Goal: Transaction & Acquisition: Purchase product/service

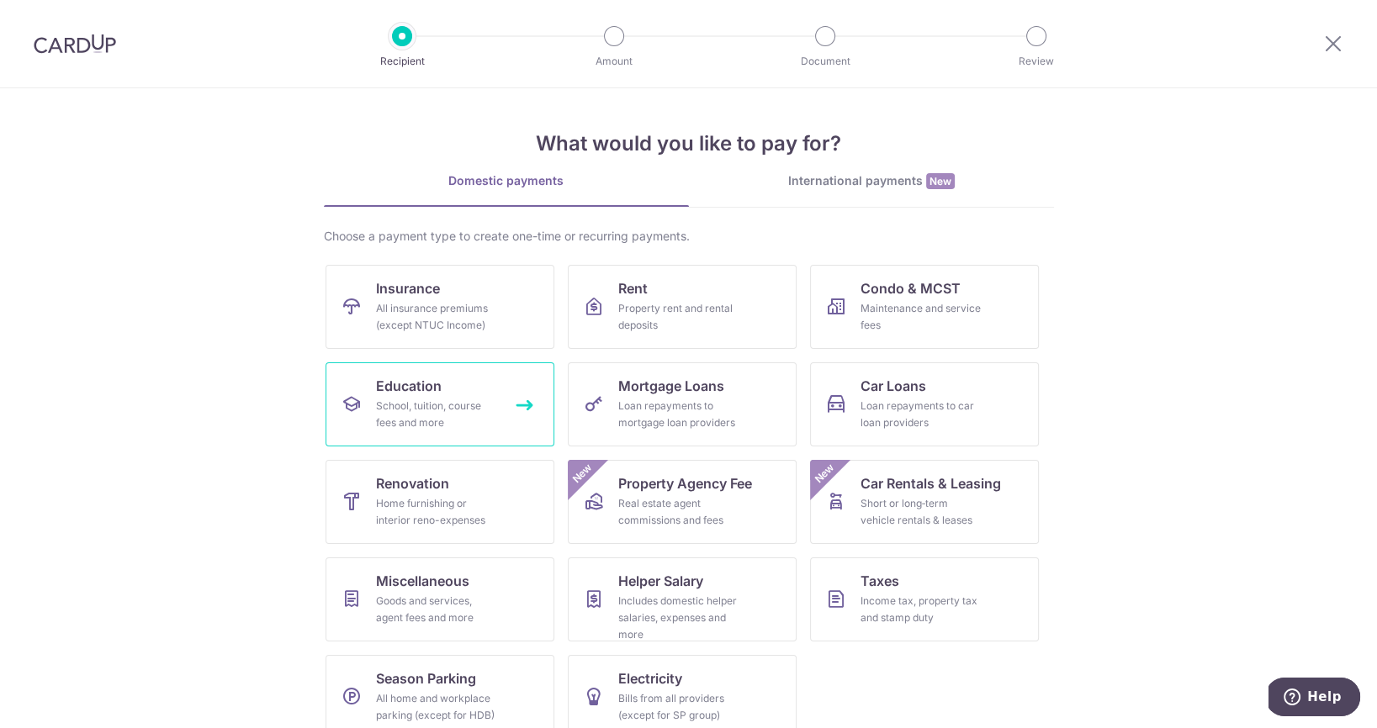
click at [440, 401] on div "School, tuition, course fees and more" at bounding box center [436, 415] width 121 height 34
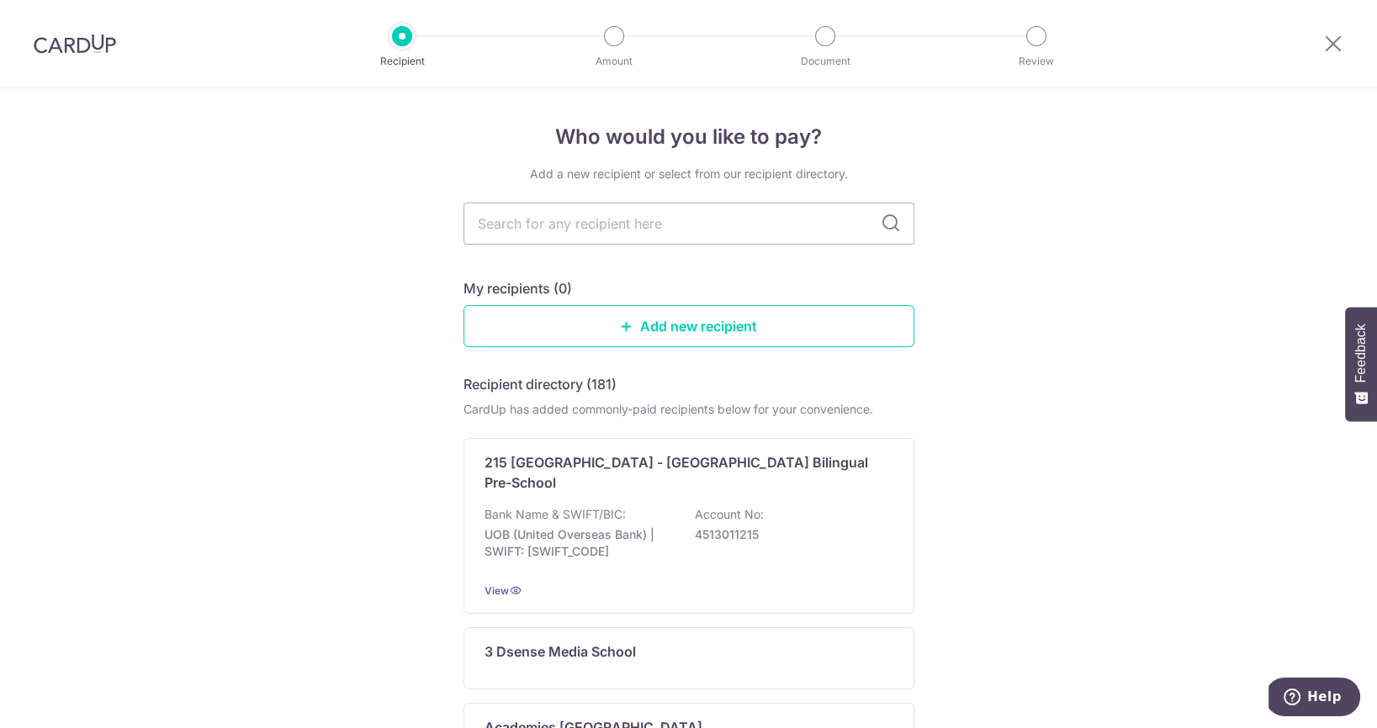
click at [697, 214] on input "text" at bounding box center [688, 224] width 451 height 42
type input "sts"
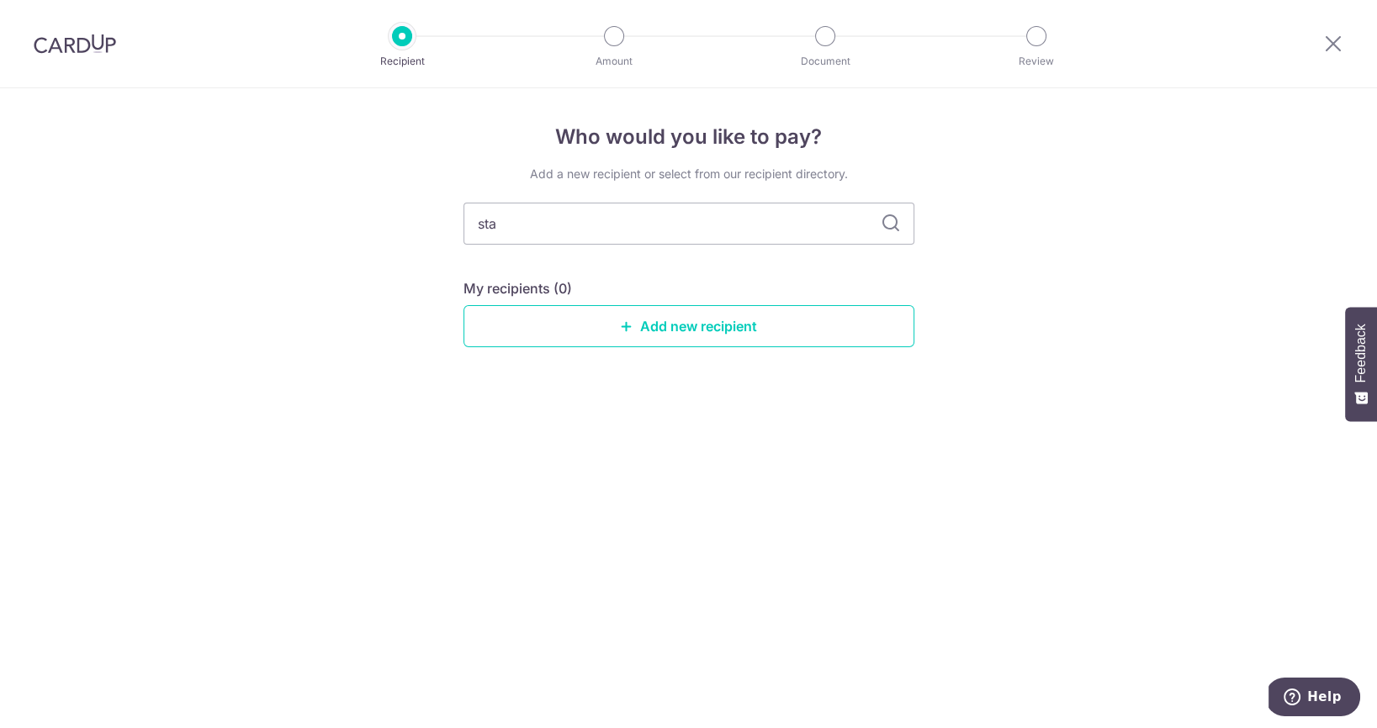
type input "stam"
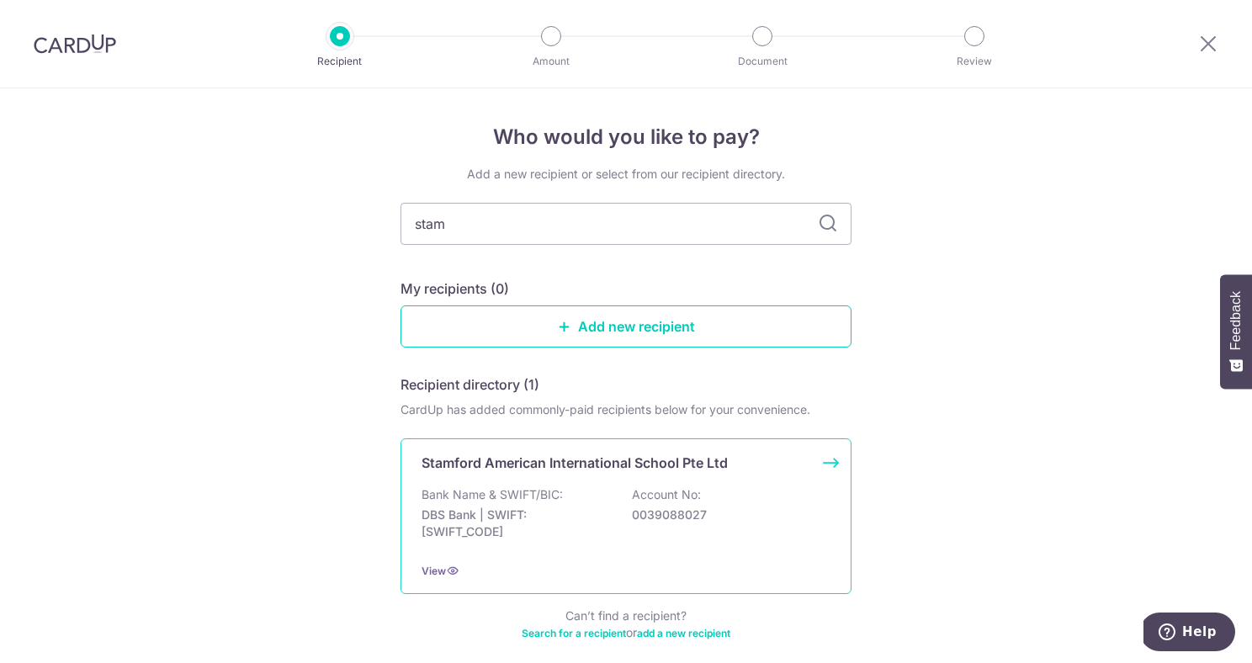
click at [537, 487] on p "Bank Name & SWIFT/BIC:" at bounding box center [491, 494] width 141 height 17
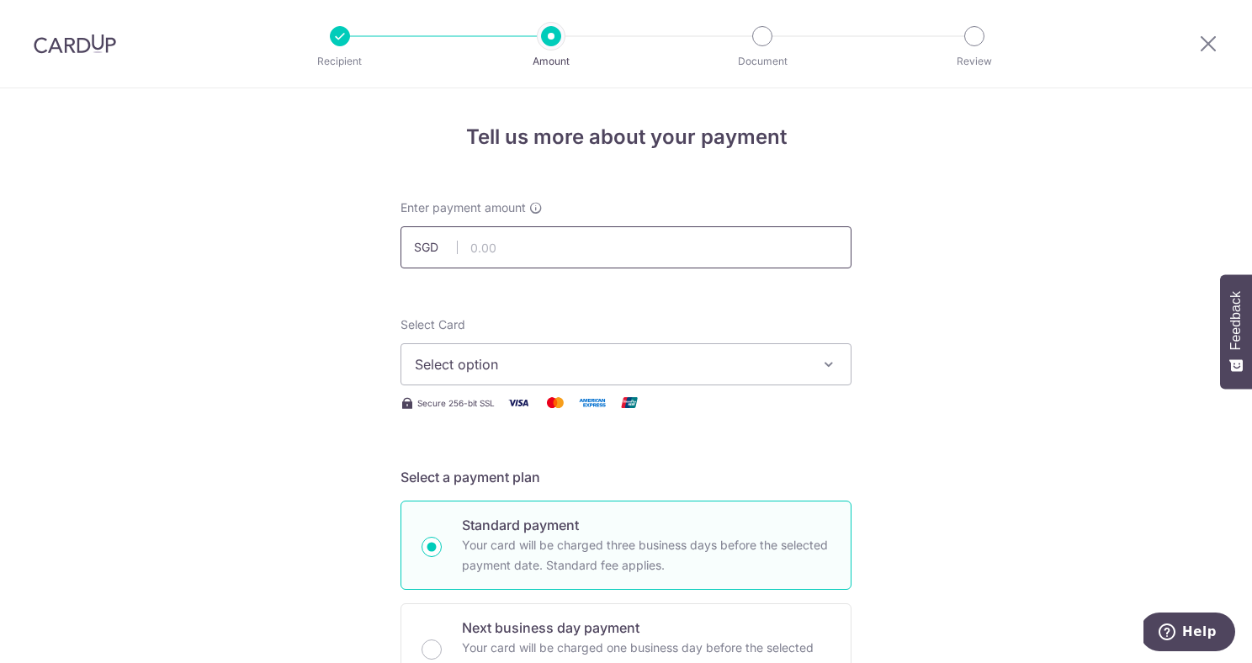
click at [581, 252] on input "text" at bounding box center [625, 247] width 451 height 42
click at [820, 363] on icon "button" at bounding box center [828, 364] width 17 height 17
type input "3,000.00"
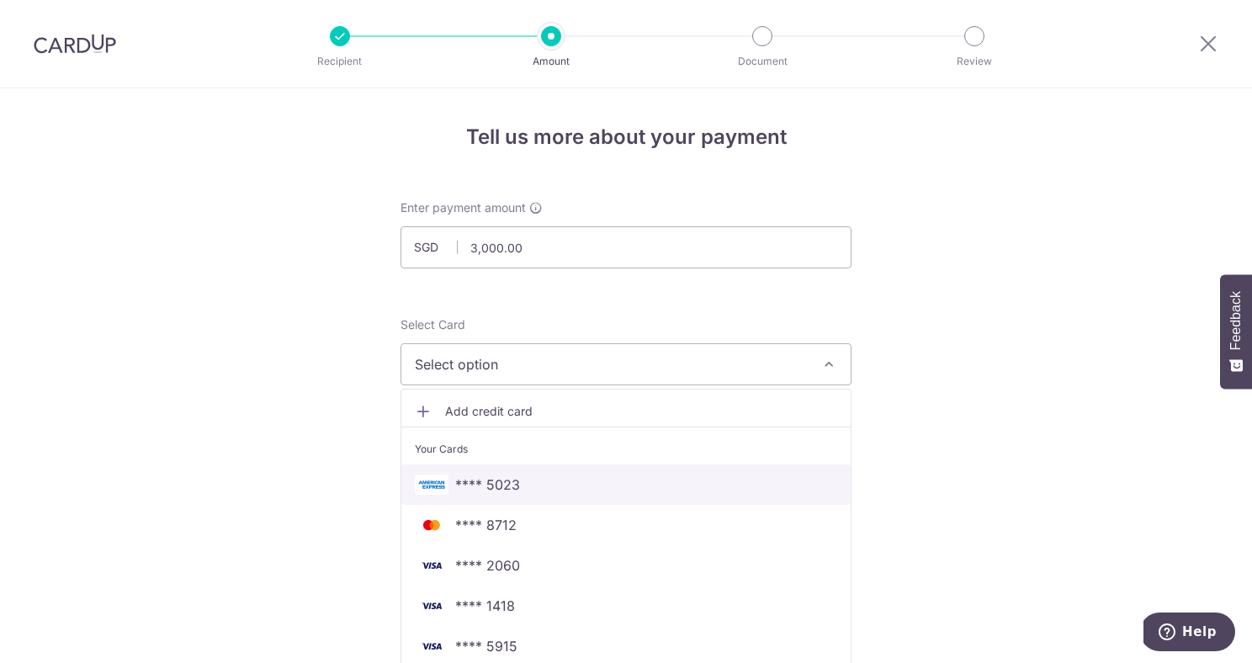
click at [680, 490] on span "**** 5023" at bounding box center [626, 484] width 422 height 20
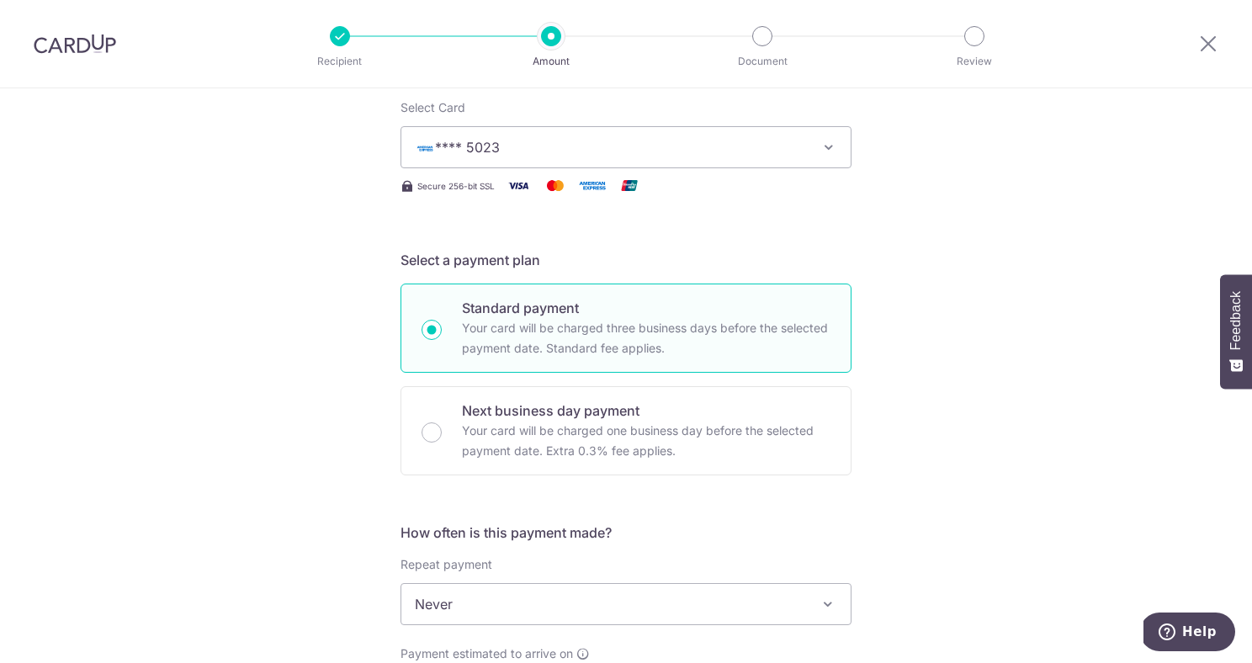
scroll to position [381, 0]
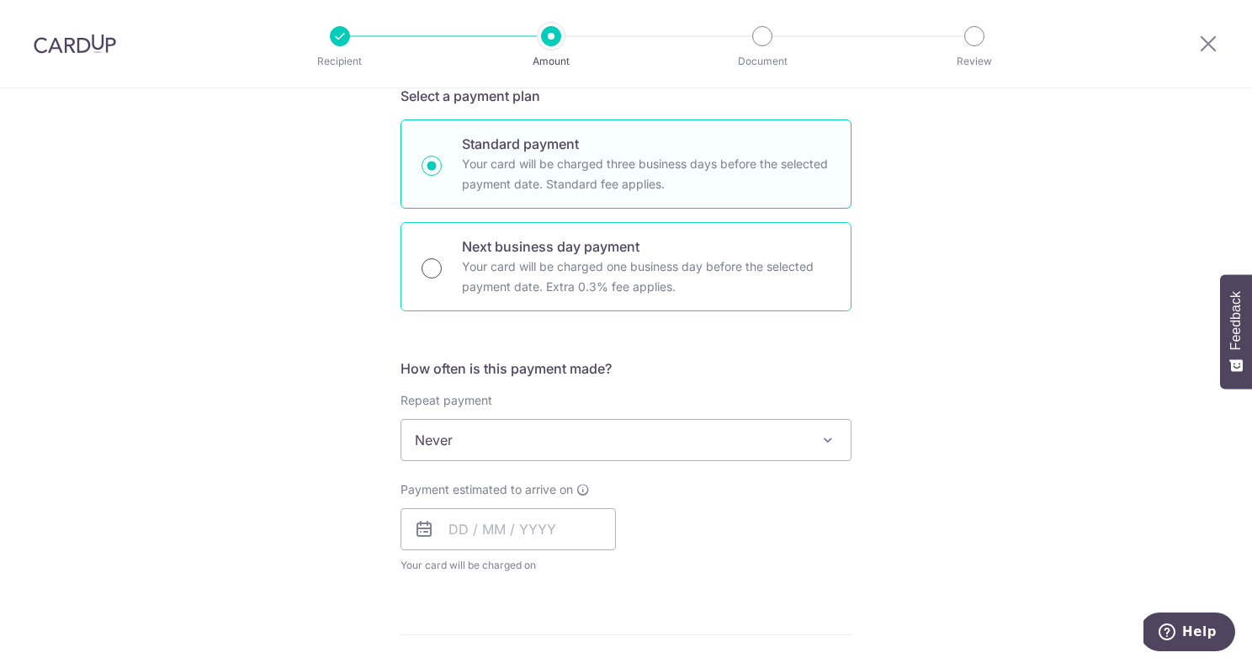
click at [436, 266] on input "Next business day payment Your card will be charged one business day before the…" at bounding box center [431, 268] width 20 height 20
radio input "true"
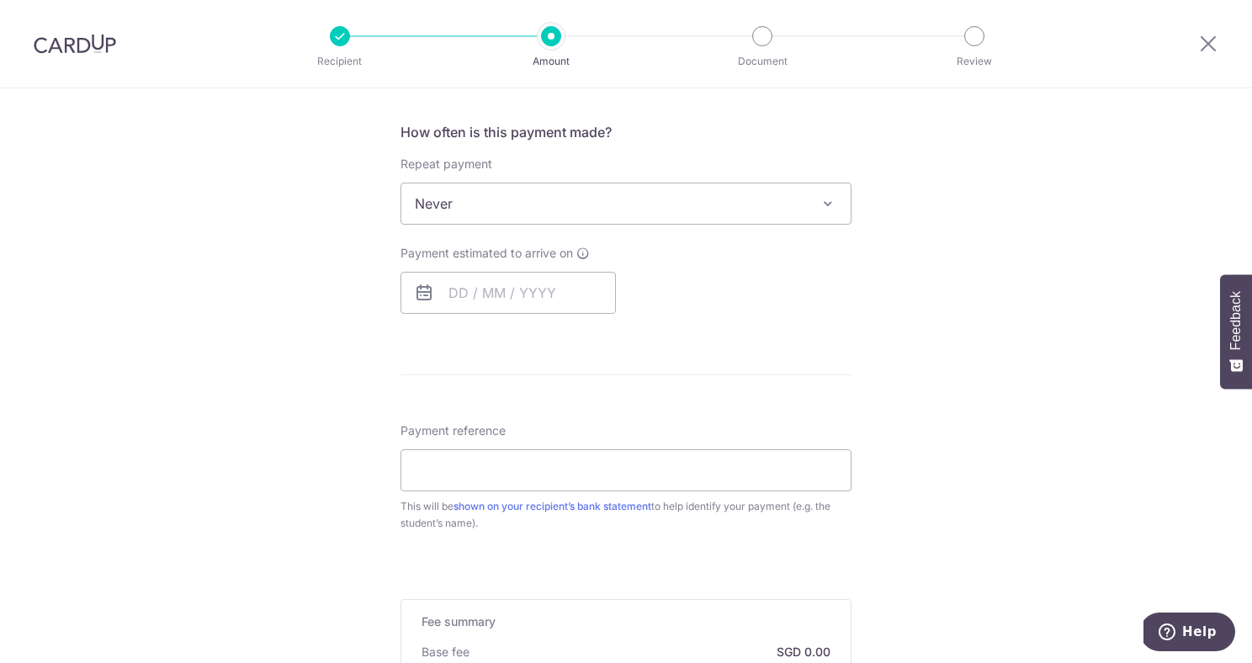
scroll to position [696, 0]
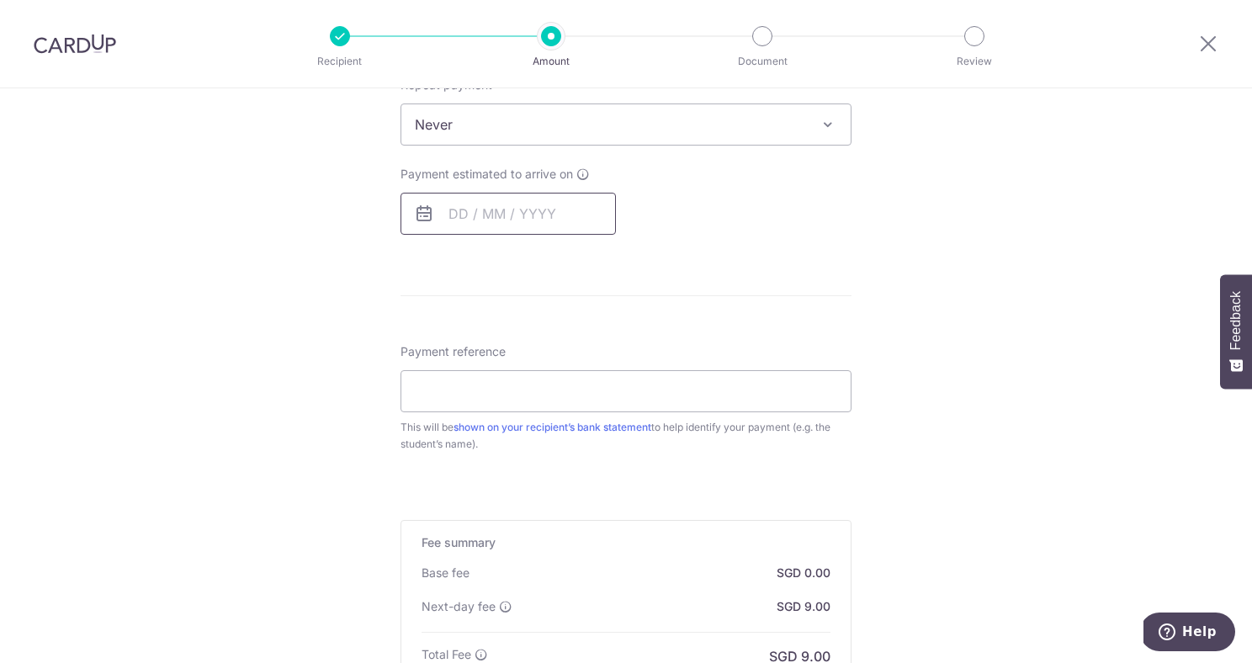
click at [542, 228] on input "text" at bounding box center [507, 214] width 215 height 42
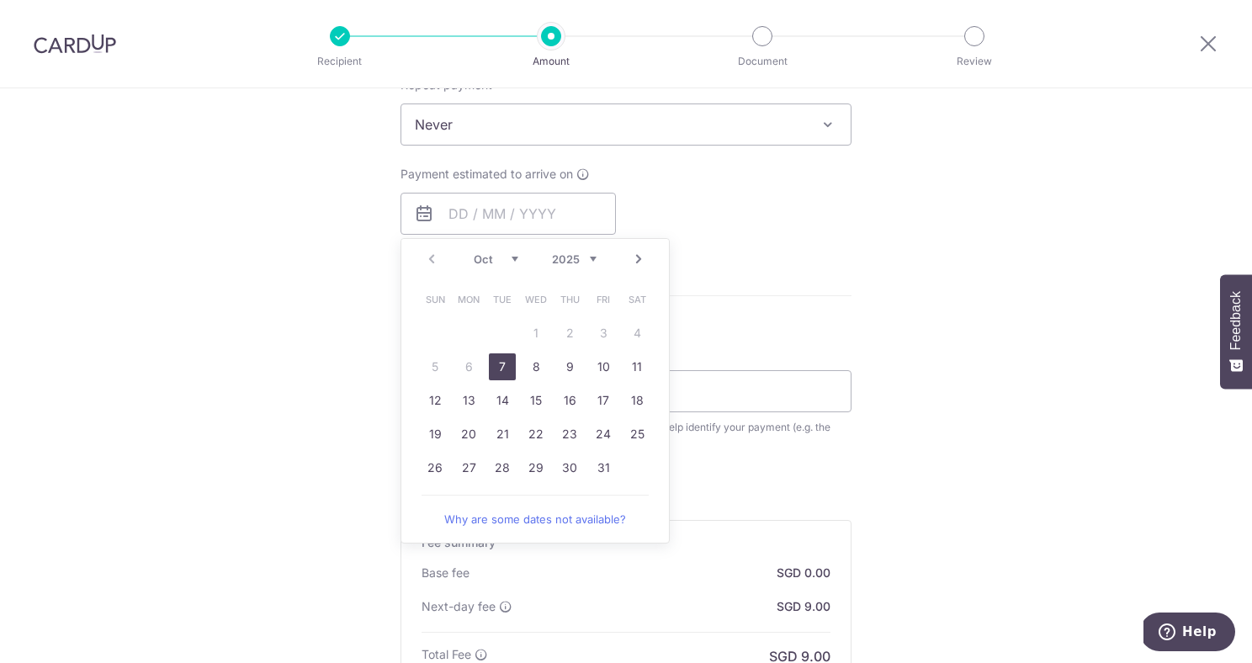
click at [503, 359] on link "7" at bounding box center [502, 366] width 27 height 27
type input "07/10/2025"
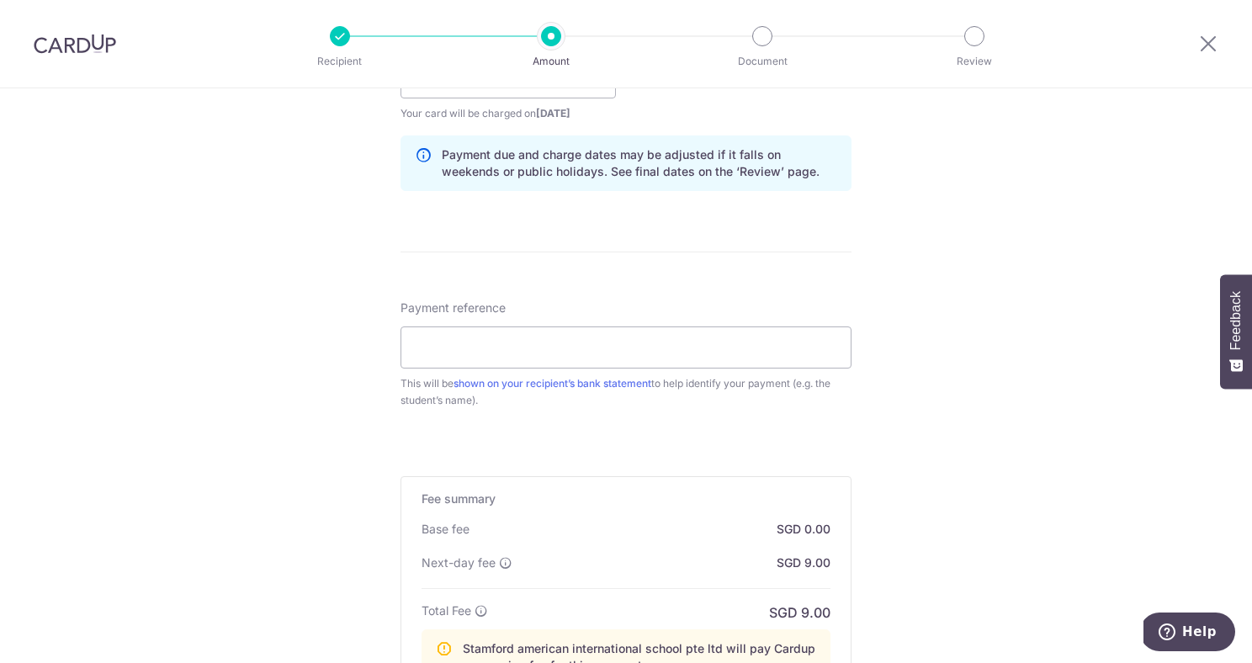
scroll to position [927, 0]
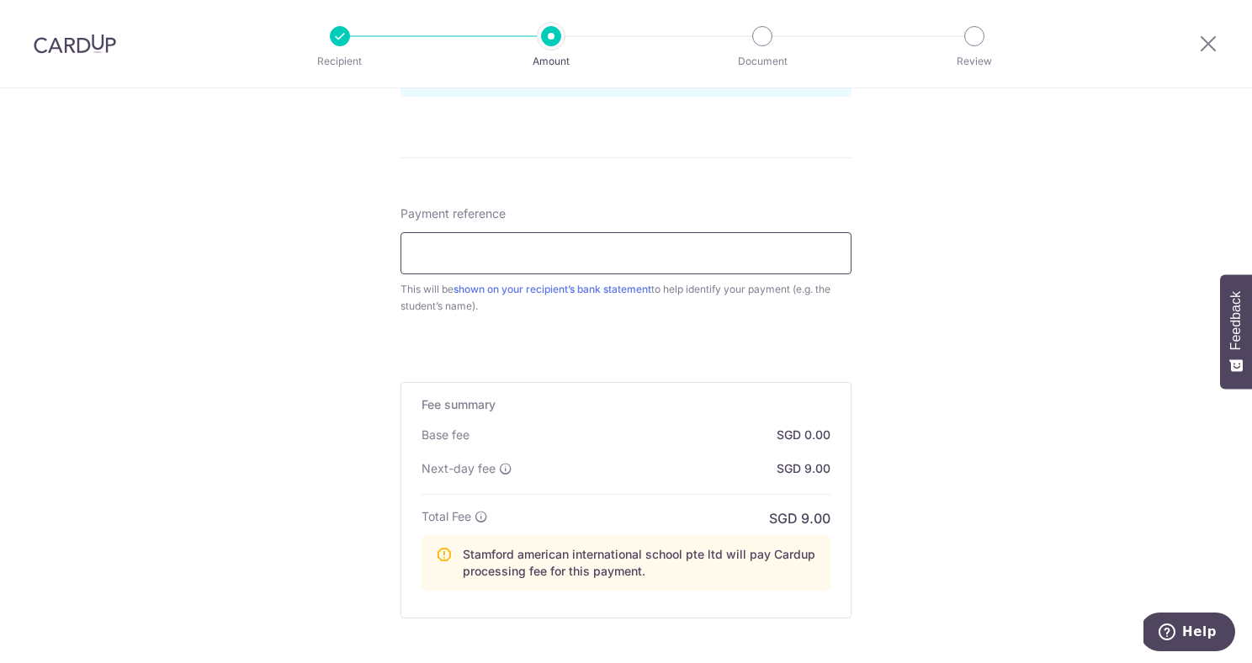
click at [615, 265] on input "Payment reference" at bounding box center [625, 253] width 451 height 42
click at [507, 235] on input "Payment reference" at bounding box center [625, 253] width 451 height 42
click at [534, 259] on input "Payment reference" at bounding box center [625, 253] width 451 height 42
paste input "SCHOOLFee EDWARD KingstonC008103 01"
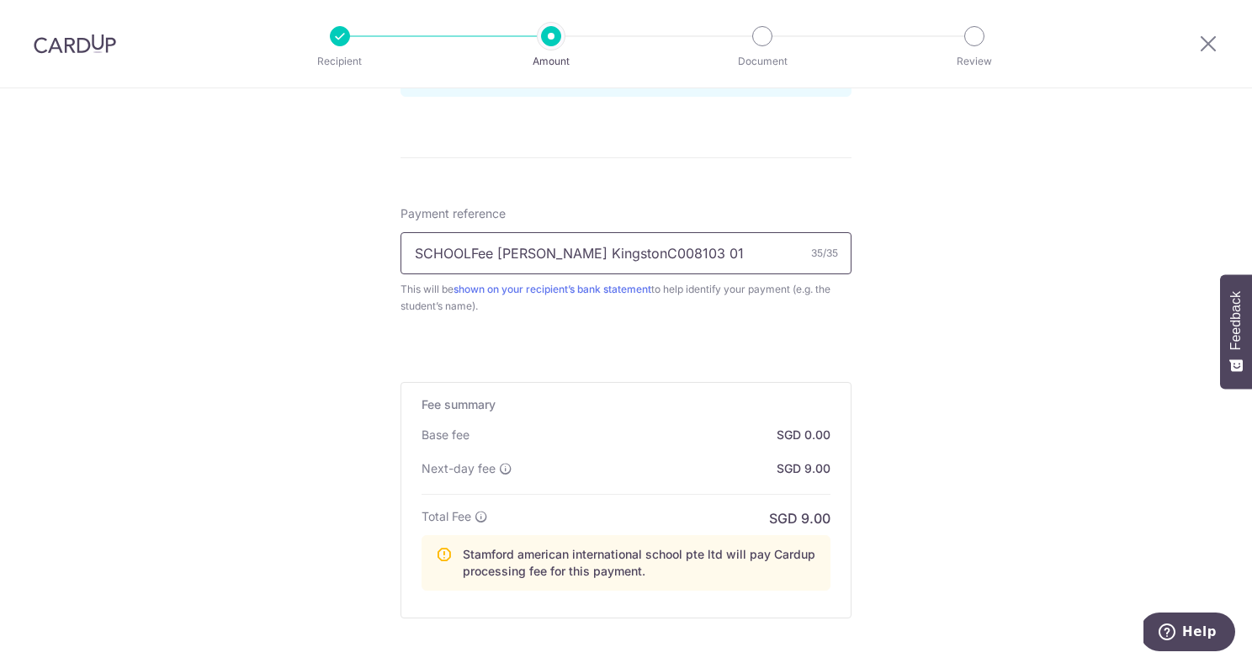
type input "SCHOOLFee EDWARD KingstonC008103 01"
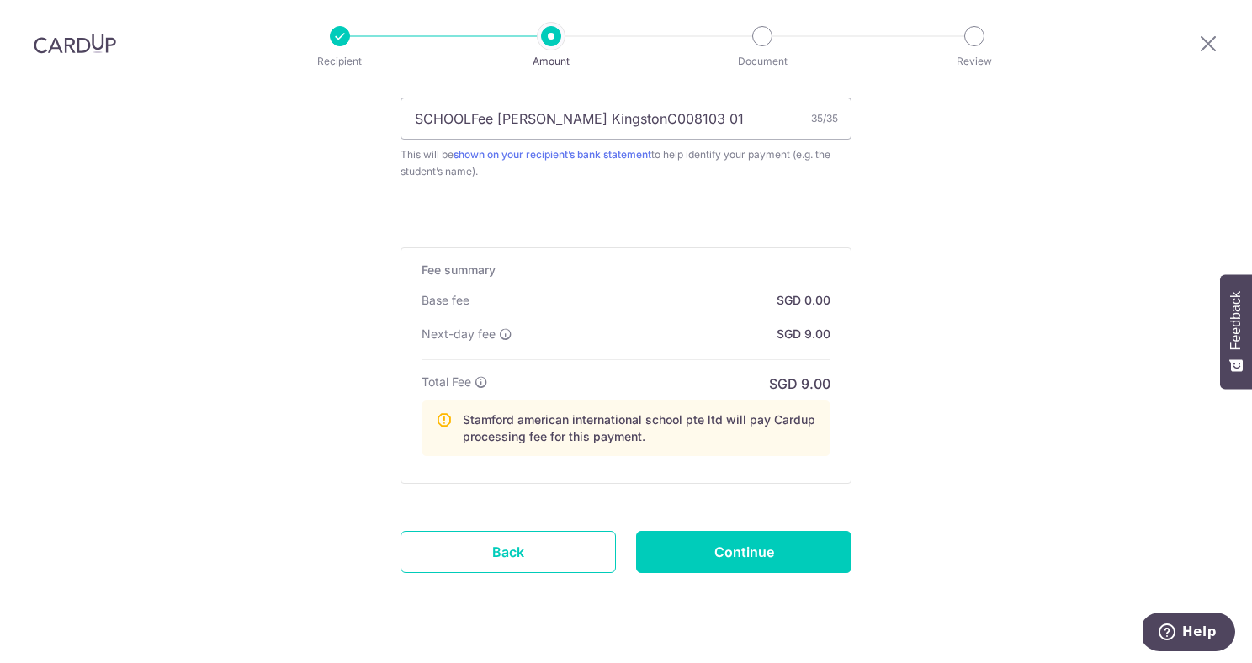
scroll to position [1098, 0]
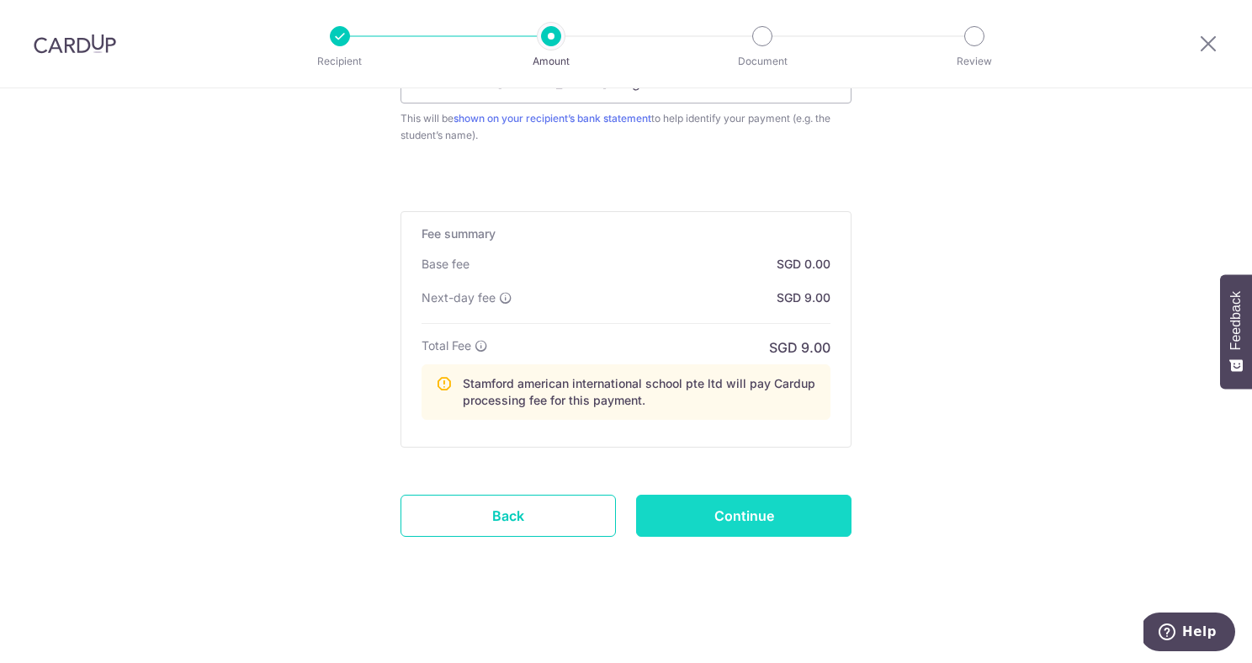
click at [792, 511] on input "Continue" at bounding box center [743, 516] width 215 height 42
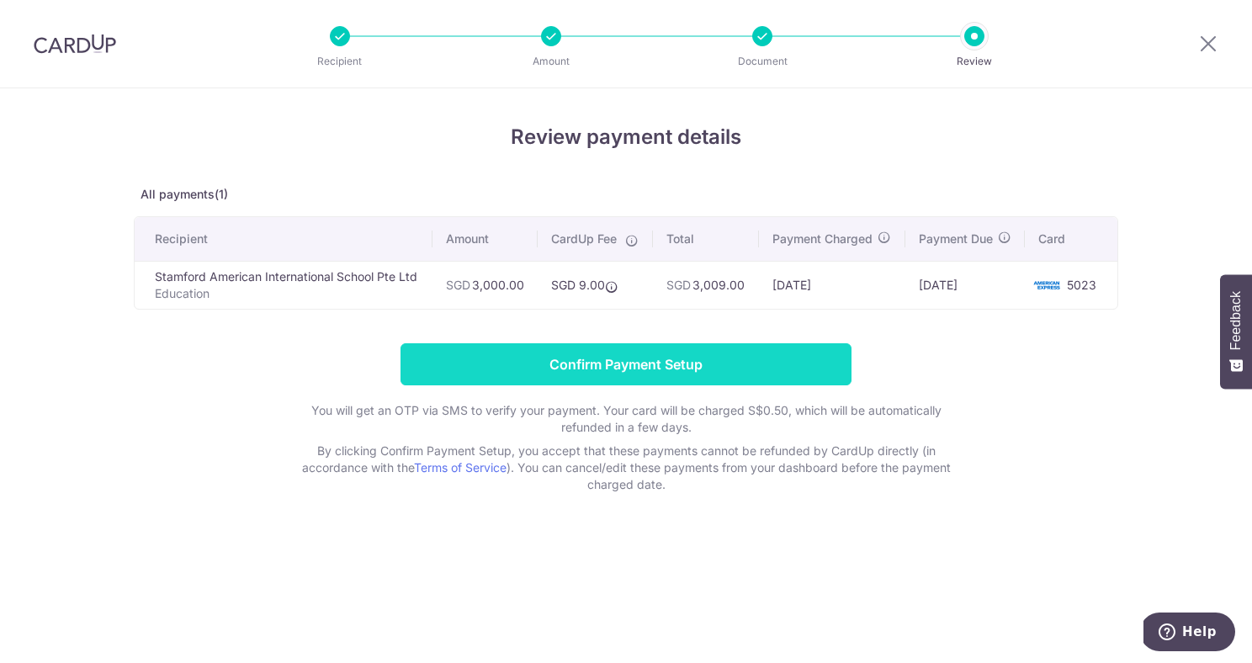
click at [685, 385] on input "Confirm Payment Setup" at bounding box center [625, 364] width 451 height 42
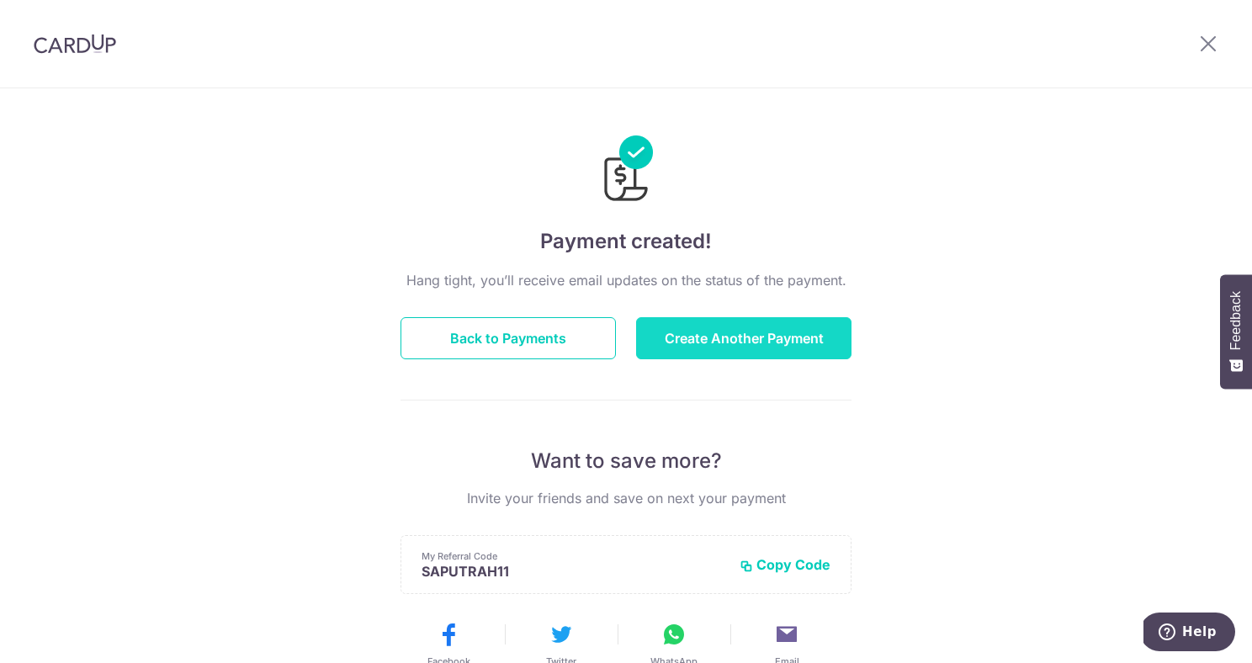
click at [795, 334] on button "Create Another Payment" at bounding box center [743, 338] width 215 height 42
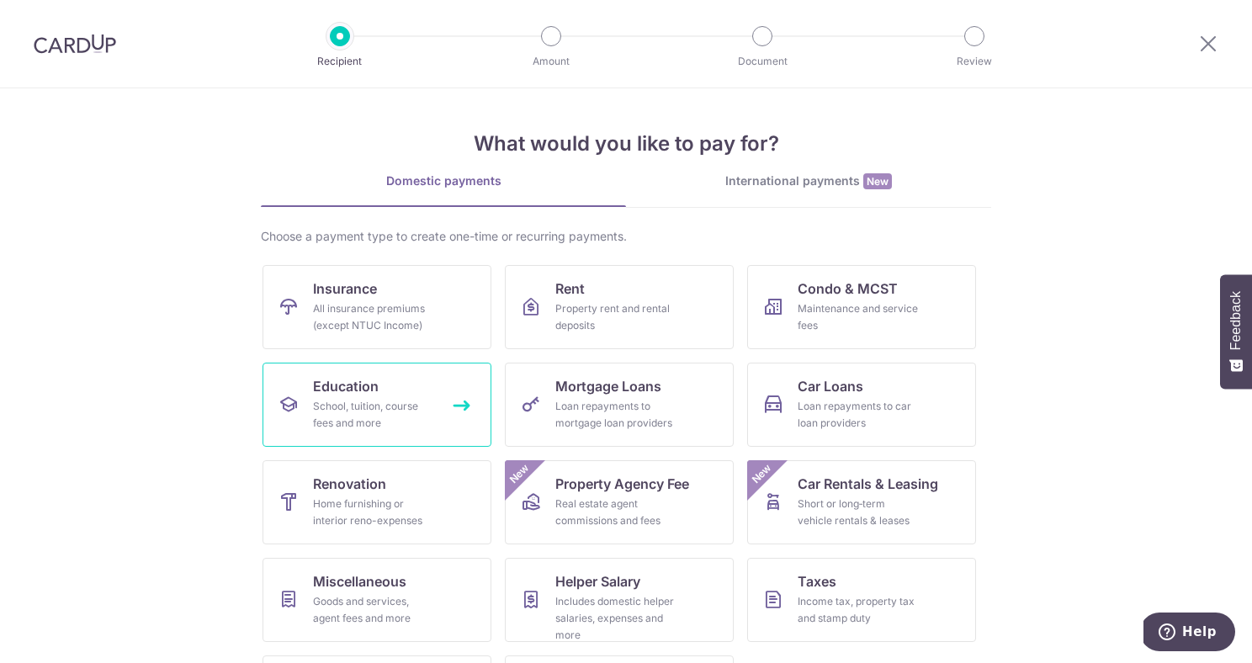
click at [432, 397] on link "Education School, tuition, course fees and more" at bounding box center [376, 405] width 229 height 84
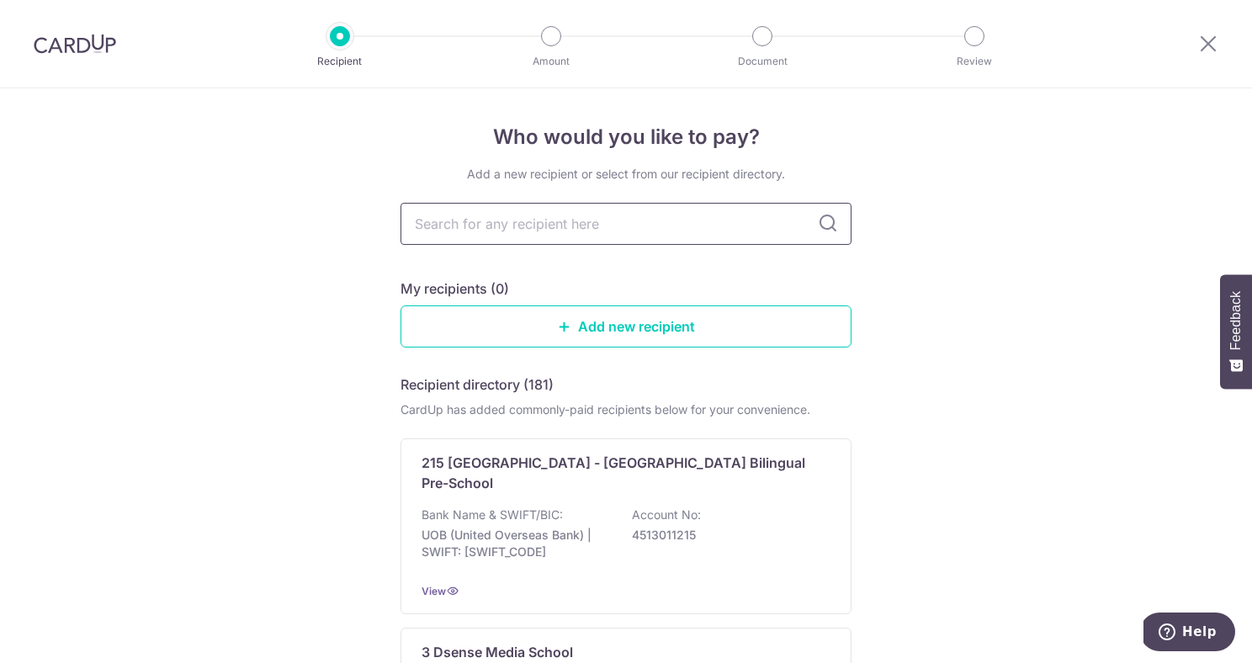
click at [673, 203] on input "text" at bounding box center [625, 224] width 451 height 42
type input "stam"
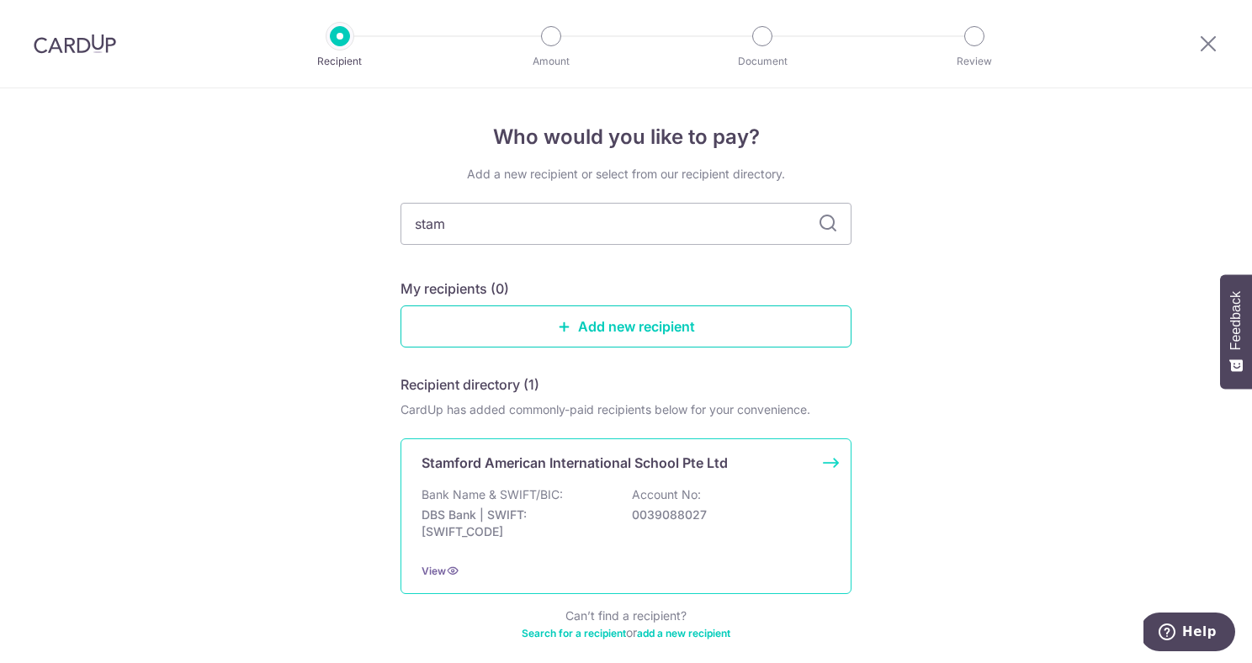
click at [556, 453] on p "Stamford American International School Pte Ltd" at bounding box center [574, 463] width 306 height 20
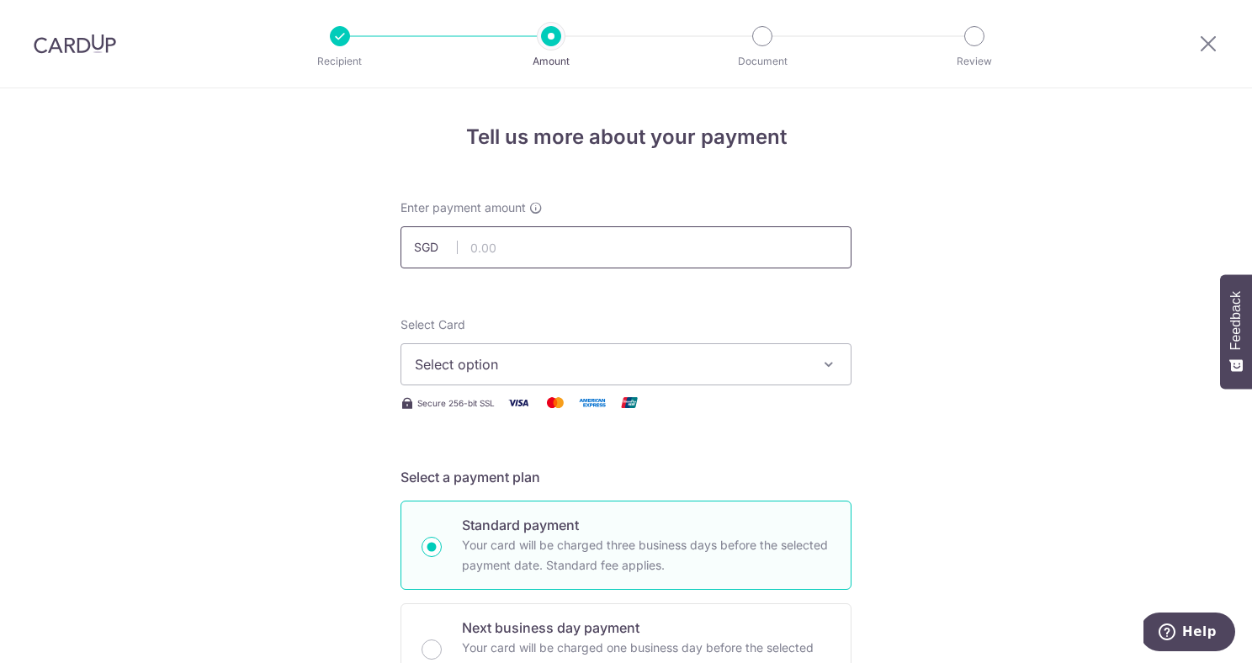
click at [621, 245] on input "text" at bounding box center [625, 247] width 451 height 42
click at [825, 372] on icon "button" at bounding box center [828, 364] width 17 height 17
type input "3,000.00"
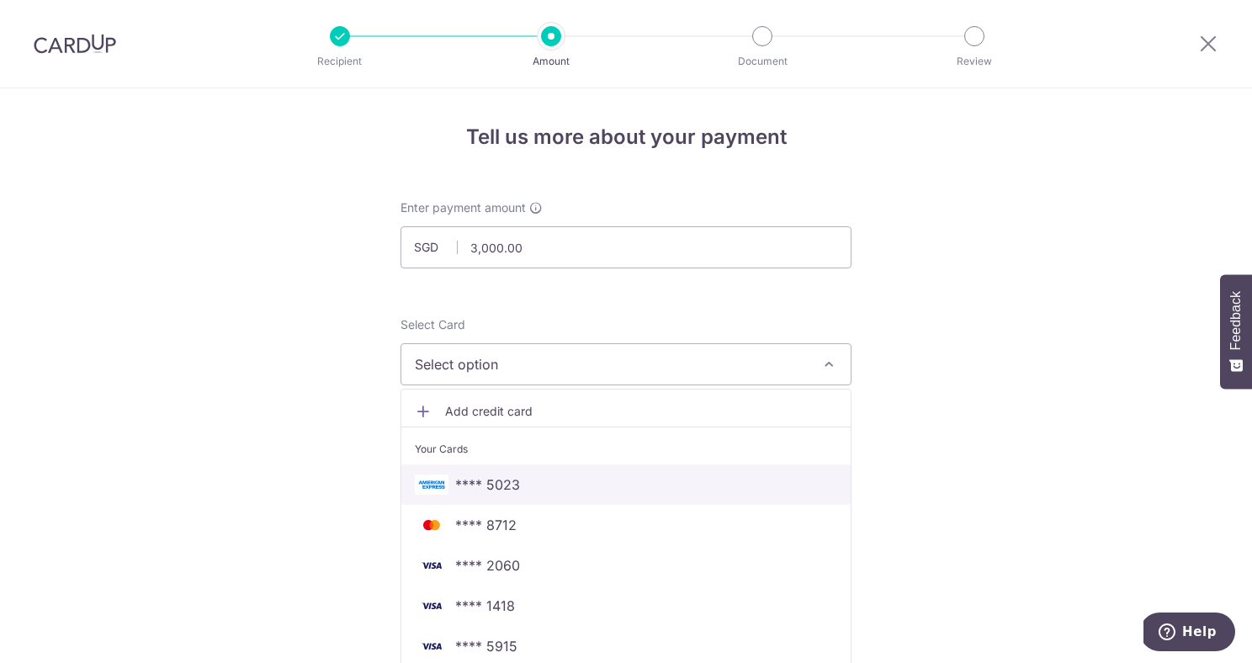
click at [666, 490] on span "**** 5023" at bounding box center [626, 484] width 422 height 20
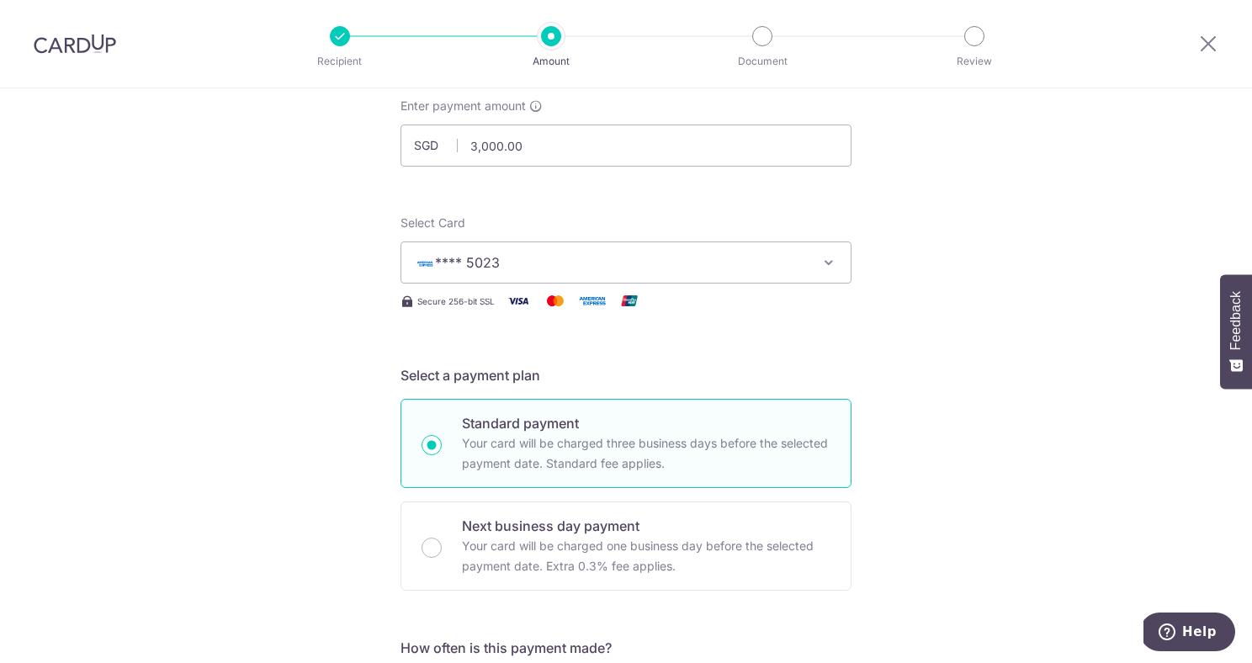
scroll to position [229, 0]
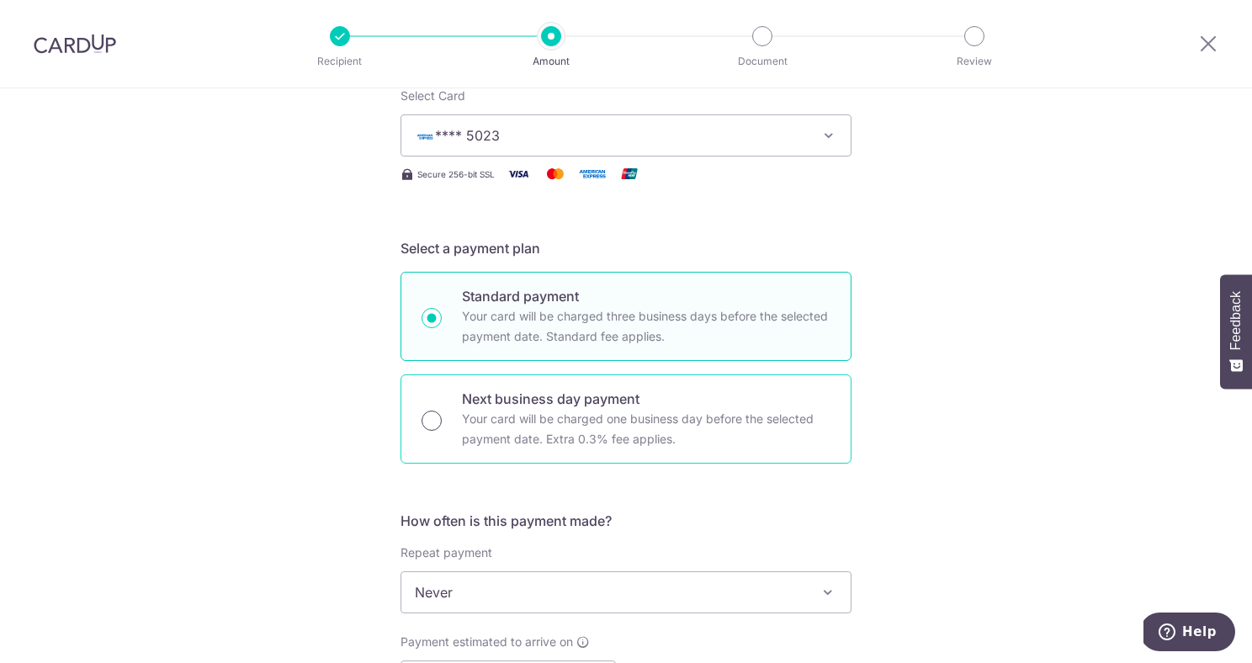
click at [421, 414] on input "Next business day payment Your card will be charged one business day before the…" at bounding box center [431, 420] width 20 height 20
radio input "true"
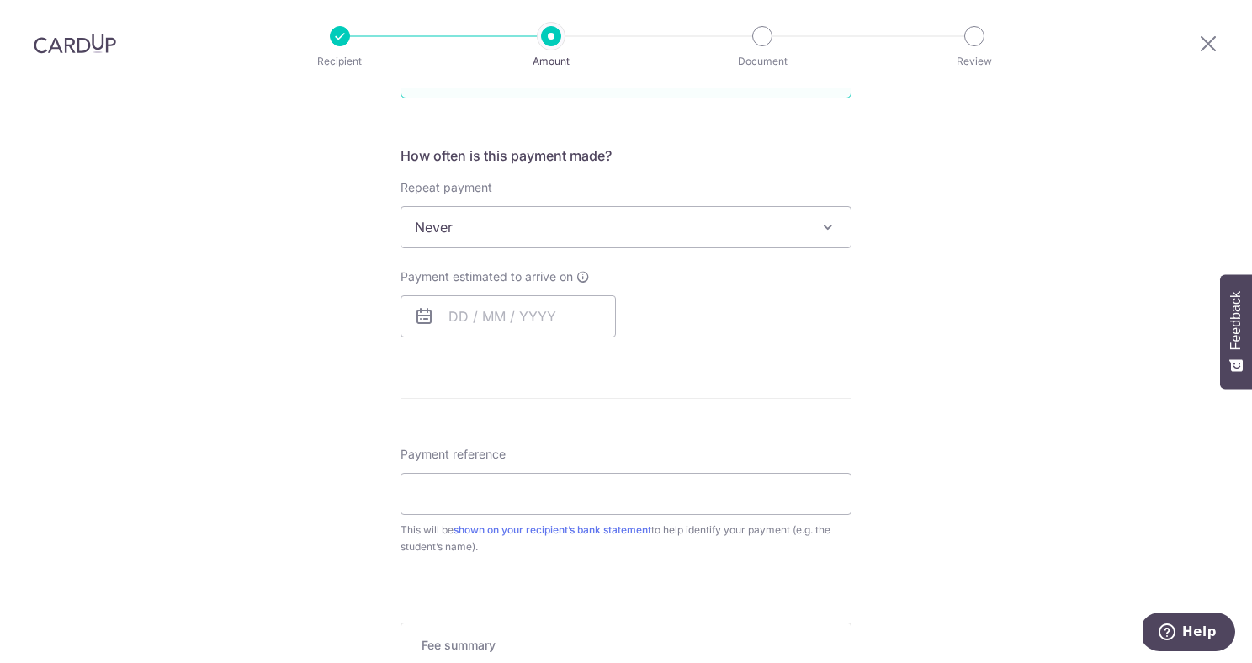
scroll to position [619, 0]
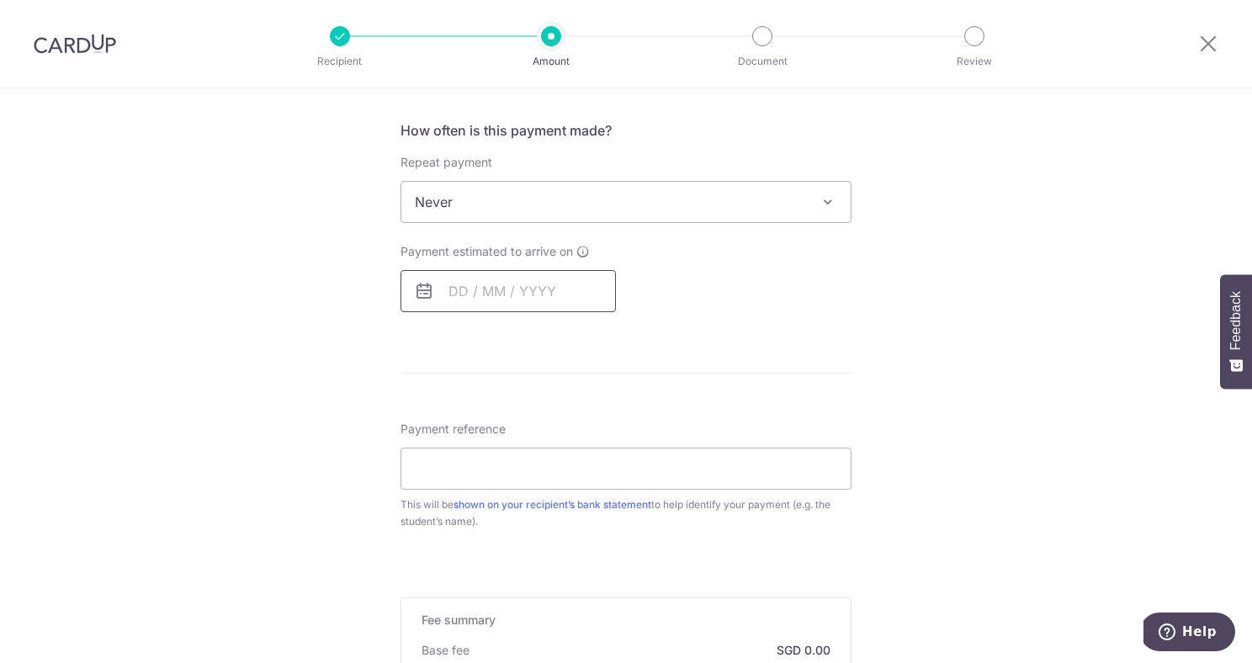
click at [523, 303] on input "text" at bounding box center [507, 291] width 215 height 42
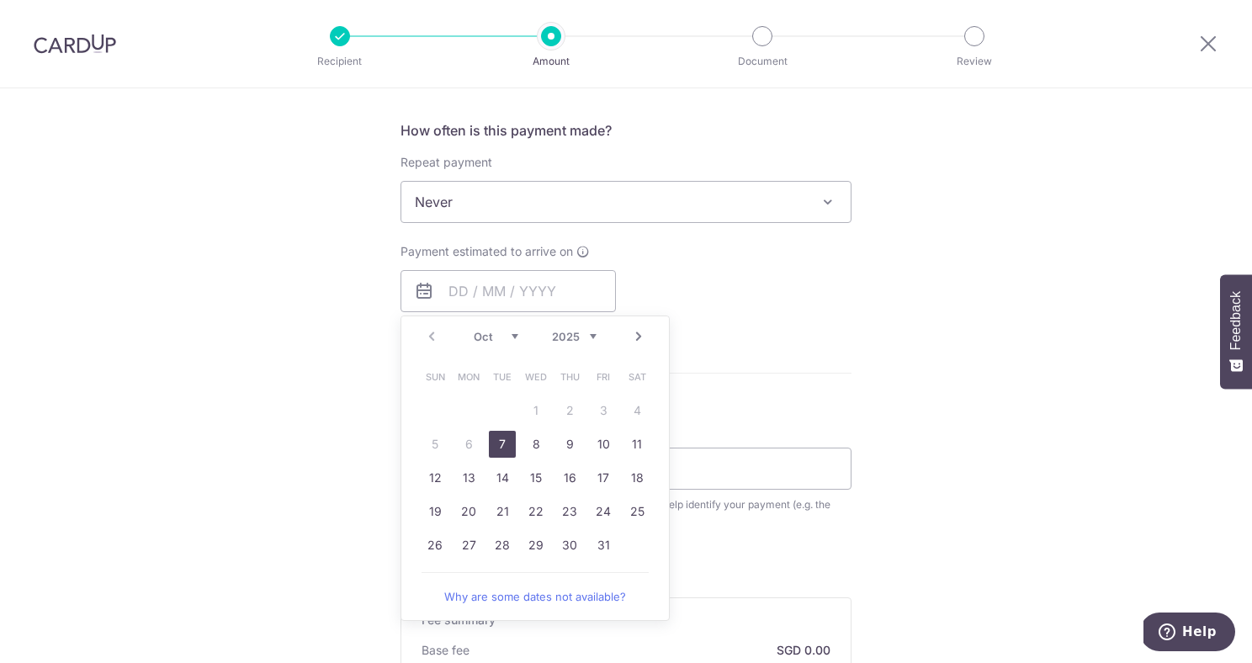
click at [504, 441] on link "7" at bounding box center [502, 444] width 27 height 27
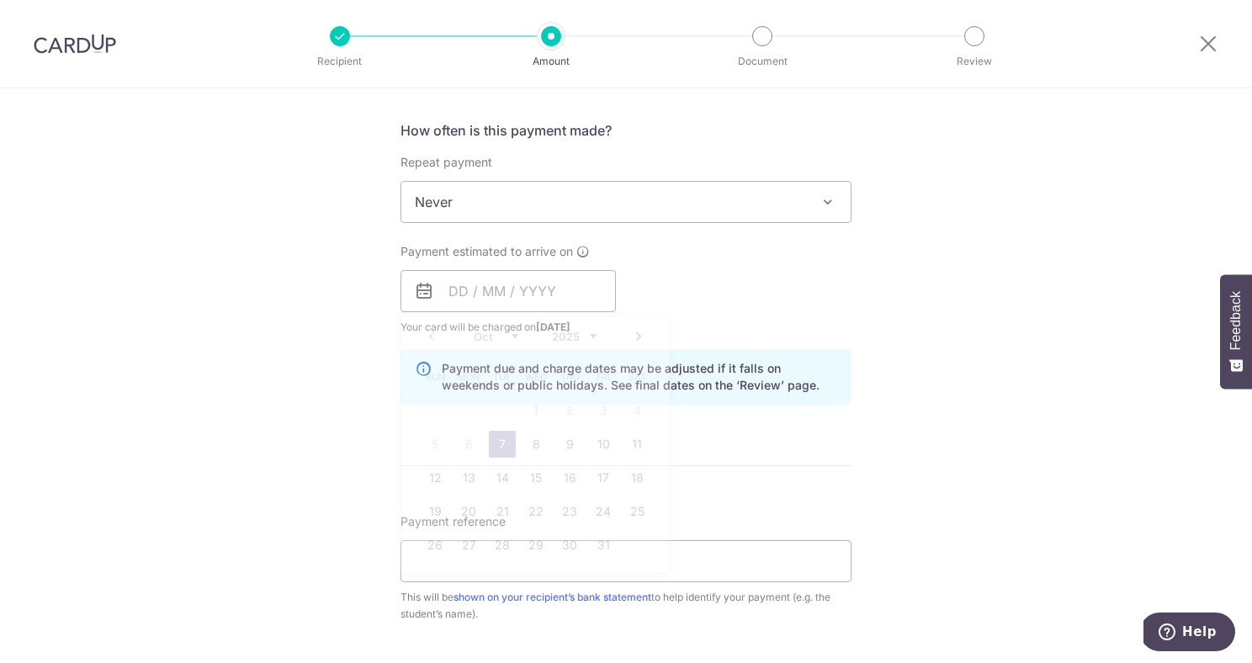
type input "07/10/2025"
click at [599, 547] on input "Payment reference" at bounding box center [625, 561] width 451 height 42
click at [612, 562] on input "Payment reference" at bounding box center [625, 561] width 451 height 42
paste input "SCHOOLFee [PERSON_NAME] KingstonC008103 01"
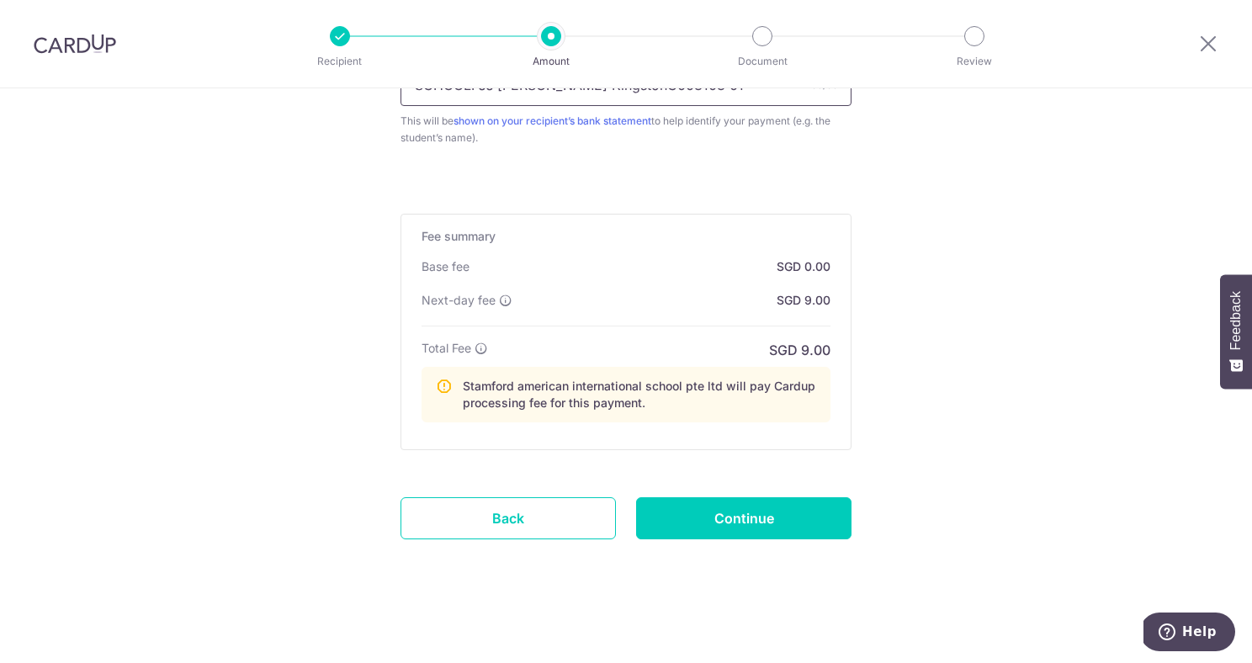
scroll to position [1098, 0]
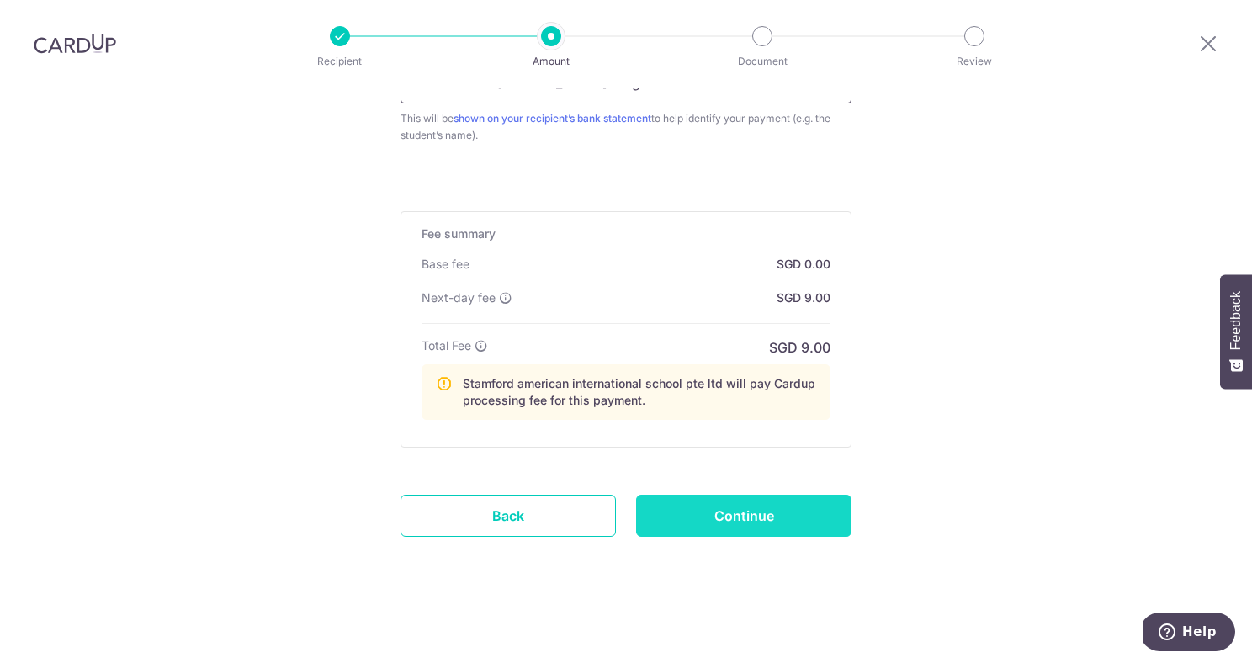
type input "SCHOOLFee [PERSON_NAME] KingstonC008103 01"
click at [743, 525] on input "Continue" at bounding box center [743, 516] width 215 height 42
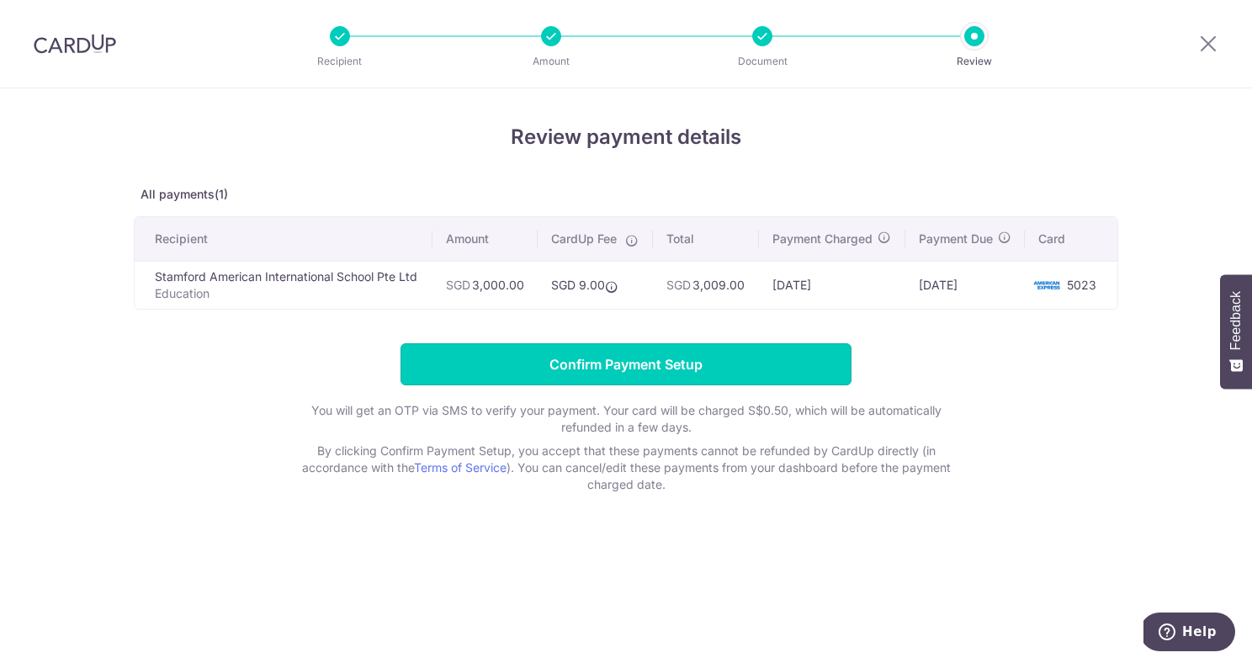
click at [718, 378] on input "Confirm Payment Setup" at bounding box center [625, 364] width 451 height 42
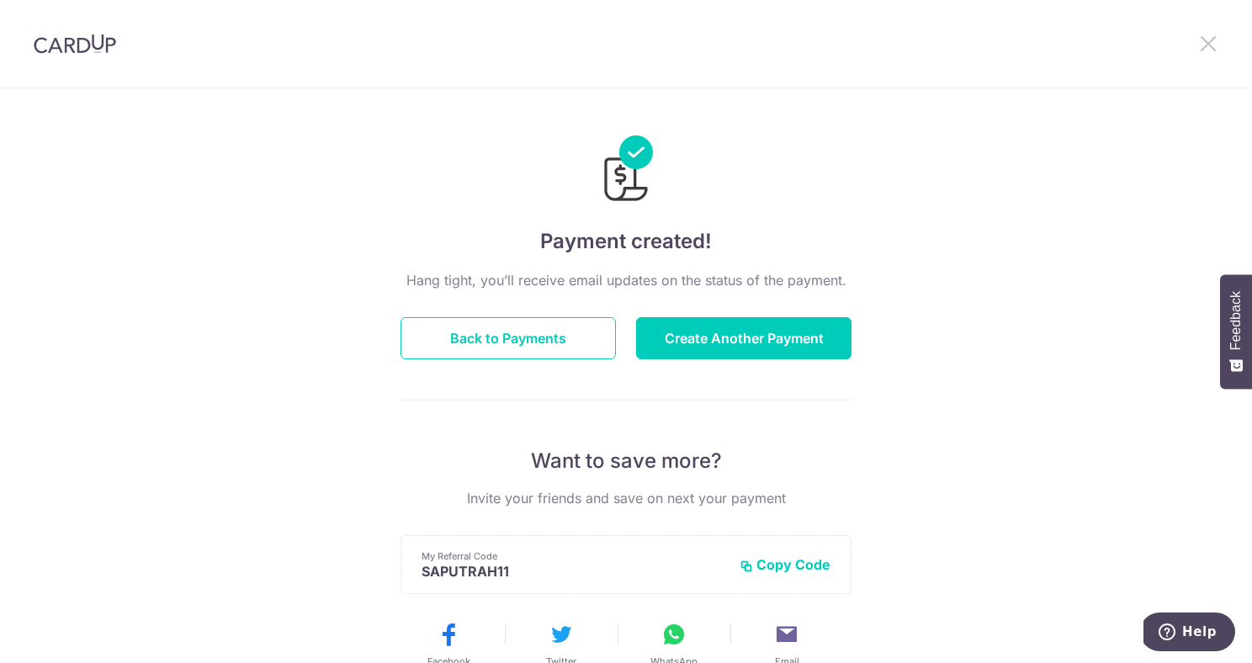
click at [1202, 45] on icon at bounding box center [1208, 43] width 20 height 21
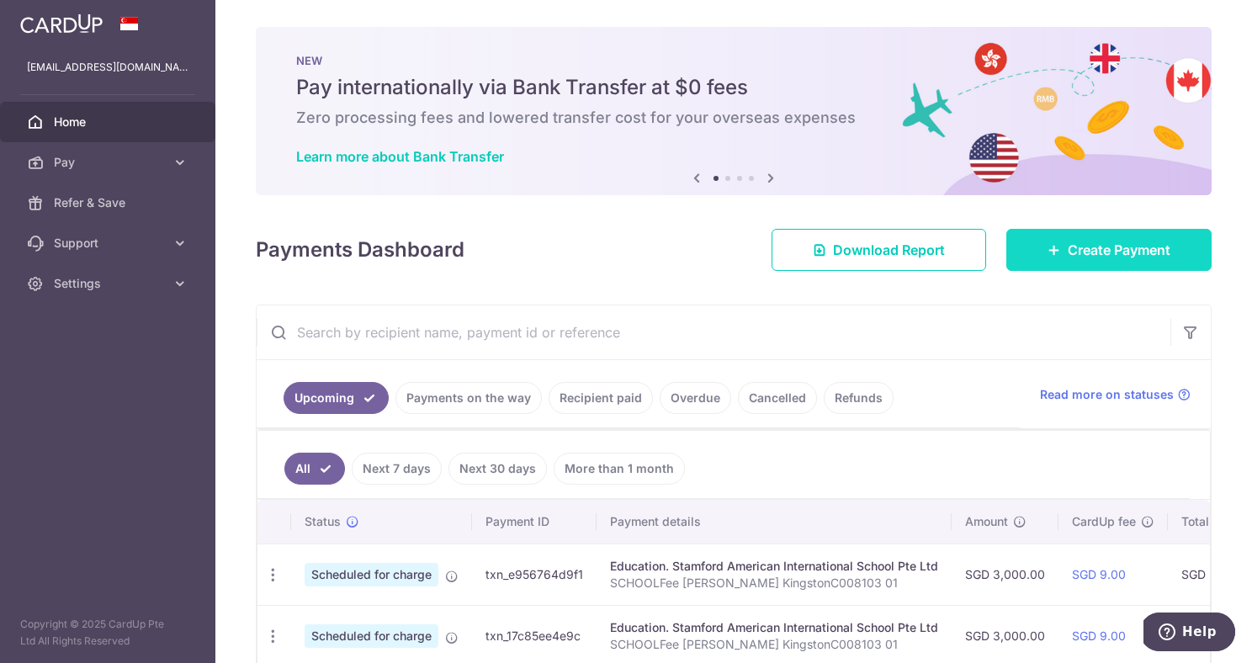
click at [1067, 254] on span "Create Payment" at bounding box center [1118, 250] width 103 height 20
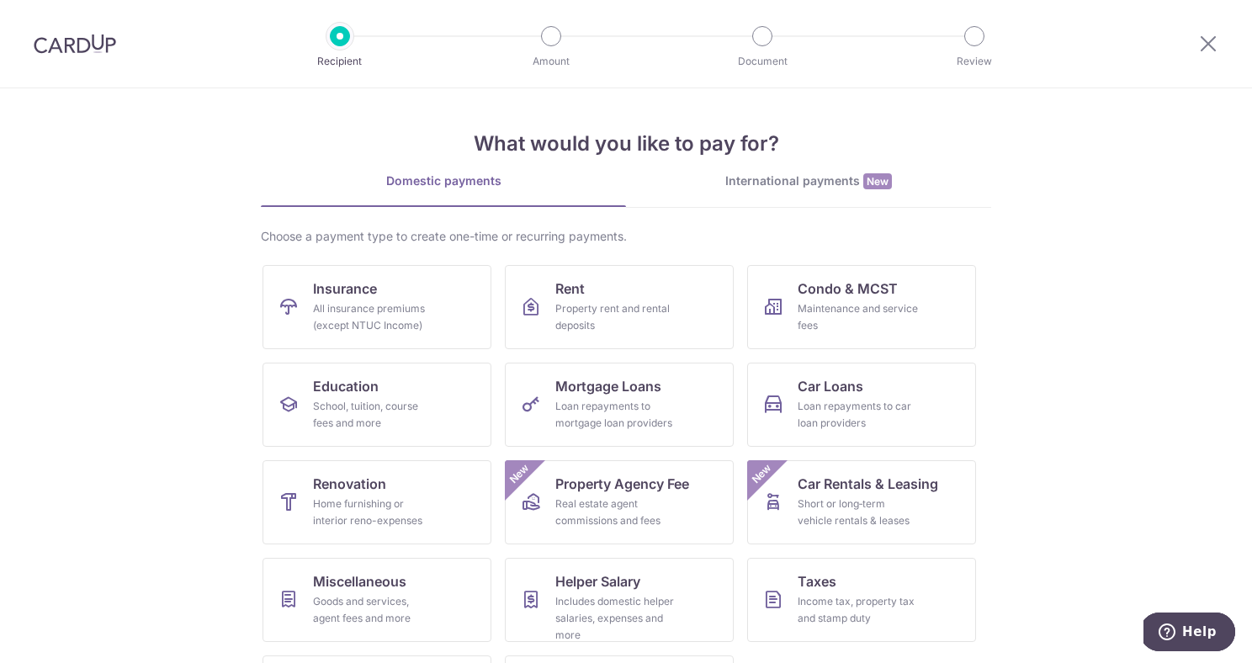
drag, startPoint x: 1065, startPoint y: 254, endPoint x: 1030, endPoint y: 255, distance: 35.3
click at [1064, 253] on section "What would you like to pay for? Domestic payments International payments New Ch…" at bounding box center [626, 375] width 1252 height 575
click at [393, 377] on link "Education School, tuition, course fees and more" at bounding box center [376, 405] width 229 height 84
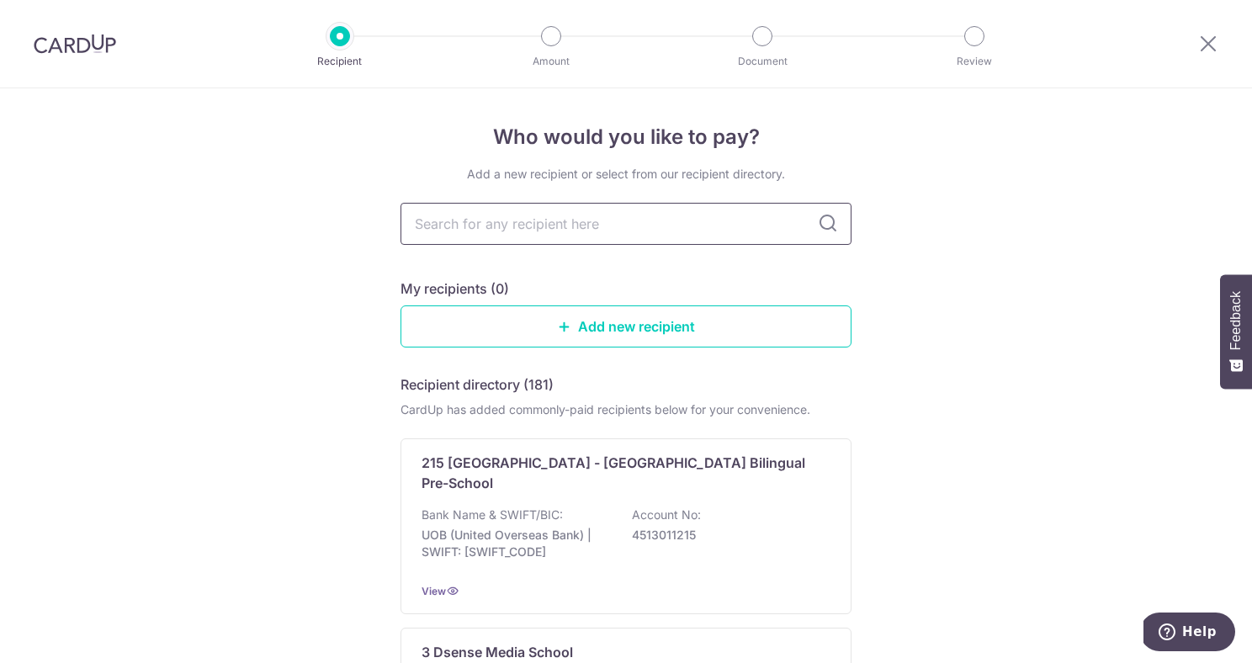
click at [557, 227] on input "text" at bounding box center [625, 224] width 451 height 42
type input "stam"
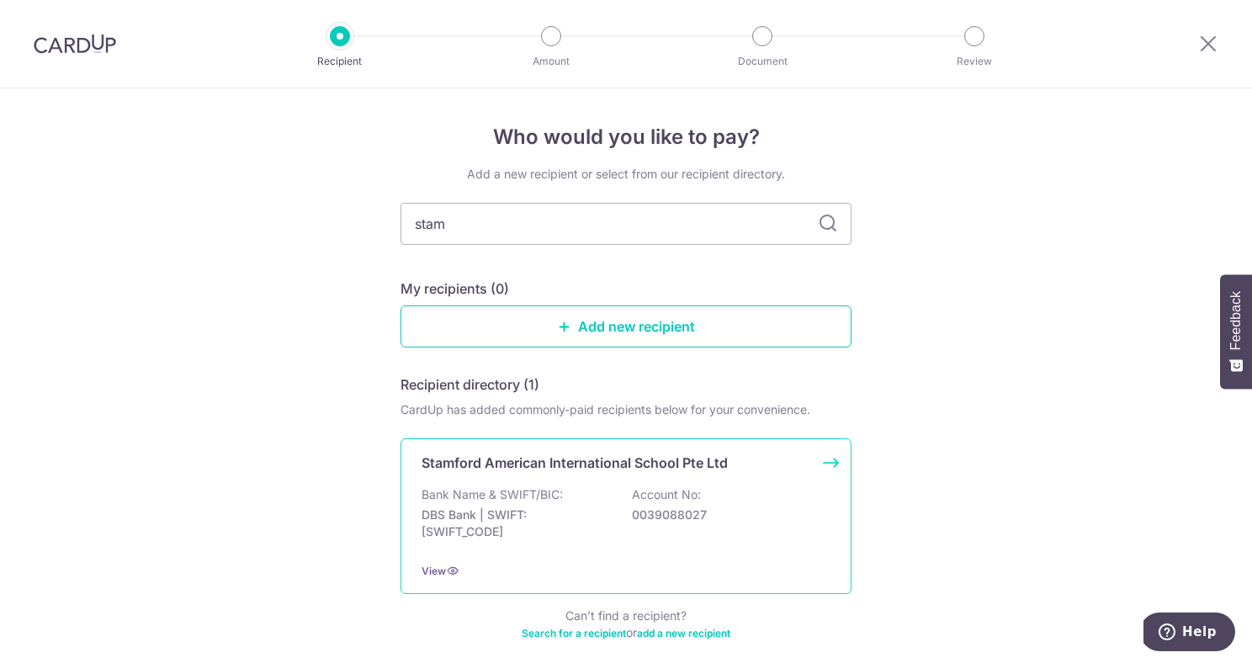
click at [541, 469] on p "Stamford American International School Pte Ltd" at bounding box center [574, 463] width 306 height 20
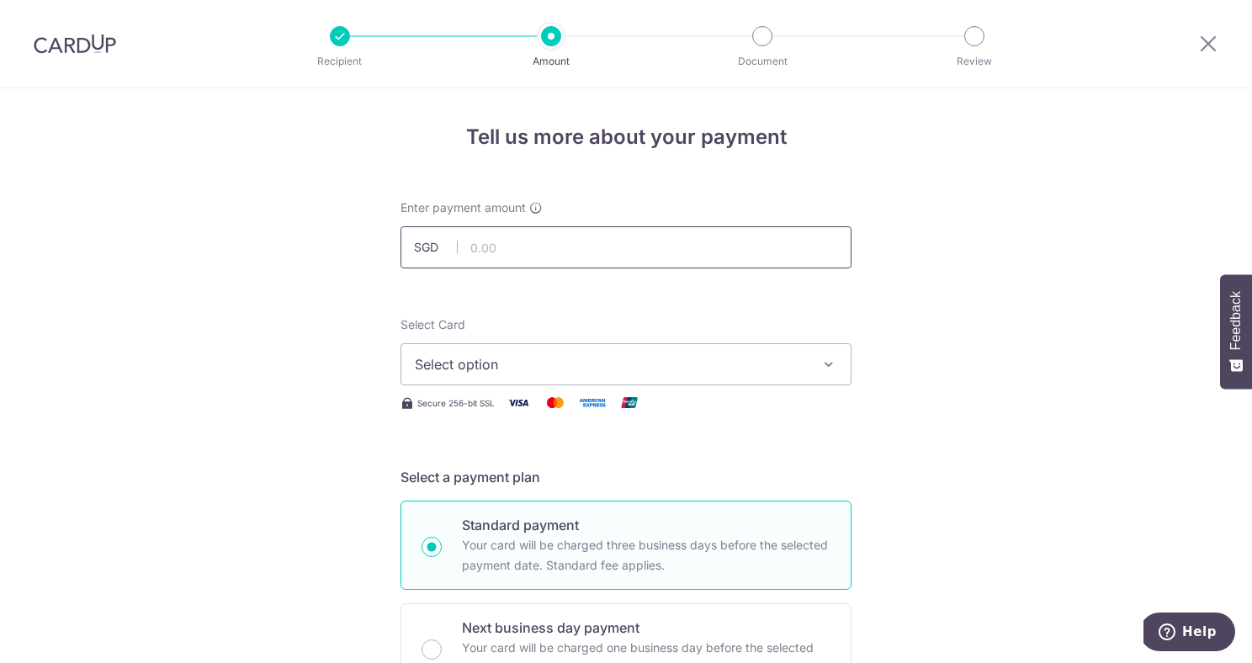
click at [612, 260] on input "text" at bounding box center [625, 247] width 451 height 42
type input "2"
type input "1,000.00"
click at [788, 340] on div "Select Card Select option Add credit card Your Cards **** 5023 **** 8712 **** 2…" at bounding box center [625, 350] width 451 height 69
click at [842, 368] on button "Select option" at bounding box center [625, 364] width 451 height 42
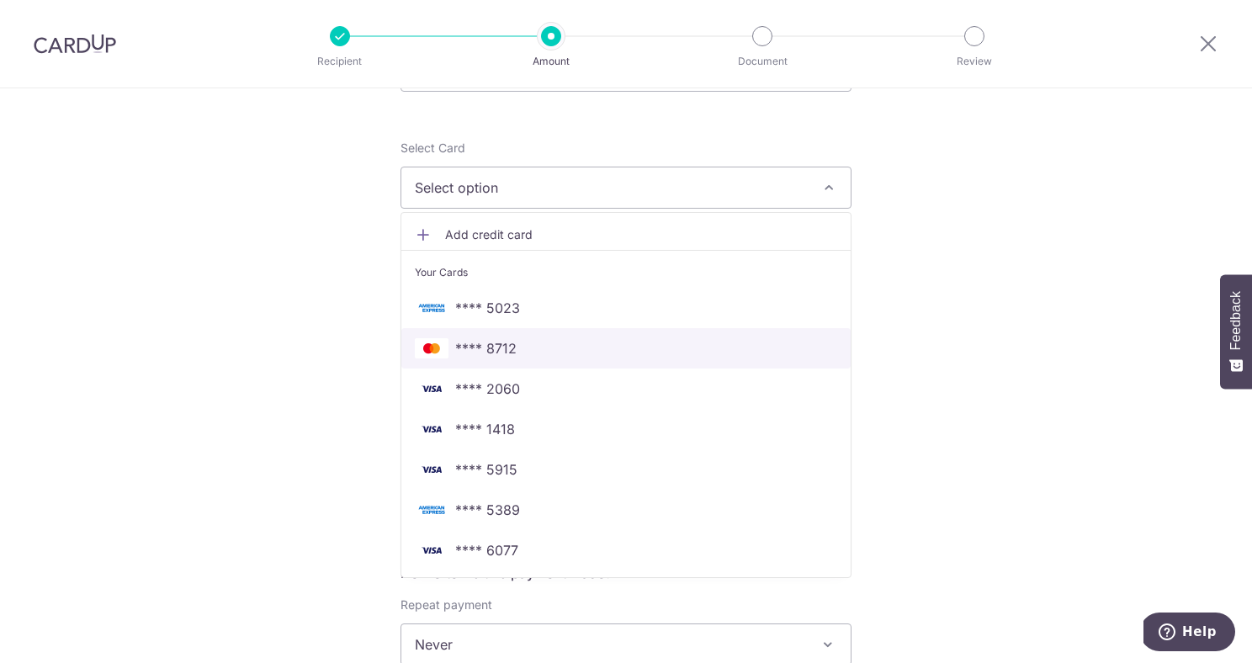
scroll to position [215, 0]
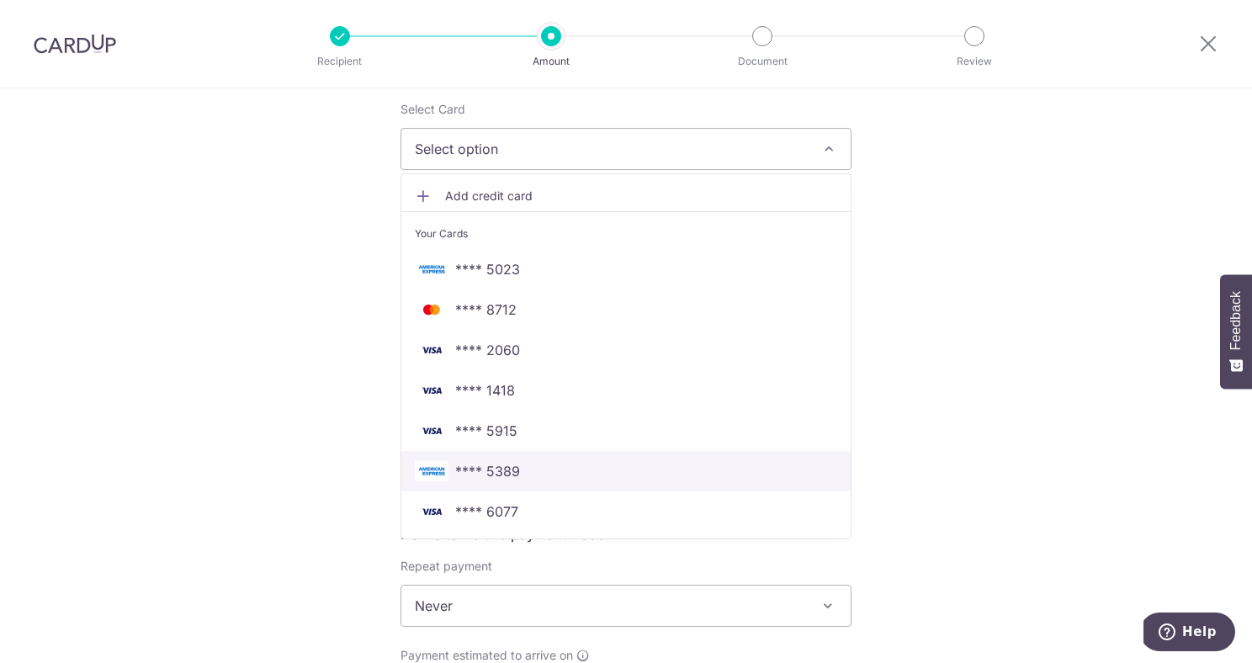
click at [553, 469] on span "**** 5389" at bounding box center [626, 471] width 422 height 20
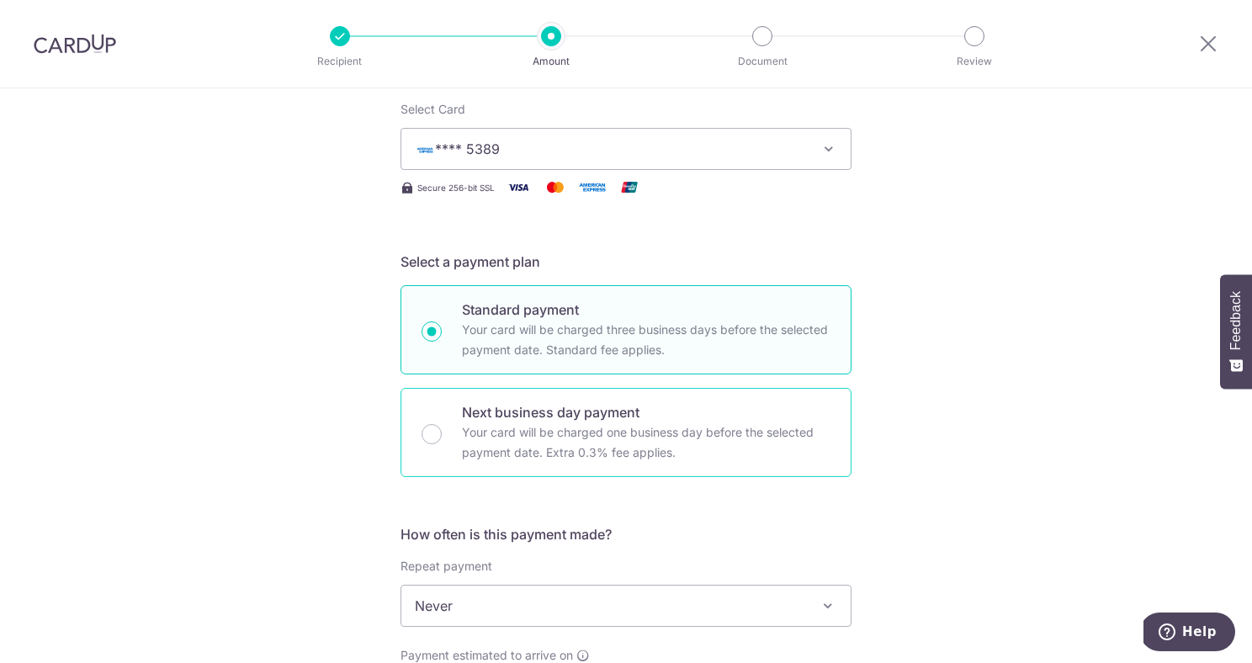
click at [405, 423] on div "Next business day payment Your card will be charged one business day before the…" at bounding box center [625, 432] width 451 height 89
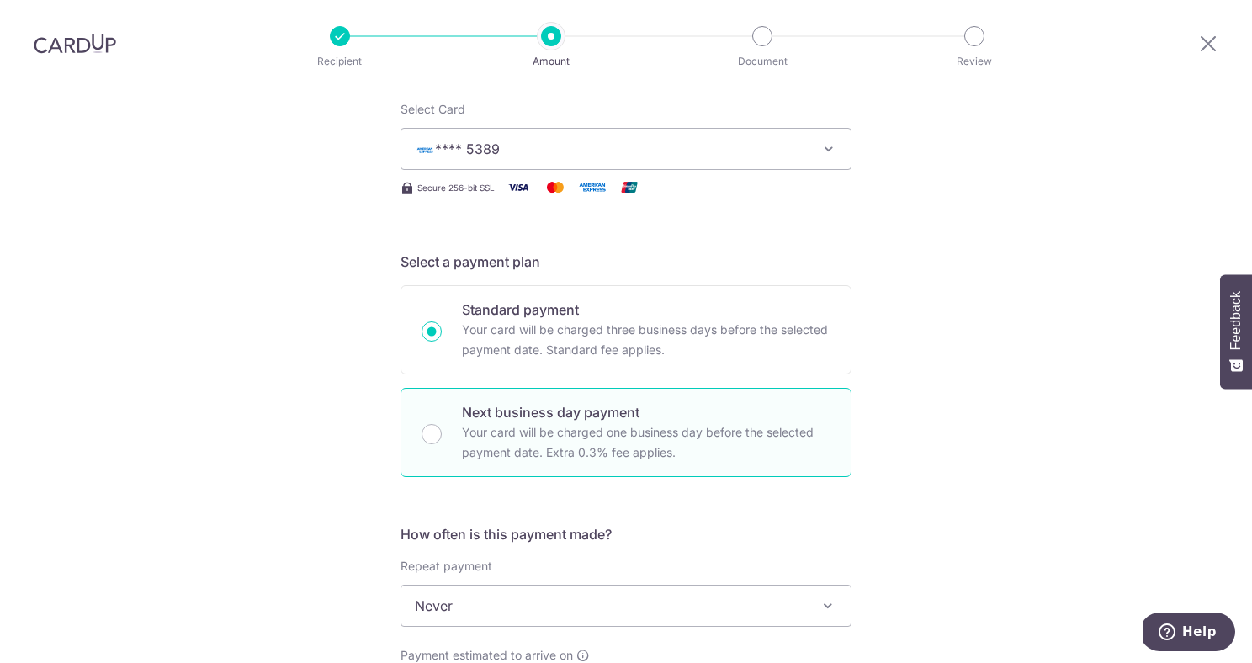
radio input "false"
radio input "true"
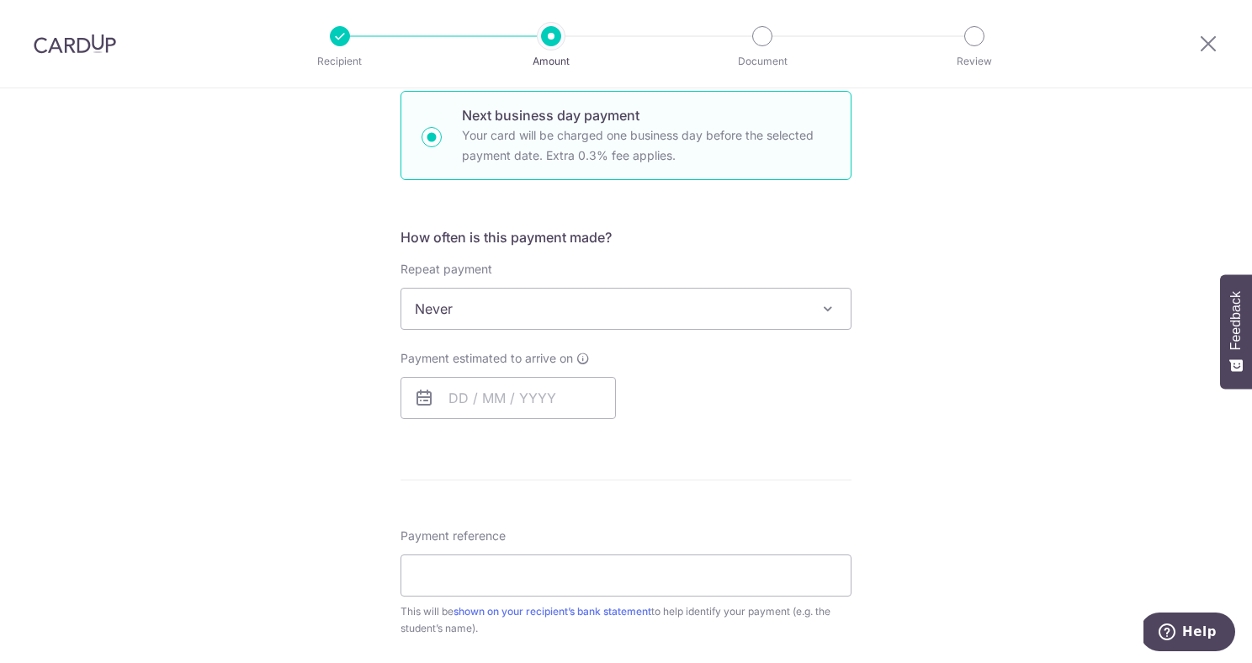
scroll to position [529, 0]
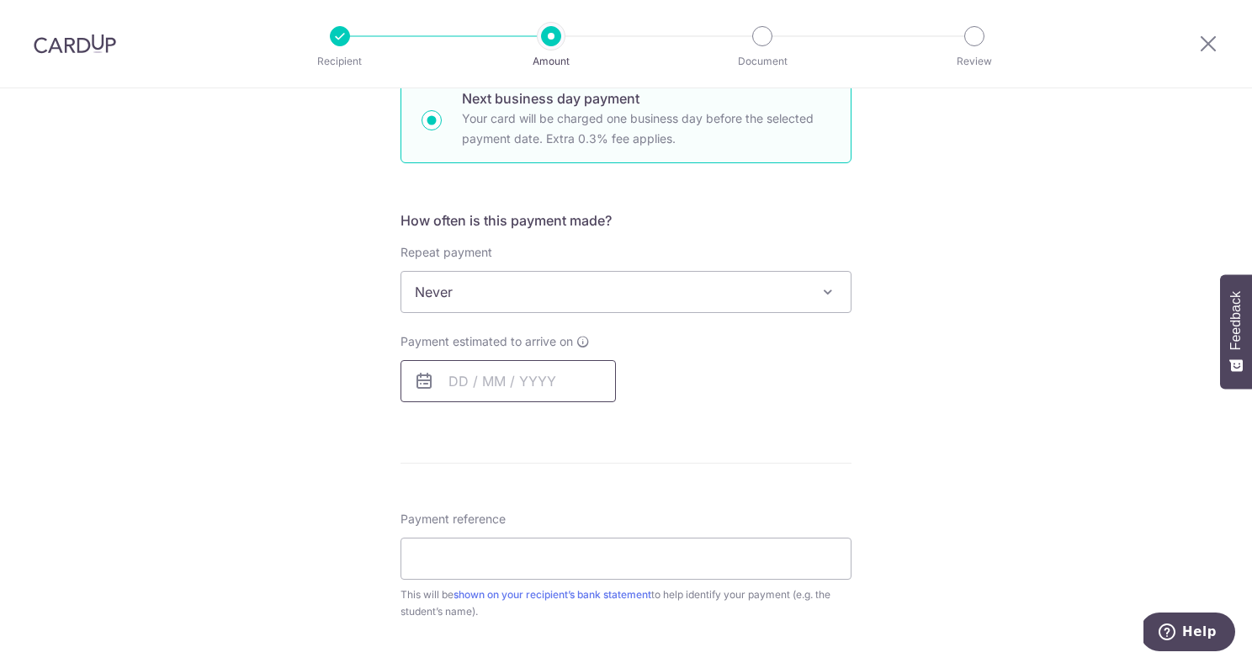
click at [590, 396] on input "text" at bounding box center [507, 381] width 215 height 42
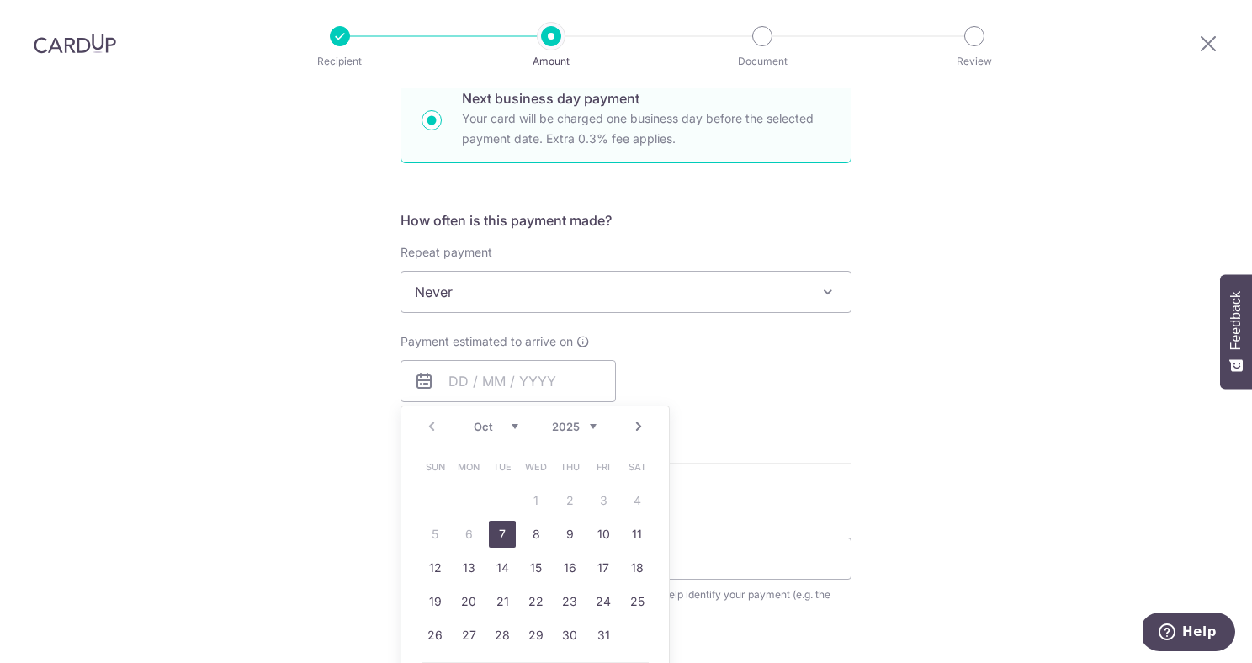
click at [497, 532] on link "7" at bounding box center [502, 534] width 27 height 27
type input "[DATE]"
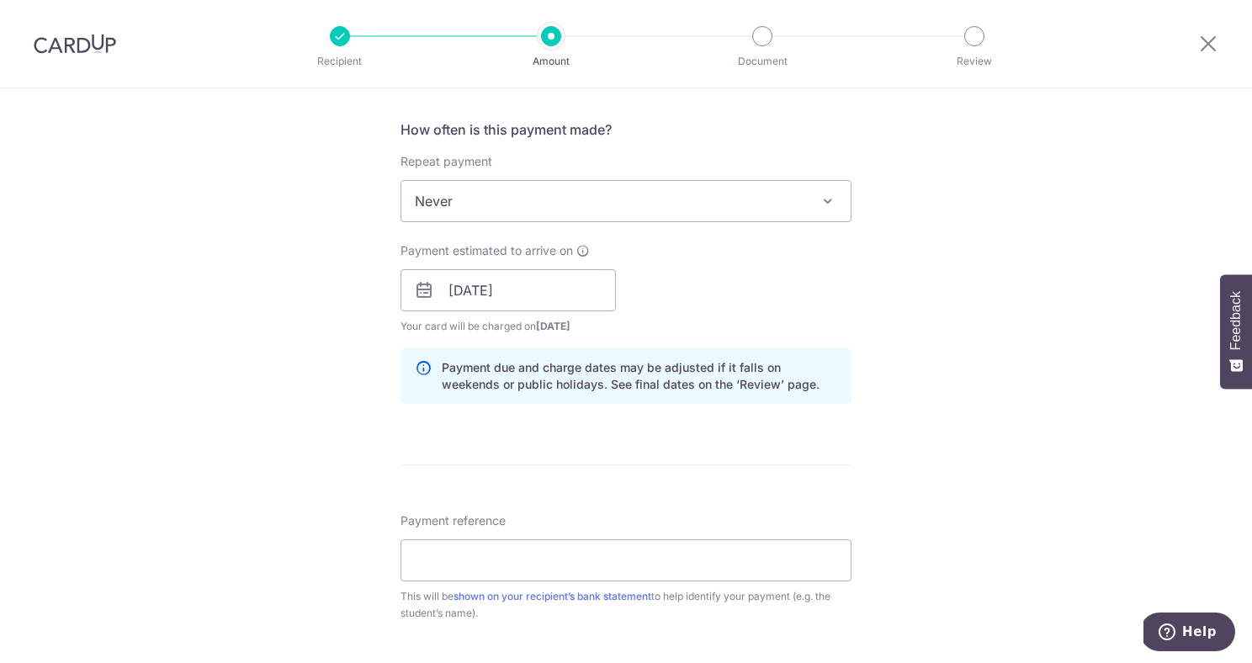
scroll to position [659, 0]
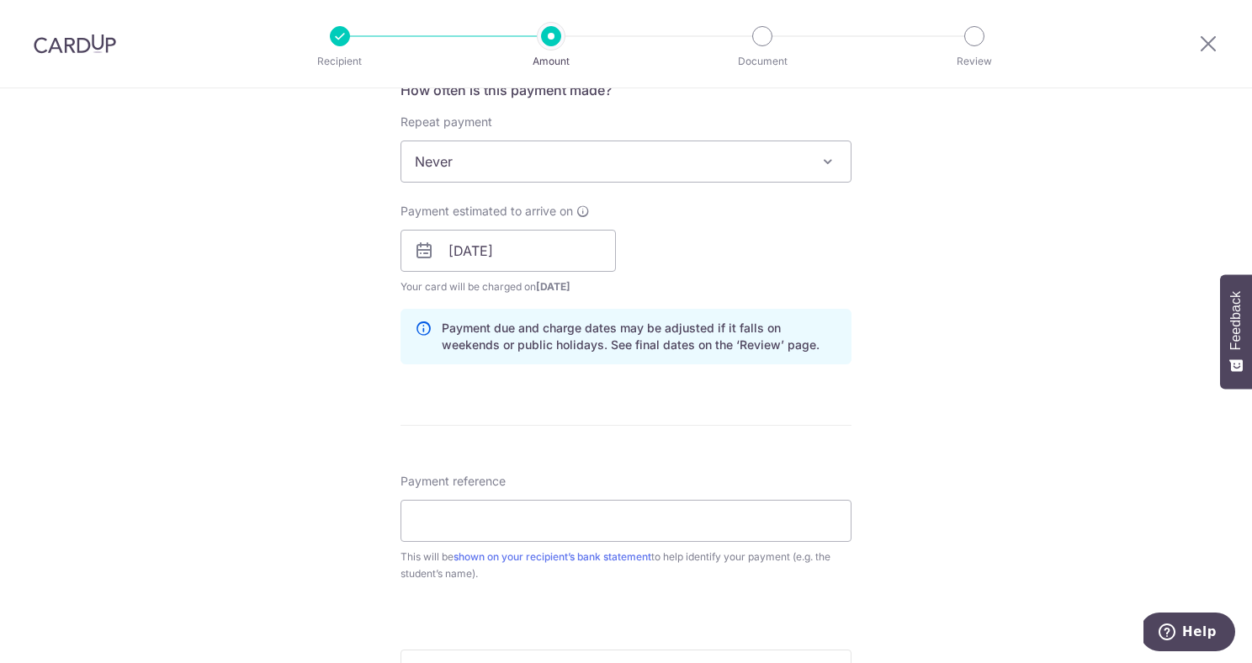
click at [686, 542] on div "Payment reference This will be shown on your recipient’s bank statement to help…" at bounding box center [625, 527] width 451 height 109
click at [694, 498] on div "Payment reference This will be shown on your recipient’s bank statement to help…" at bounding box center [625, 527] width 451 height 109
click at [667, 527] on input "Payment reference" at bounding box center [625, 521] width 451 height 42
paste input "SCHOOLFee EDWARD KingstonC008103 01"
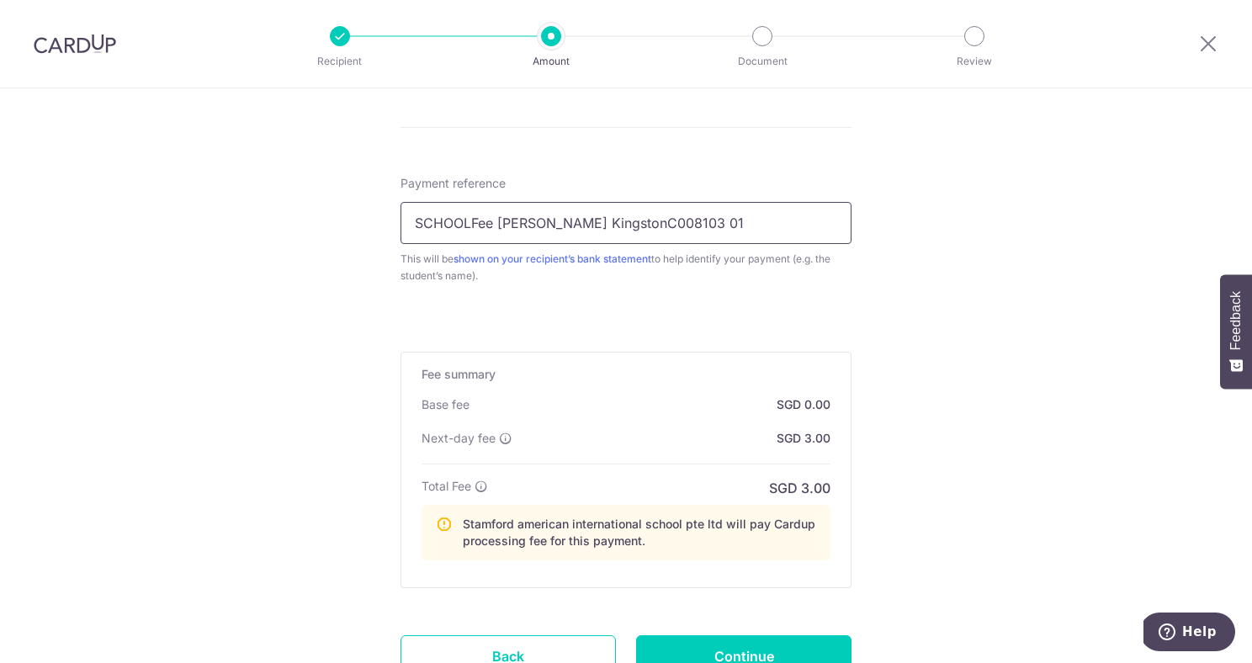
scroll to position [993, 0]
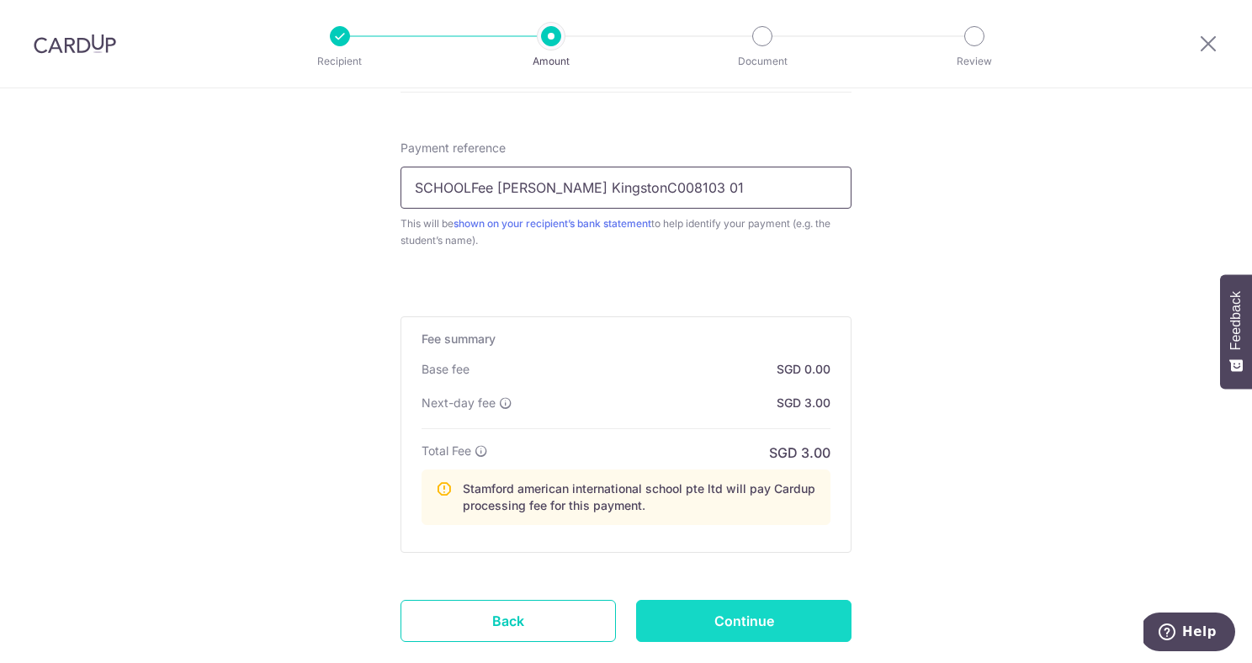
type input "SCHOOLFee EDWARD KingstonC008103 01"
click at [760, 633] on input "Continue" at bounding box center [743, 621] width 215 height 42
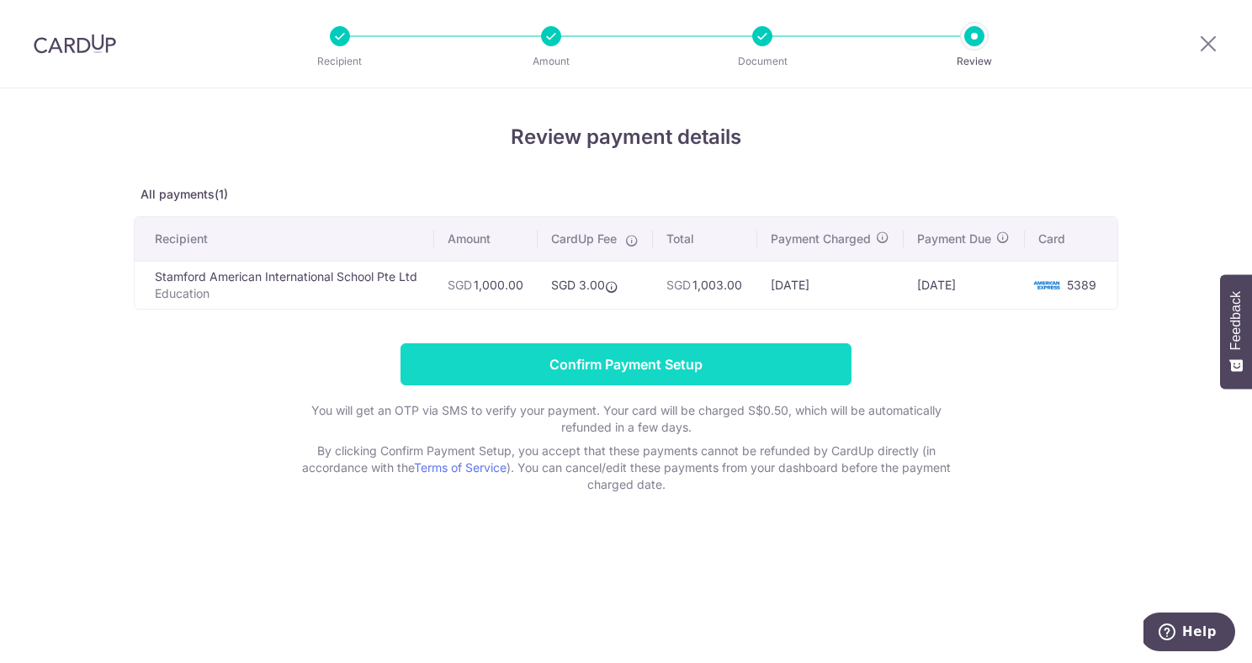
click at [734, 375] on input "Confirm Payment Setup" at bounding box center [625, 364] width 451 height 42
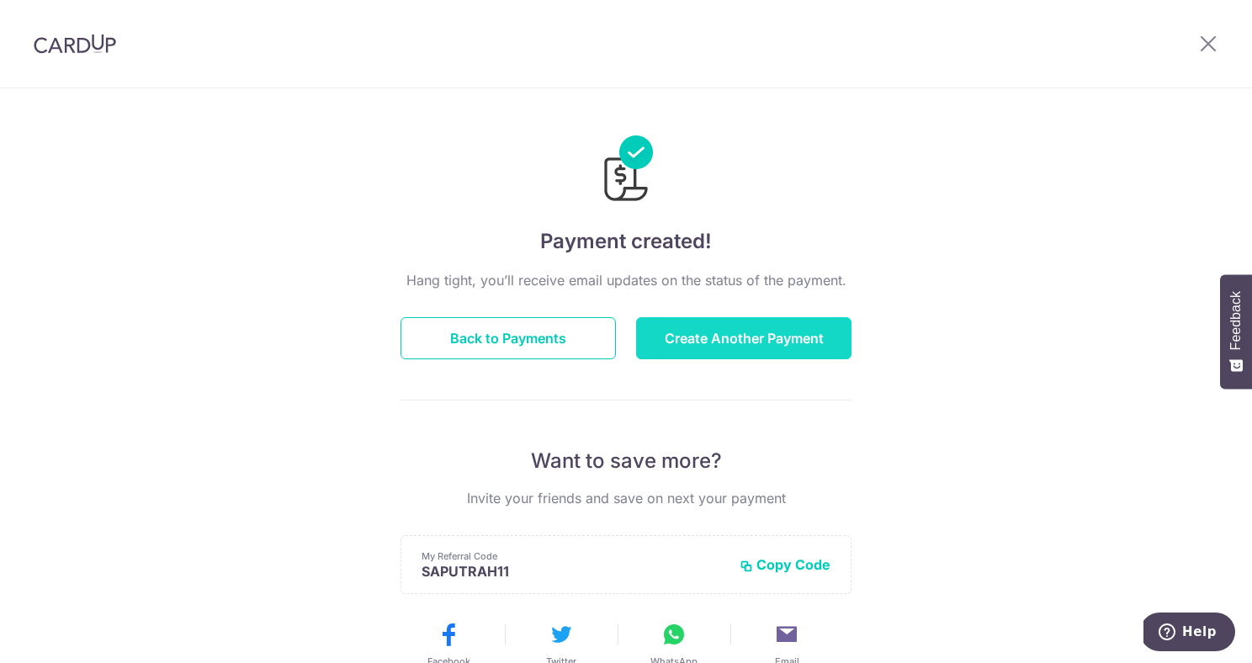
click at [784, 334] on button "Create Another Payment" at bounding box center [743, 338] width 215 height 42
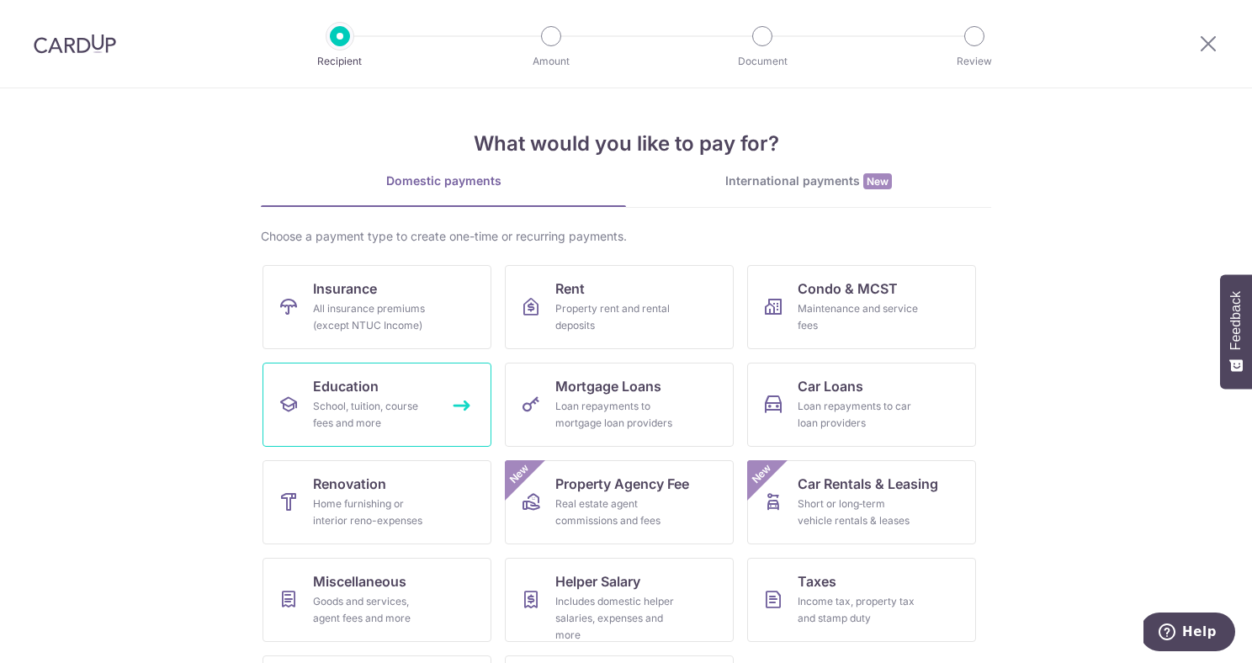
click at [354, 384] on span "Education" at bounding box center [346, 386] width 66 height 20
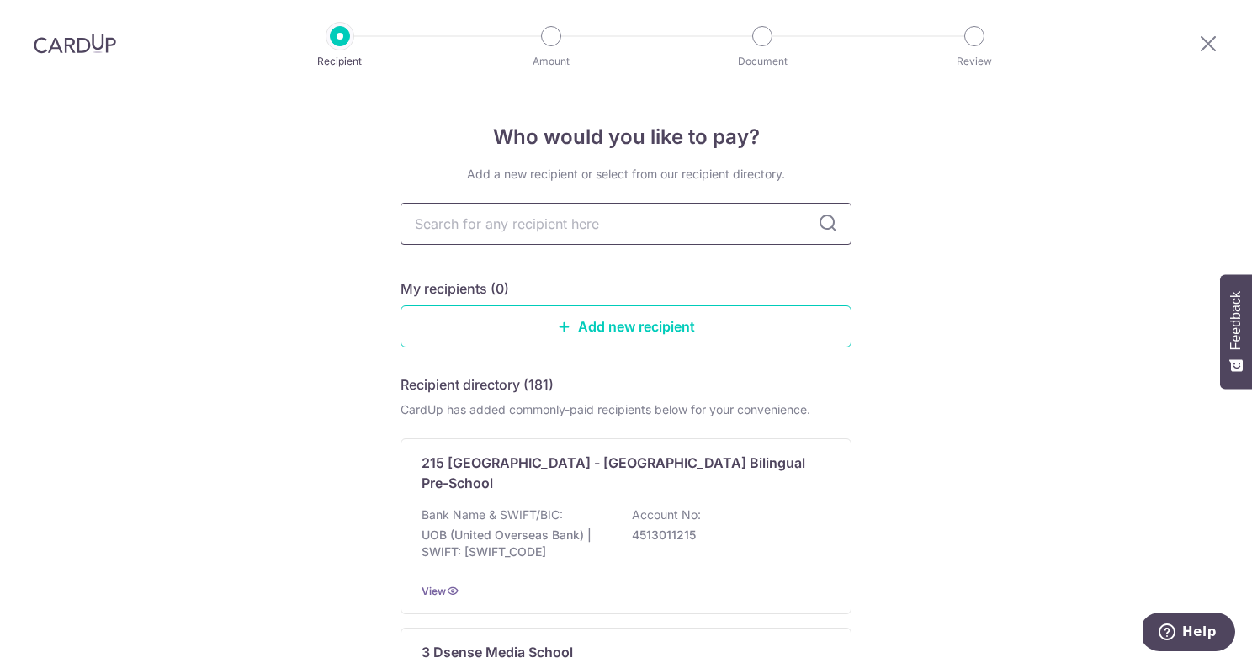
click at [541, 214] on input "text" at bounding box center [625, 224] width 451 height 42
type input "stam"
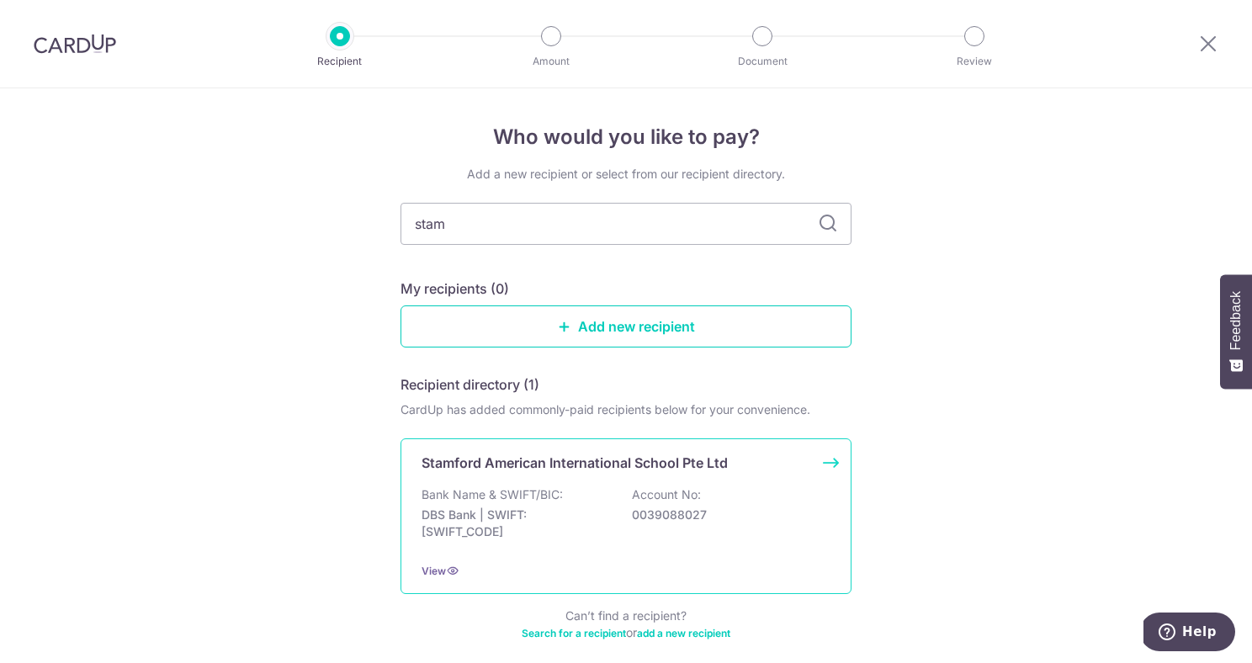
click at [537, 488] on p "Bank Name & SWIFT/BIC:" at bounding box center [491, 494] width 141 height 17
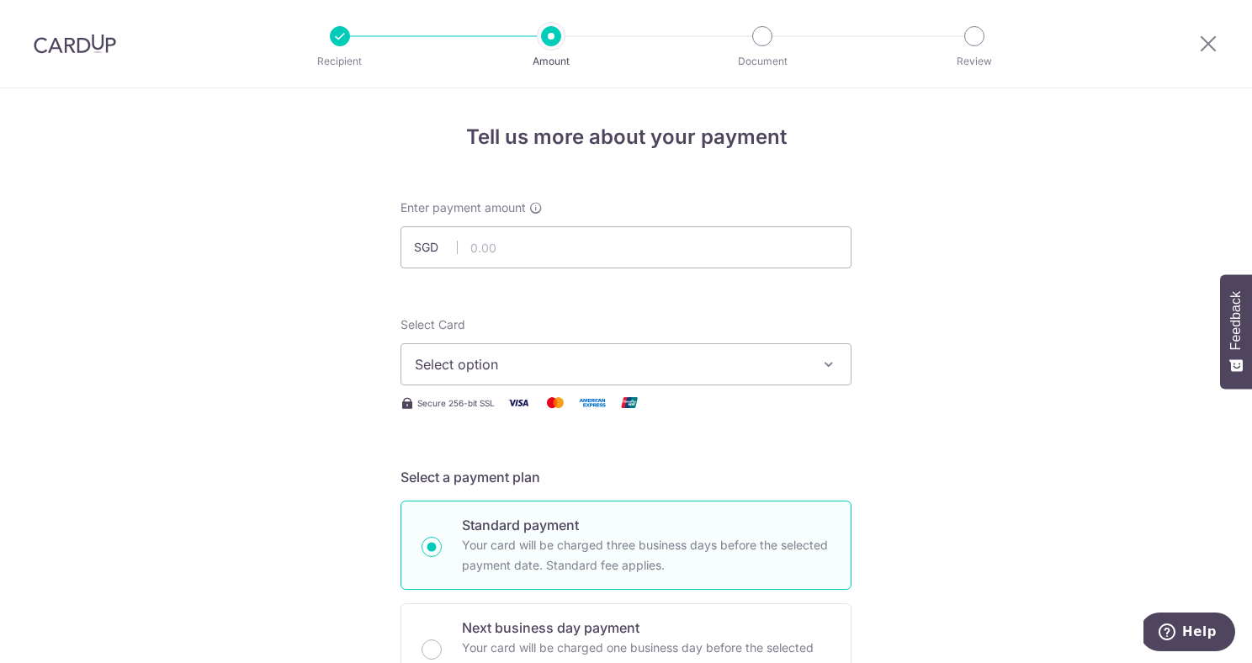
click at [656, 236] on input "text" at bounding box center [625, 247] width 451 height 42
type input "1,000.00"
click at [845, 362] on button "Select option" at bounding box center [625, 364] width 451 height 42
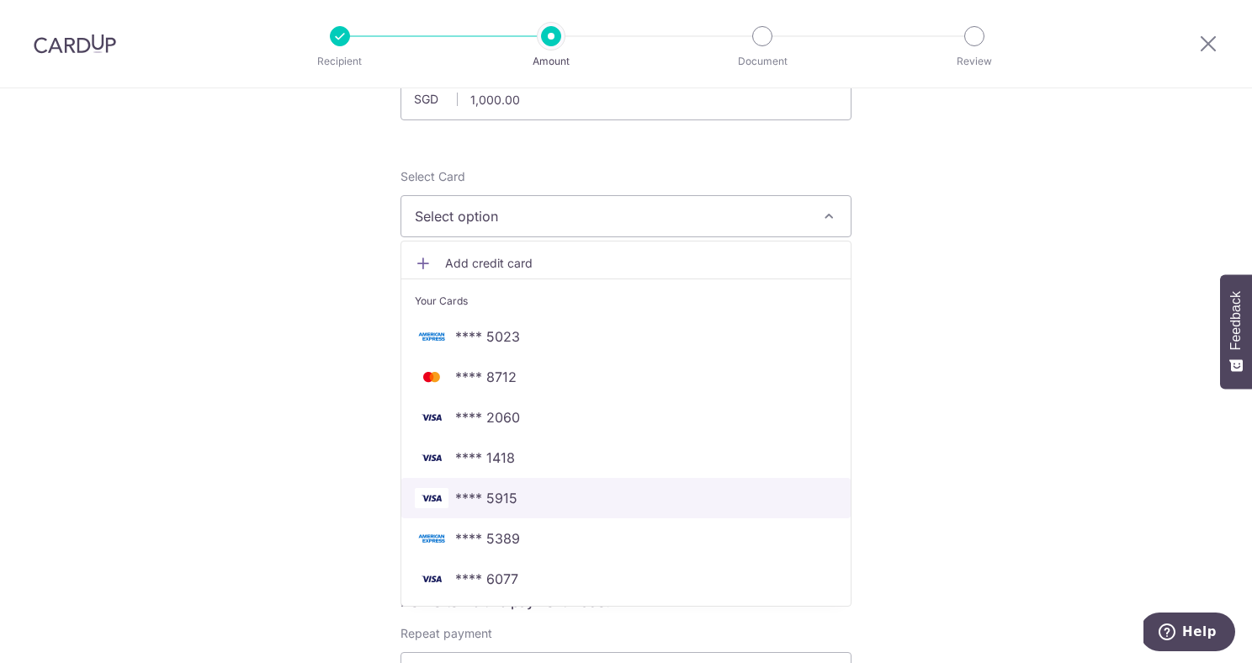
scroll to position [149, 0]
click at [564, 503] on span "**** 5915" at bounding box center [626, 497] width 422 height 20
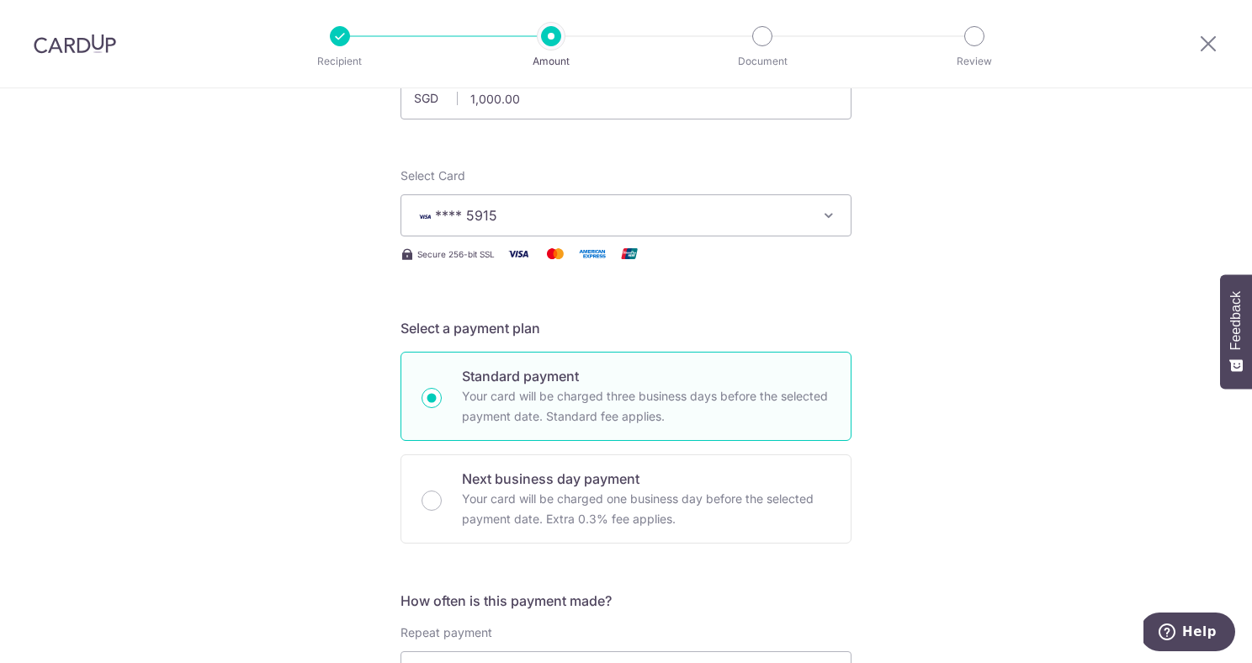
click at [823, 216] on icon "button" at bounding box center [828, 215] width 17 height 17
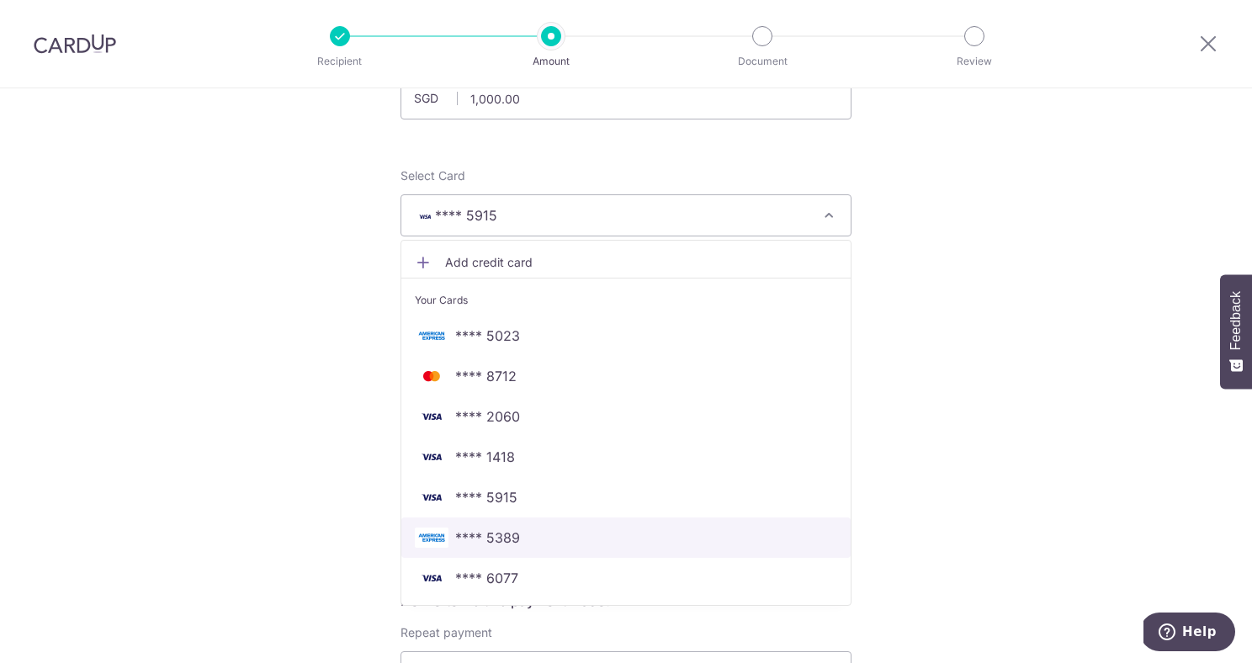
click at [560, 545] on span "**** 5389" at bounding box center [626, 537] width 422 height 20
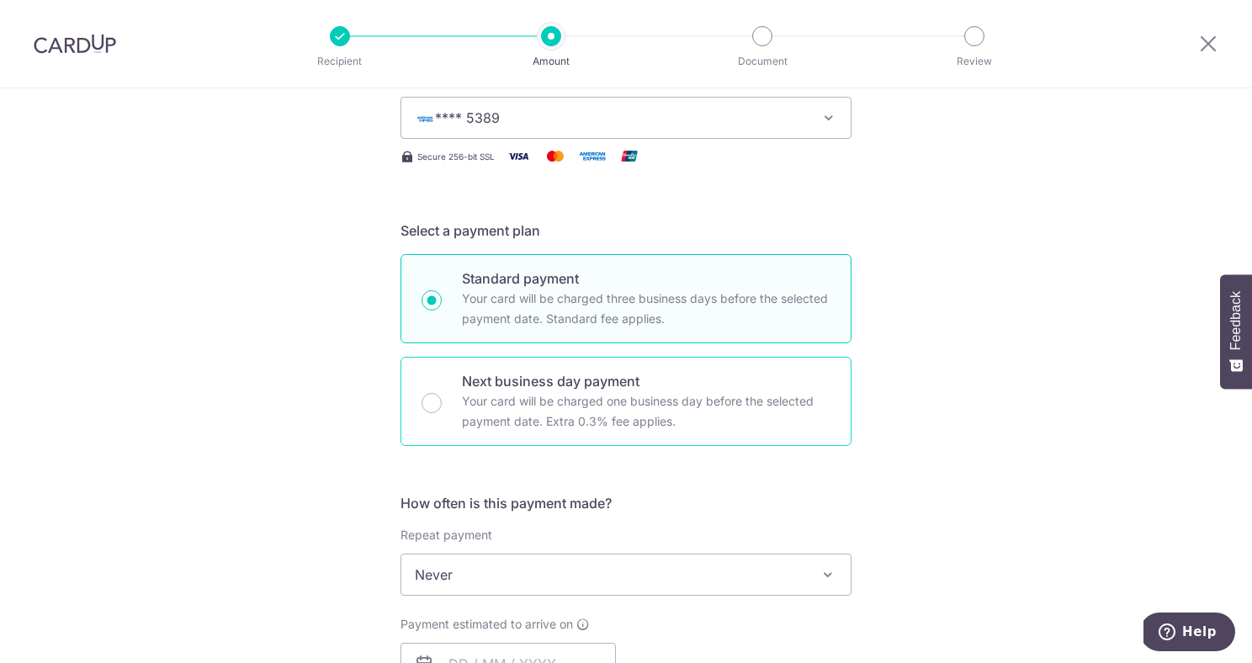
scroll to position [273, 0]
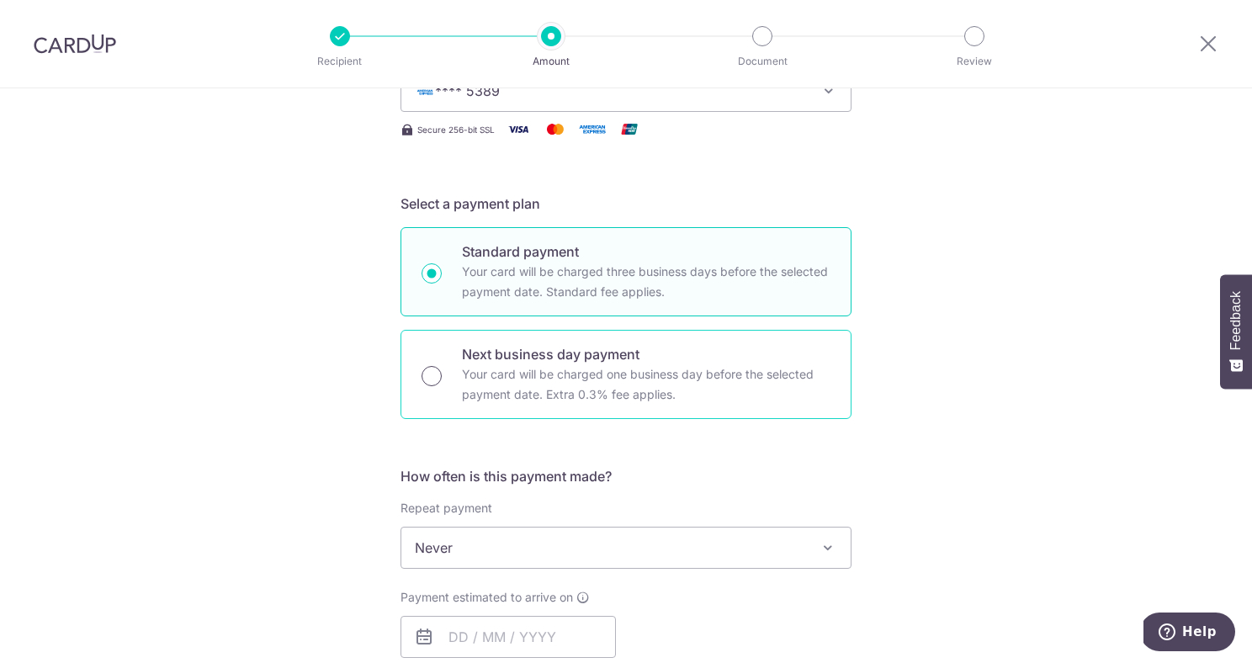
click at [424, 380] on input "Next business day payment Your card will be charged one business day before the…" at bounding box center [431, 376] width 20 height 20
radio input "true"
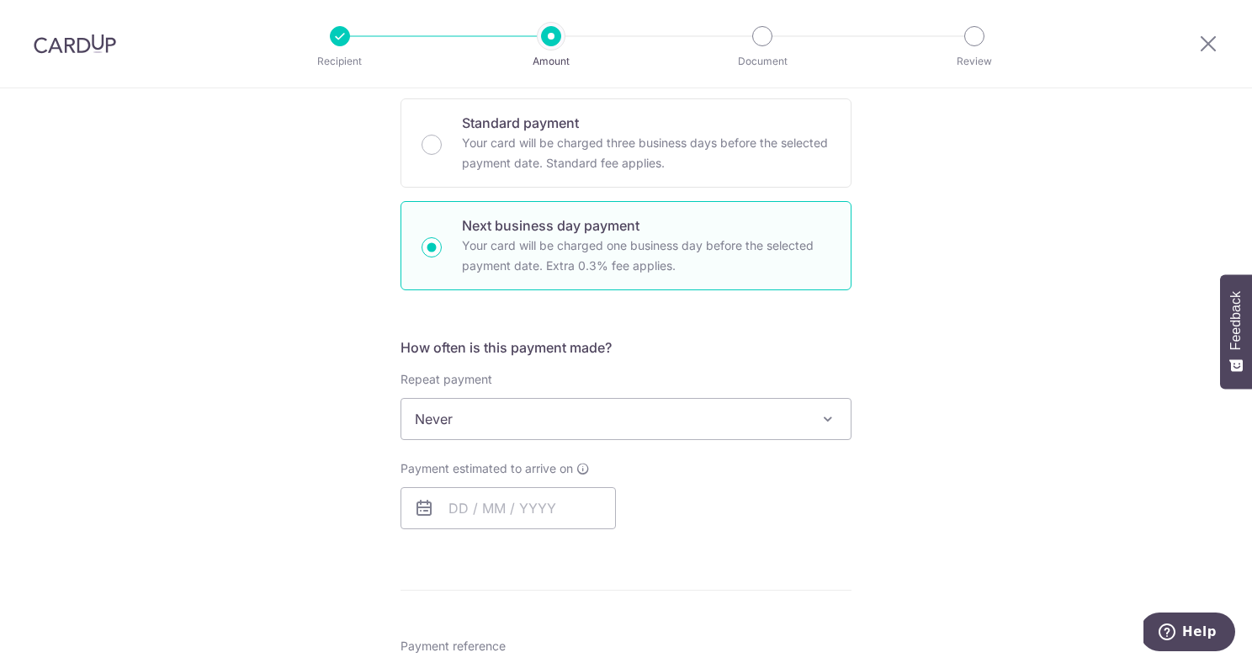
scroll to position [432, 0]
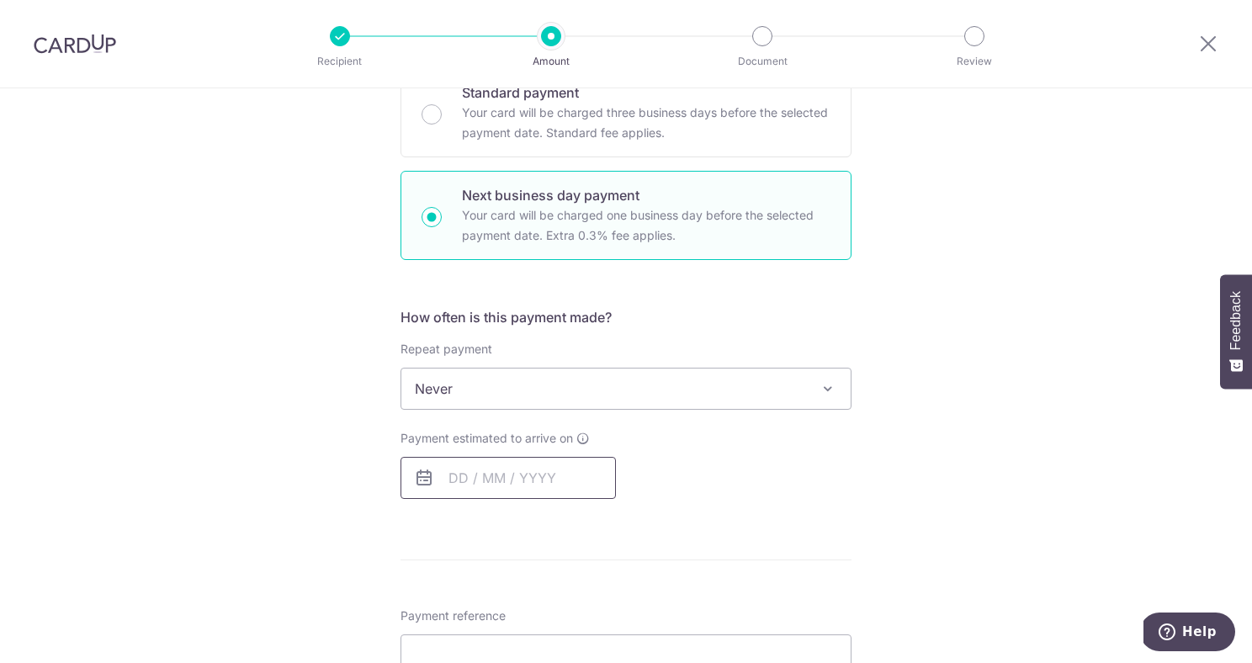
click at [572, 481] on input "text" at bounding box center [507, 478] width 215 height 42
click at [492, 633] on link "7" at bounding box center [502, 630] width 27 height 27
type input "[DATE]"
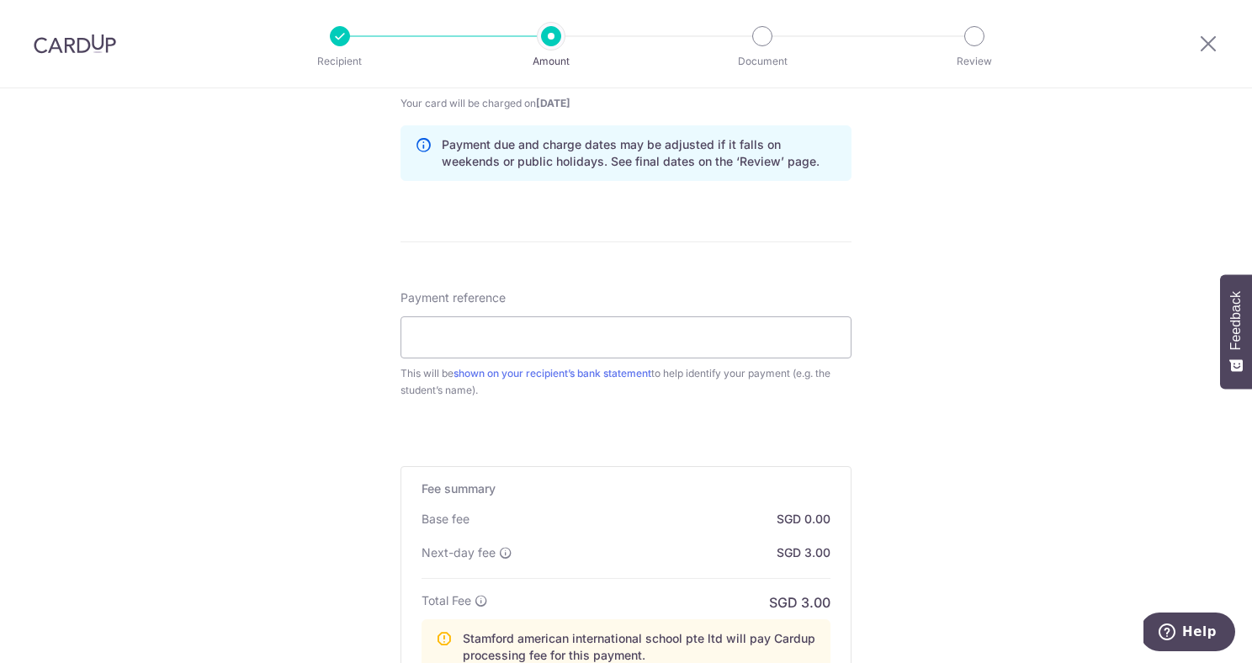
scroll to position [866, 0]
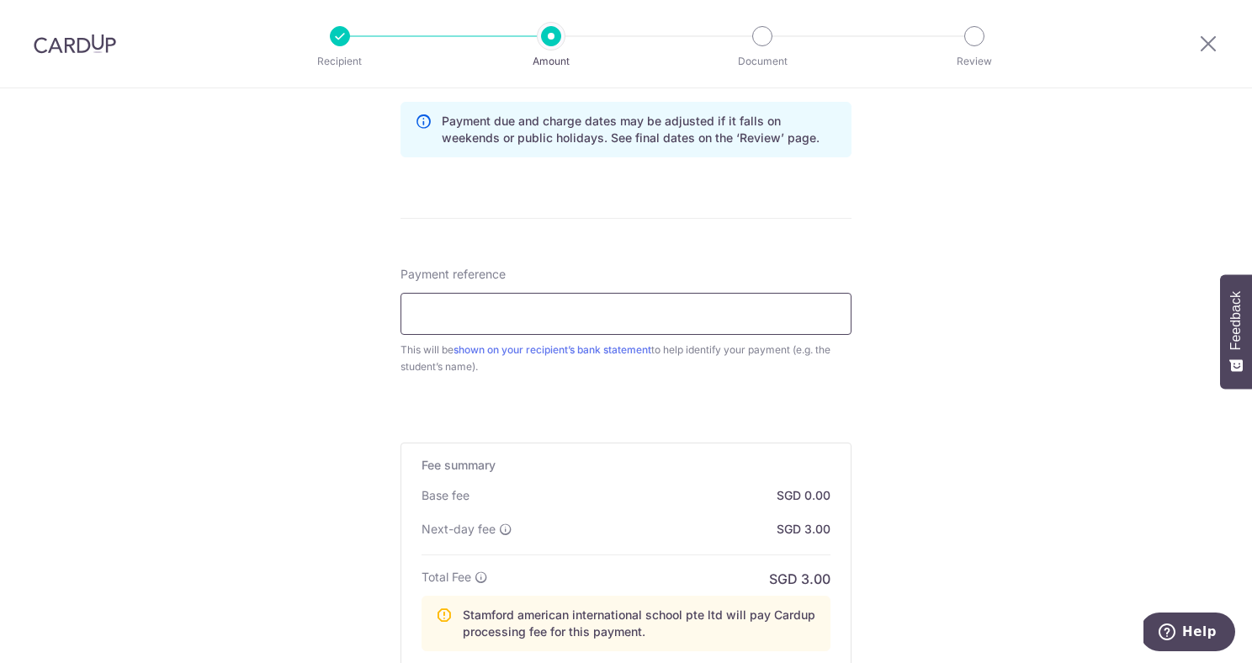
click at [643, 319] on input "Payment reference" at bounding box center [625, 314] width 451 height 42
paste input "SCHOOLFee [PERSON_NAME] KingstonC008103 01"
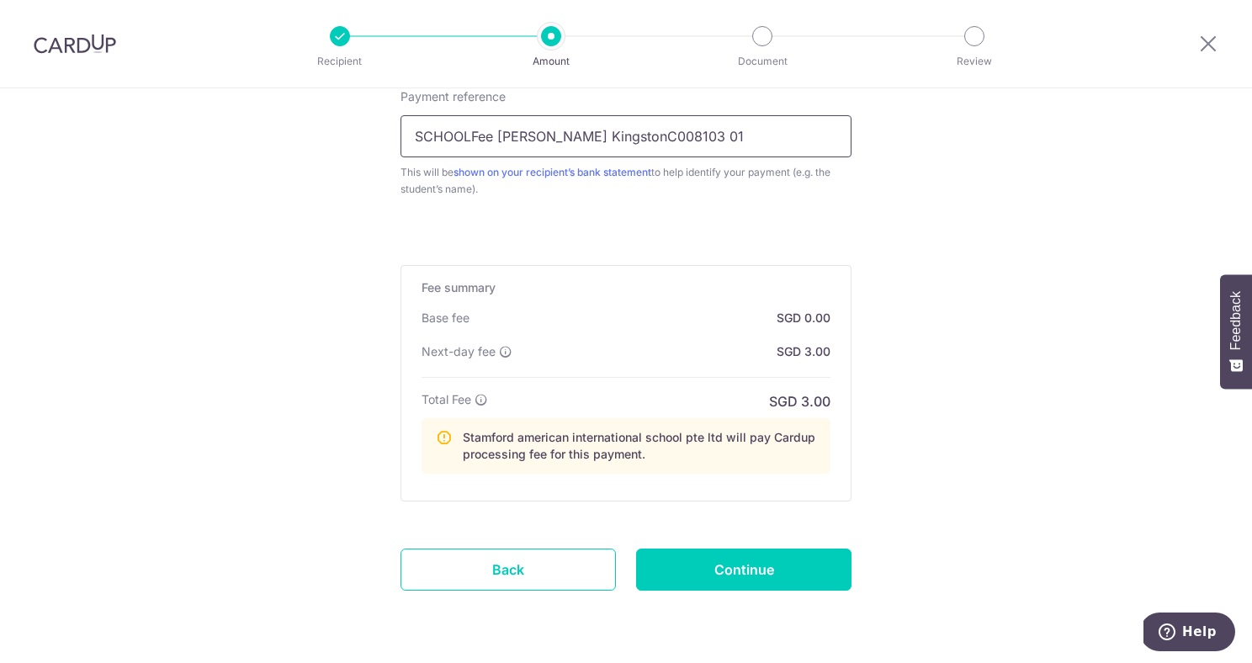
scroll to position [1098, 0]
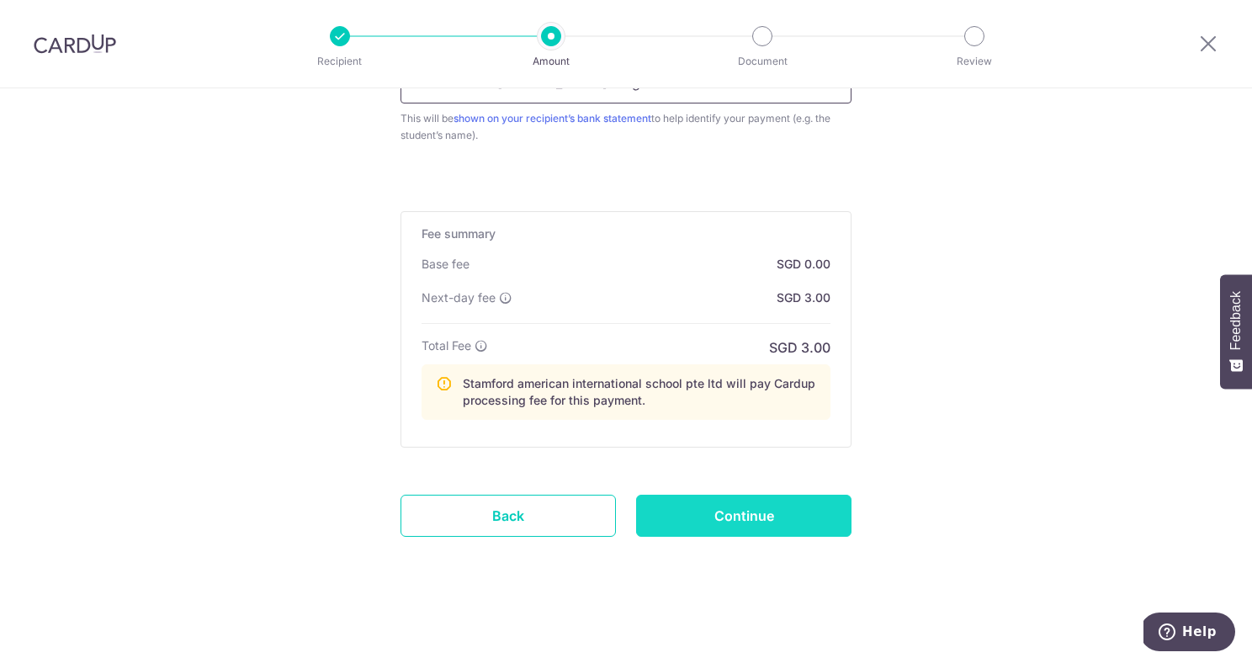
type input "SCHOOLFee EDWARD KingstonC008103 01"
click at [778, 505] on input "Continue" at bounding box center [743, 516] width 215 height 42
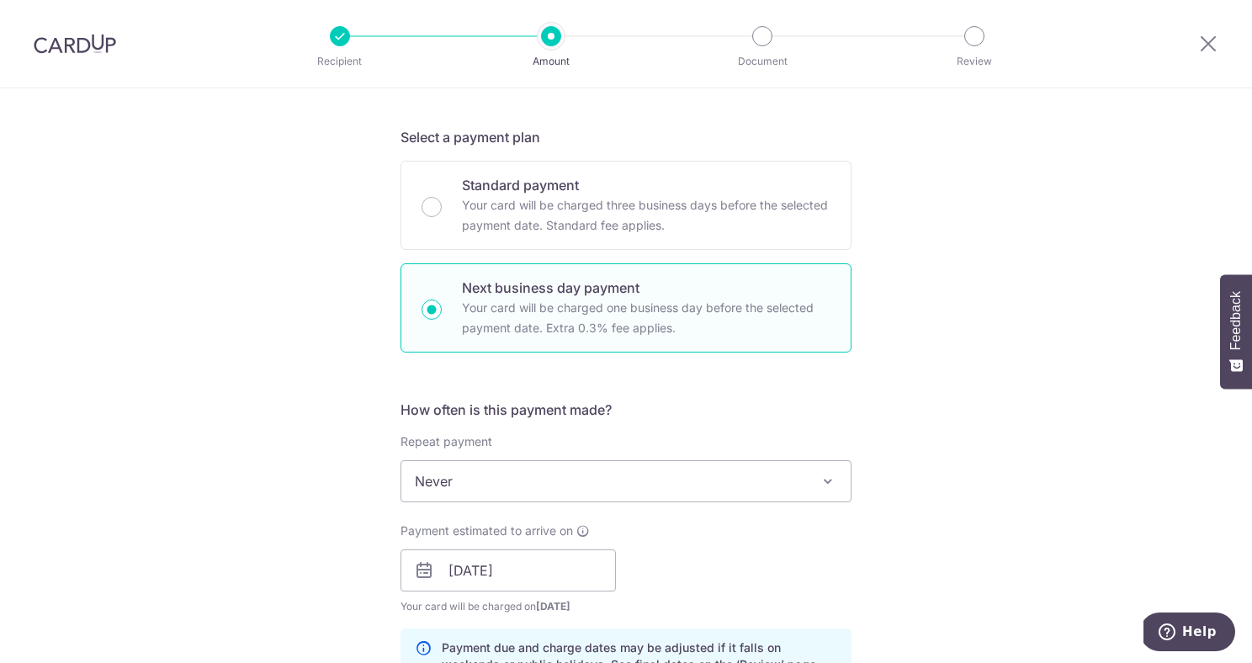
scroll to position [339, 0]
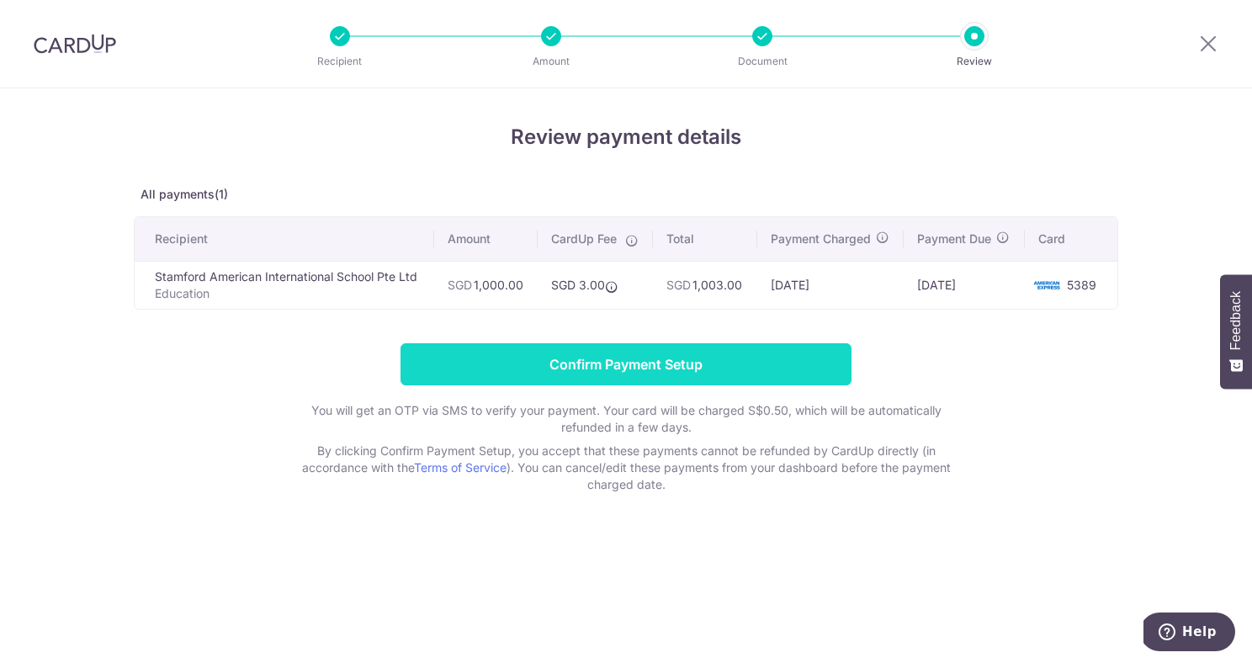
click at [695, 372] on input "Confirm Payment Setup" at bounding box center [625, 364] width 451 height 42
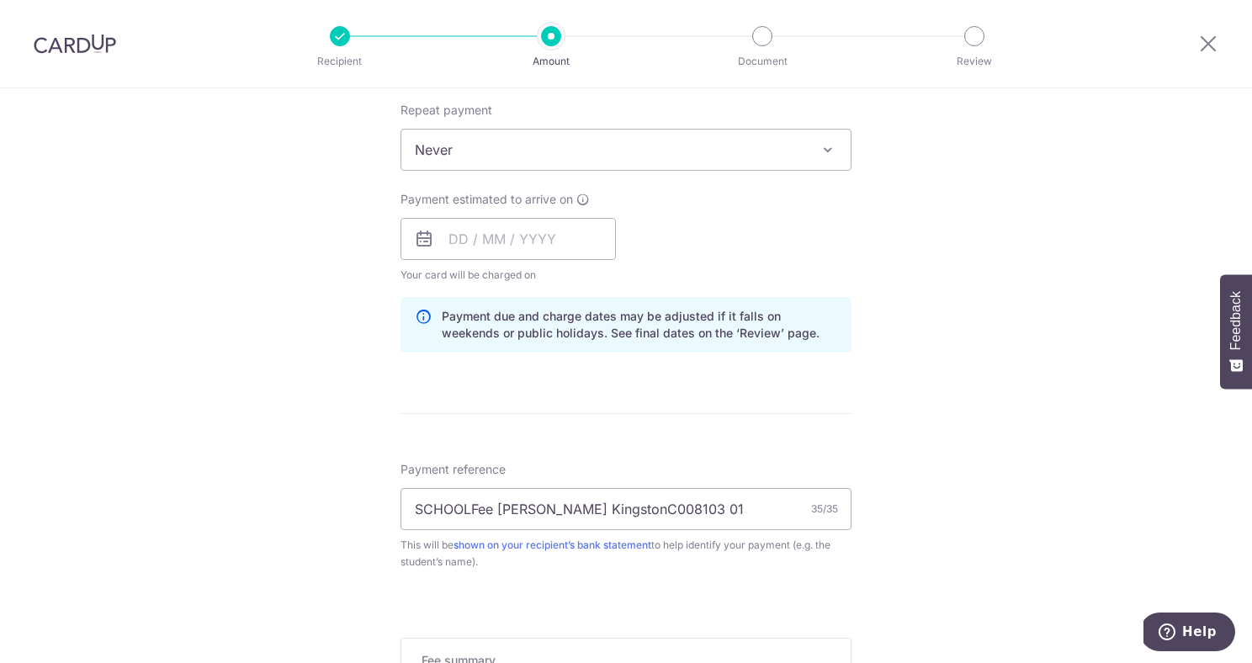
scroll to position [742, 0]
click at [545, 241] on input "text" at bounding box center [507, 237] width 215 height 42
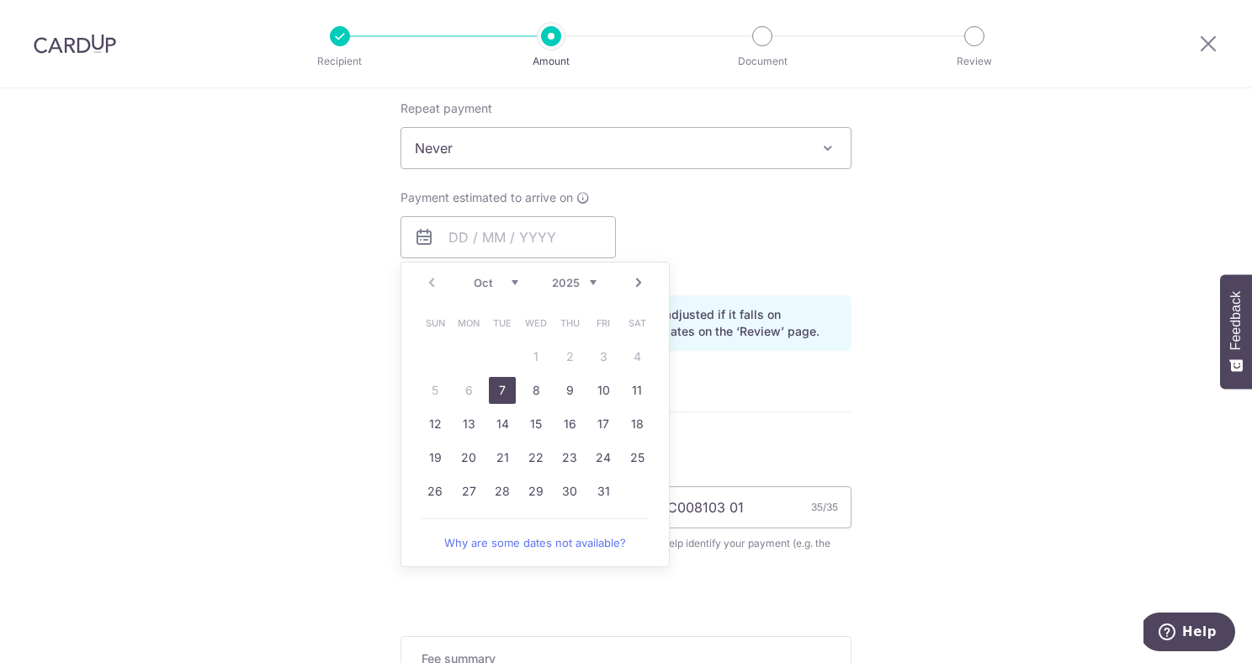
click at [499, 383] on link "7" at bounding box center [502, 390] width 27 height 27
type input "[DATE]"
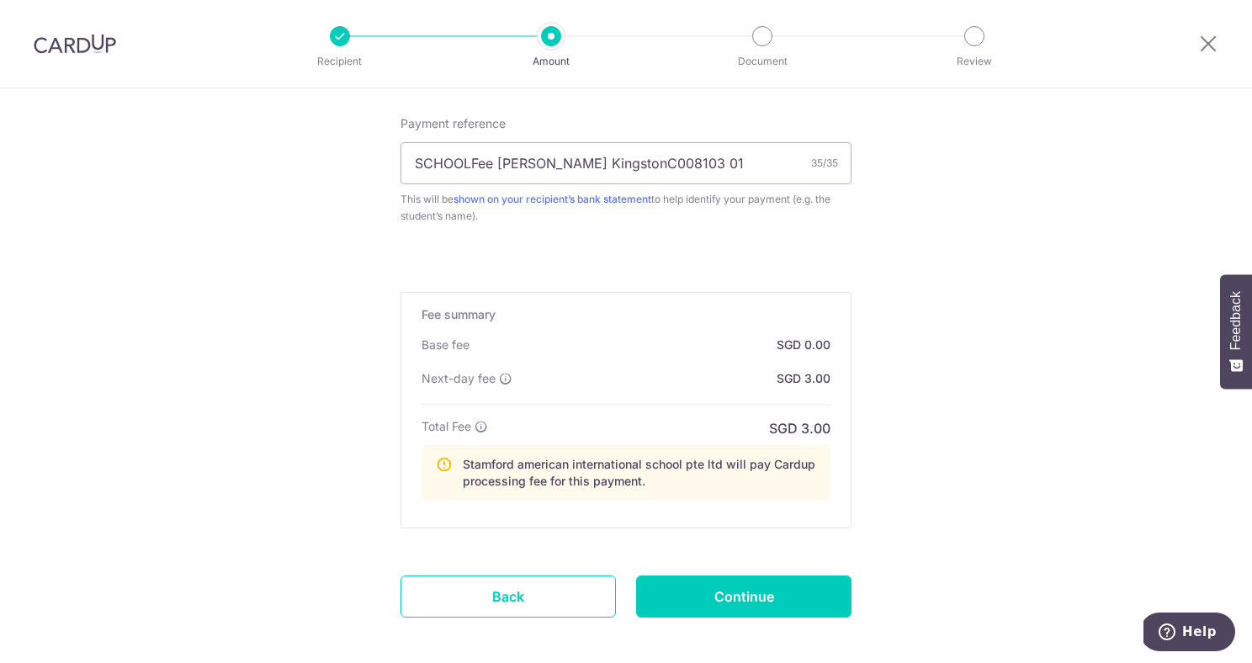
scroll to position [1167, 0]
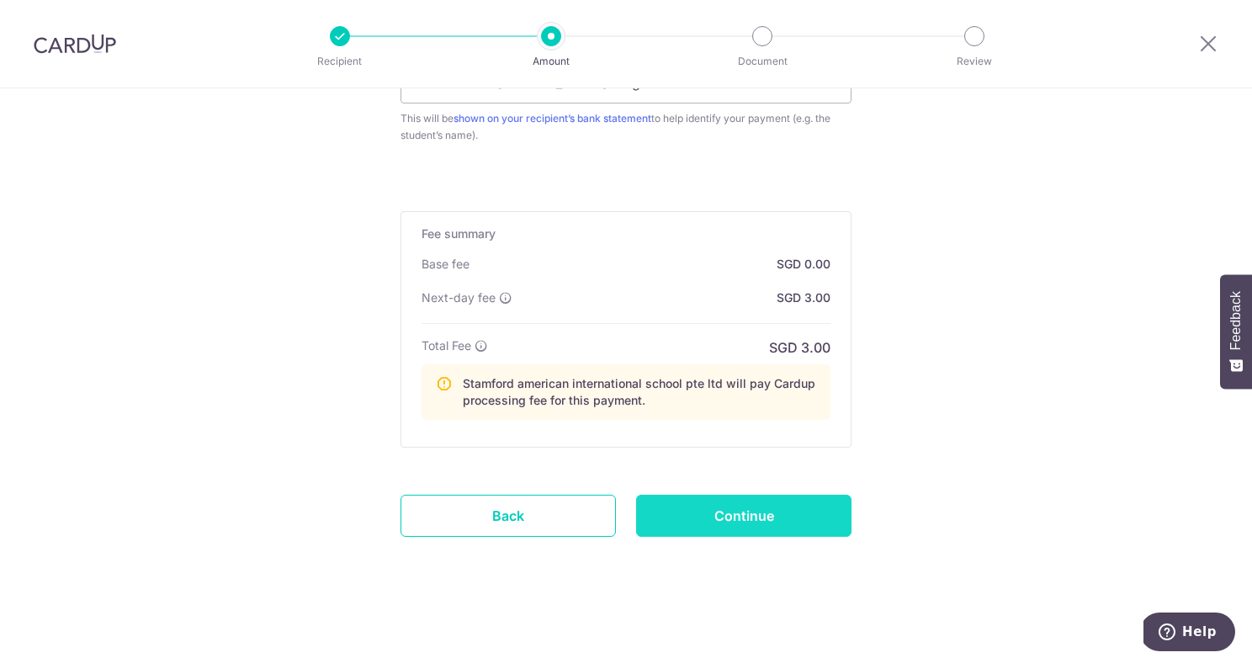
click at [728, 520] on input "Continue" at bounding box center [743, 516] width 215 height 42
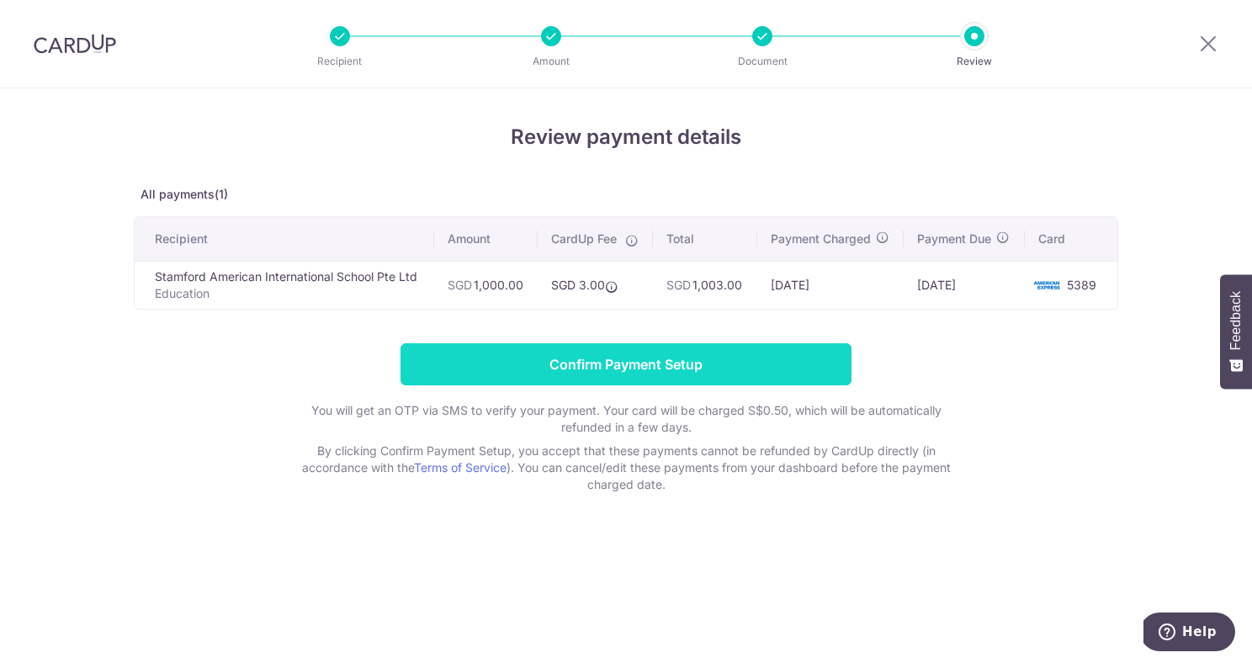
click at [760, 369] on input "Confirm Payment Setup" at bounding box center [625, 364] width 451 height 42
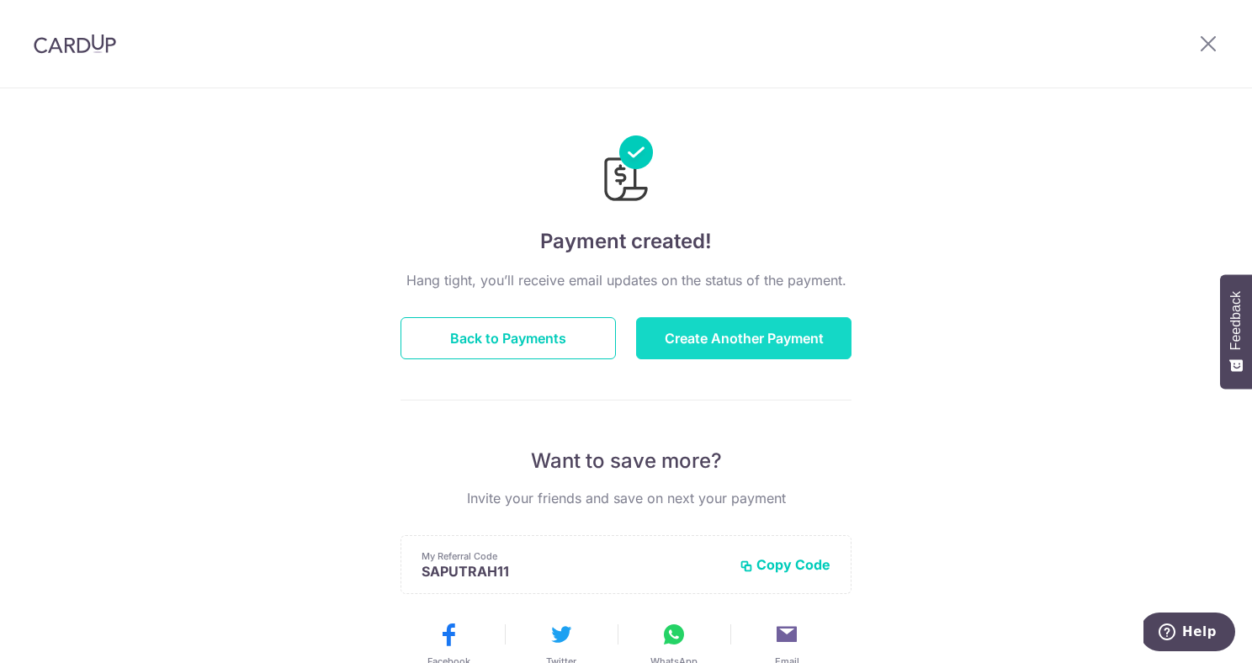
click at [734, 329] on button "Create Another Payment" at bounding box center [743, 338] width 215 height 42
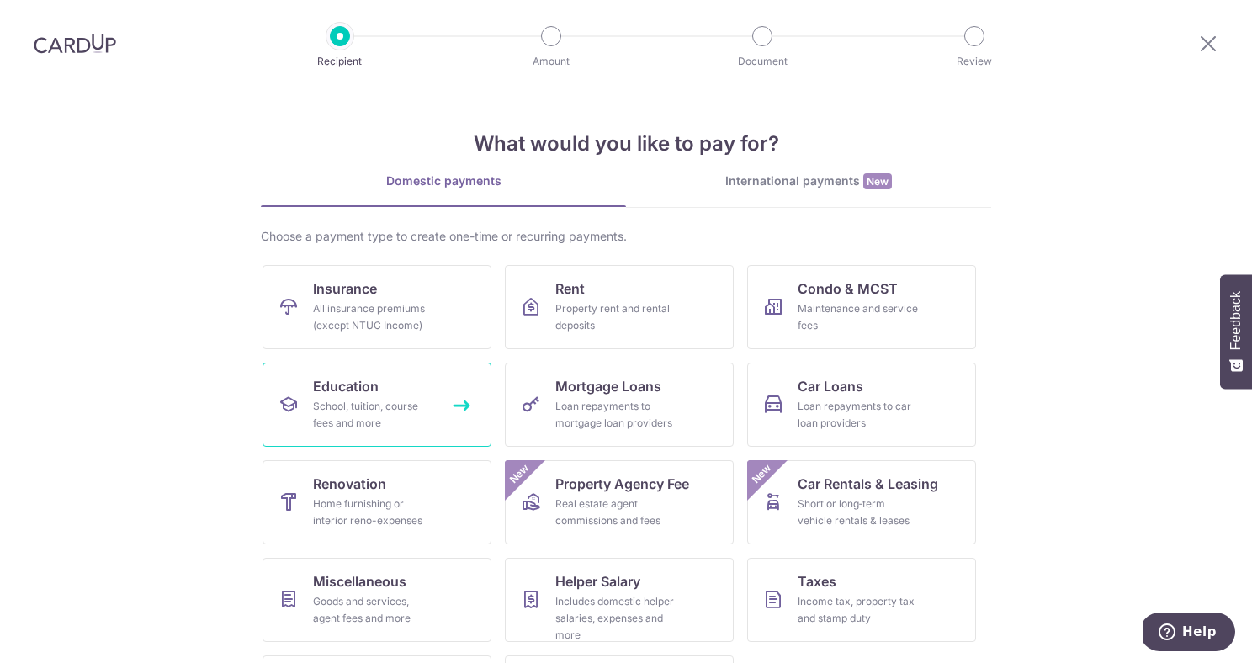
click at [368, 405] on div "School, tuition, course fees and more" at bounding box center [373, 415] width 121 height 34
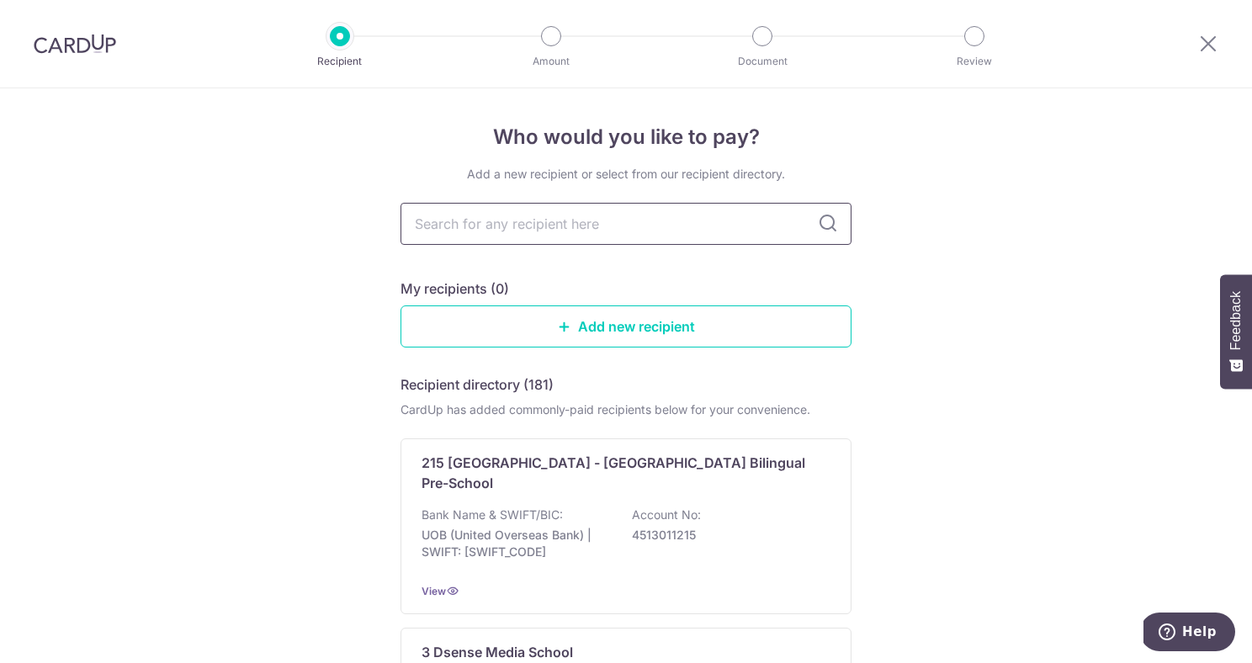
click at [545, 211] on input "text" at bounding box center [625, 224] width 451 height 42
type input "stam"
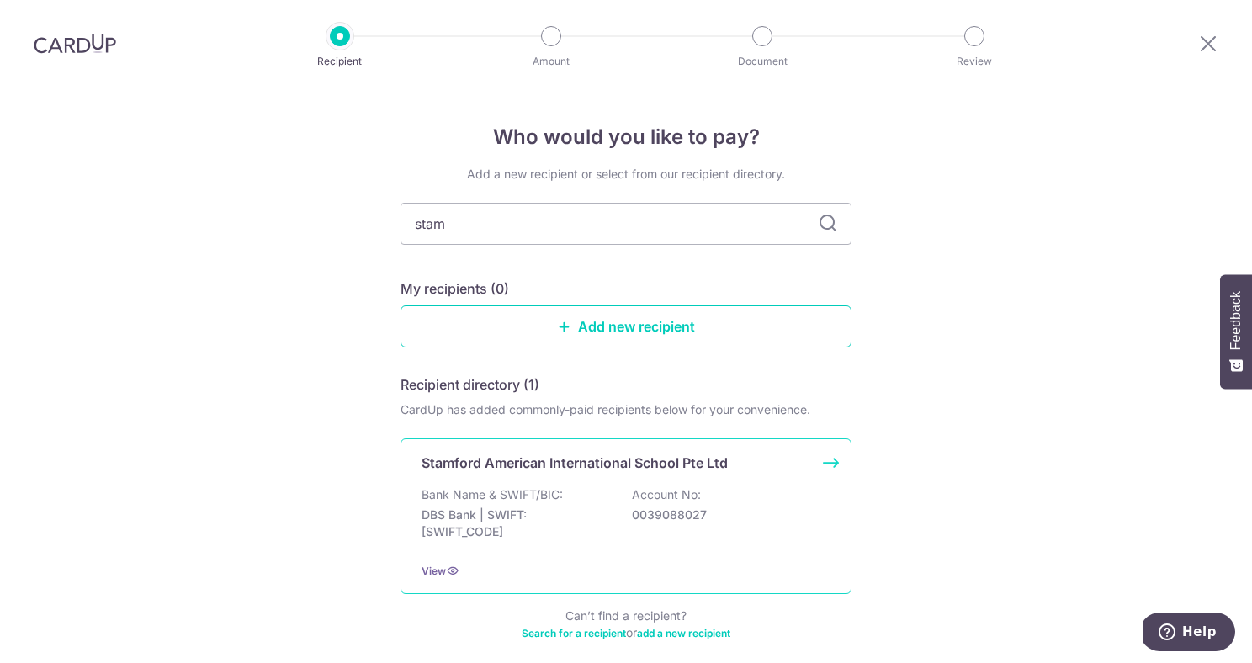
click at [511, 533] on p "DBS Bank | SWIFT: DBSSSGSGXXX" at bounding box center [515, 523] width 188 height 34
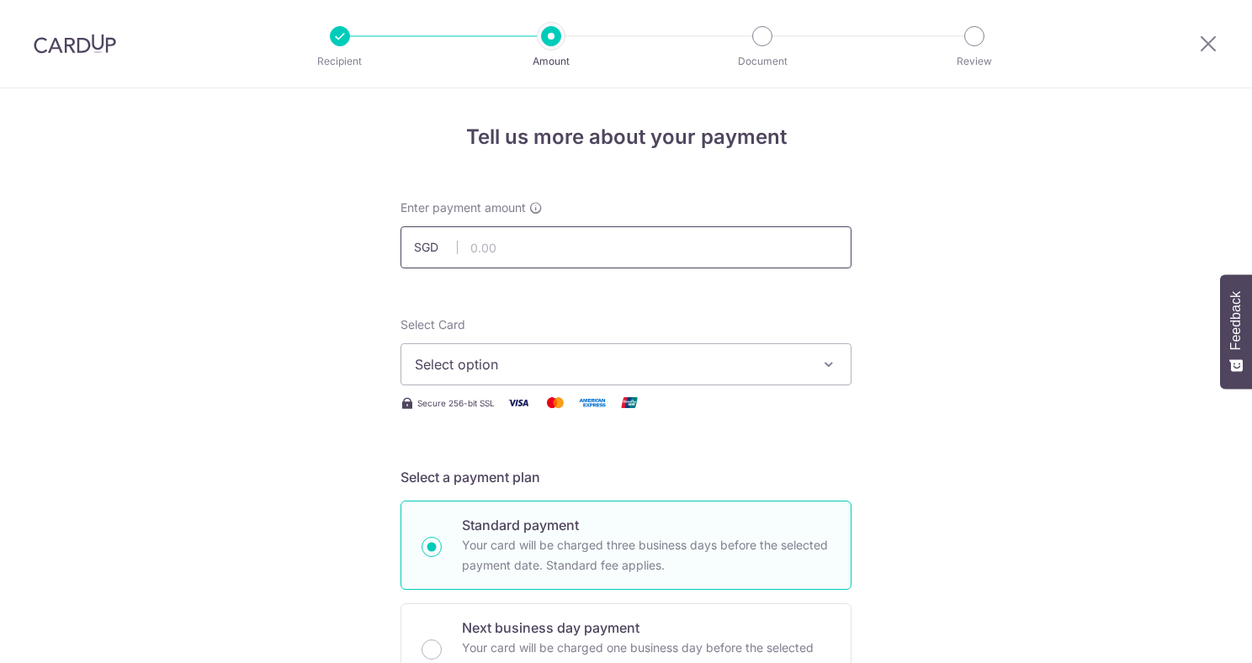
click at [584, 241] on input "text" at bounding box center [625, 247] width 451 height 42
click at [813, 357] on button "Select option" at bounding box center [625, 364] width 451 height 42
type input "1,000.00"
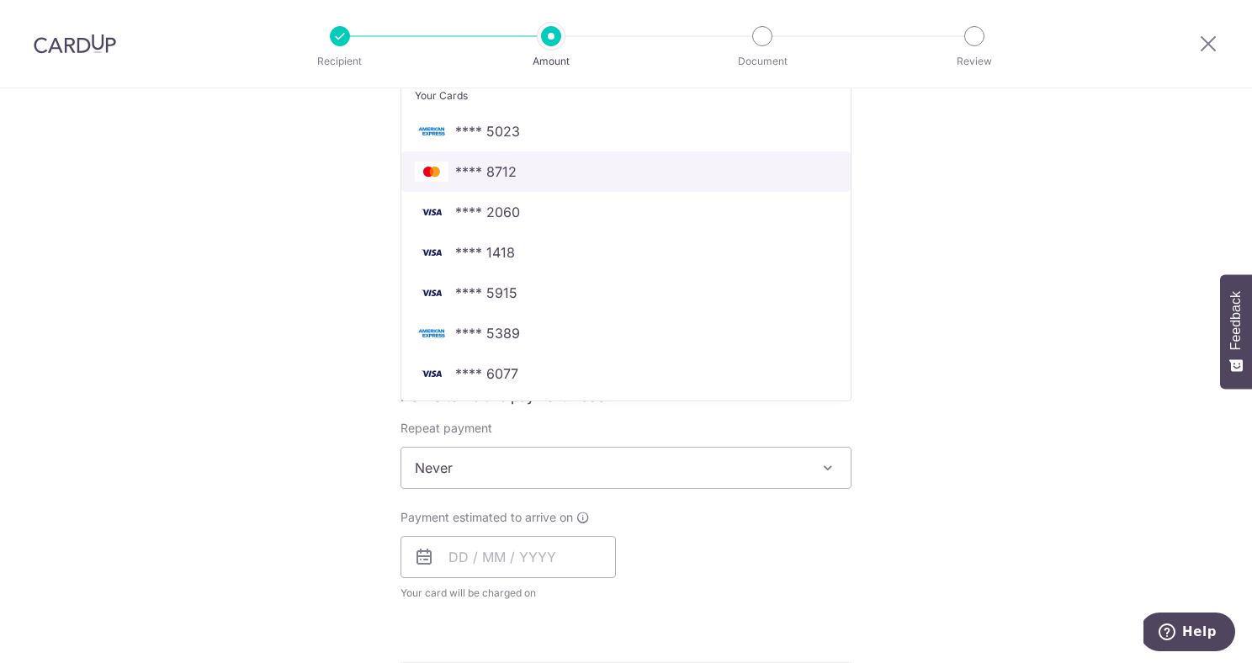
scroll to position [356, 0]
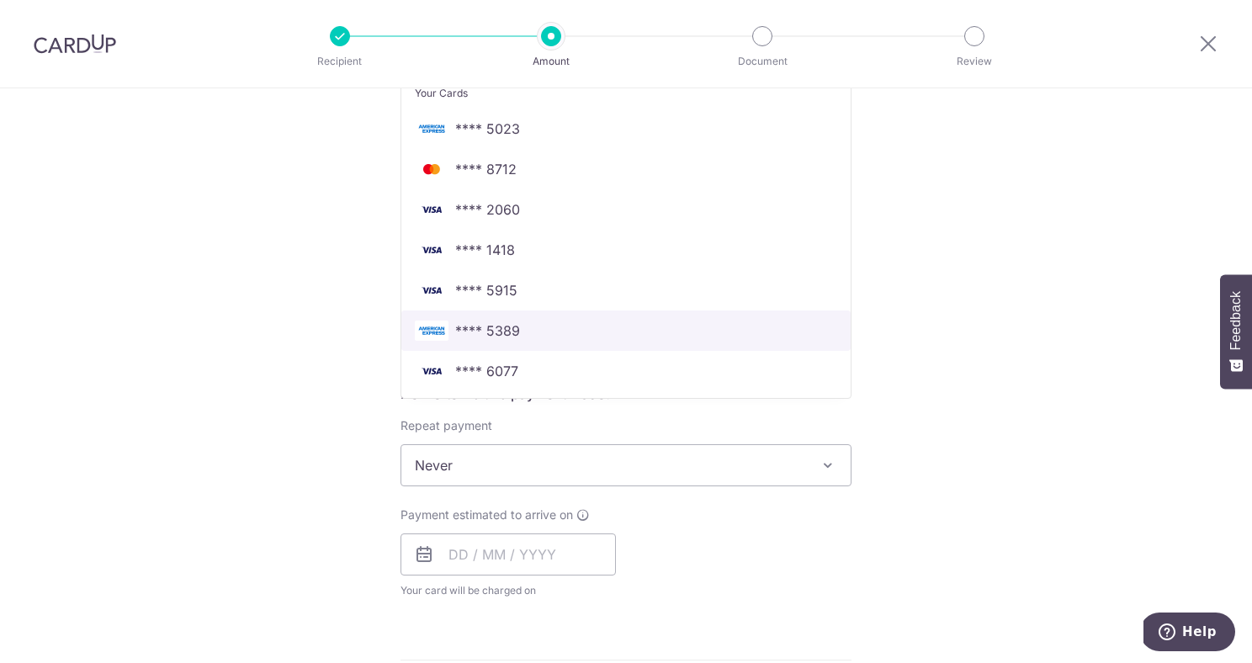
click at [643, 337] on span "**** 5389" at bounding box center [626, 330] width 422 height 20
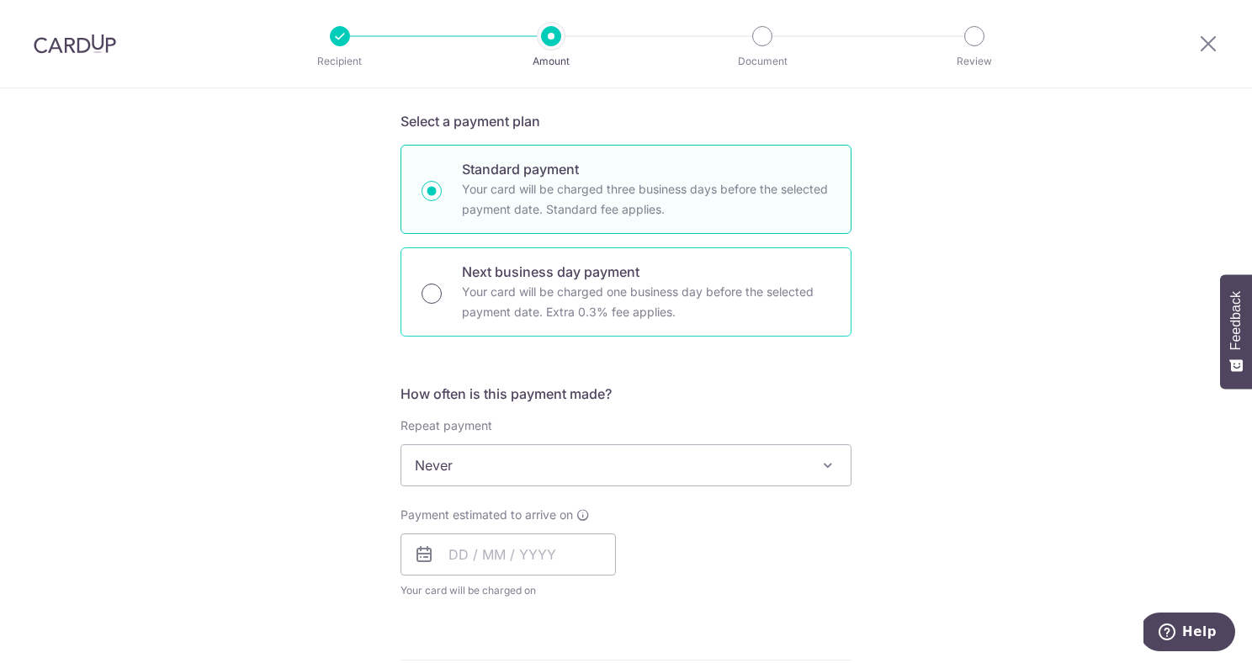
click at [433, 293] on input "Next business day payment Your card will be charged one business day before the…" at bounding box center [431, 293] width 20 height 20
radio input "true"
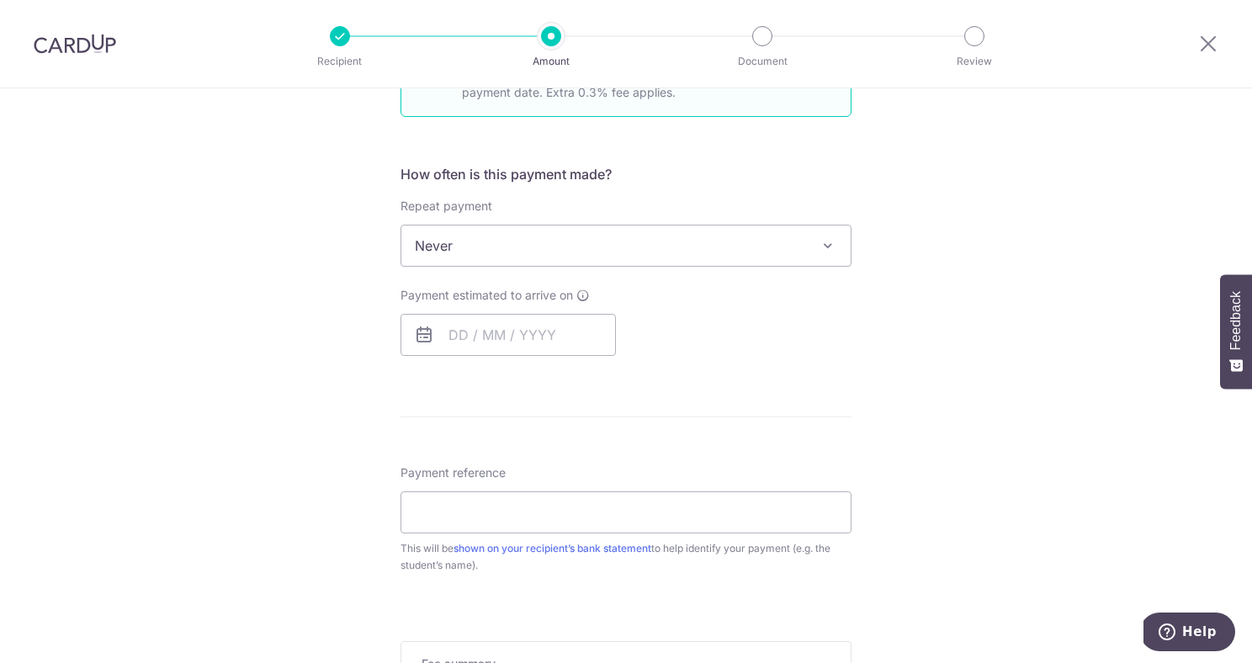
scroll to position [622, 0]
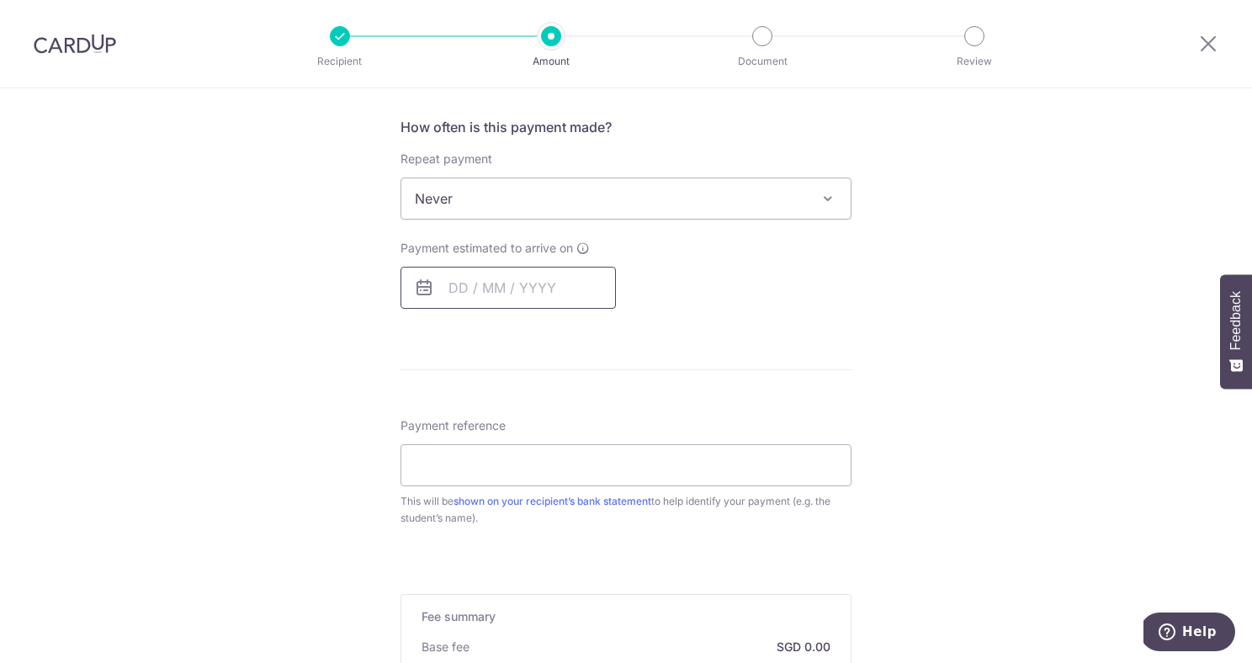
click at [553, 283] on input "text" at bounding box center [507, 288] width 215 height 42
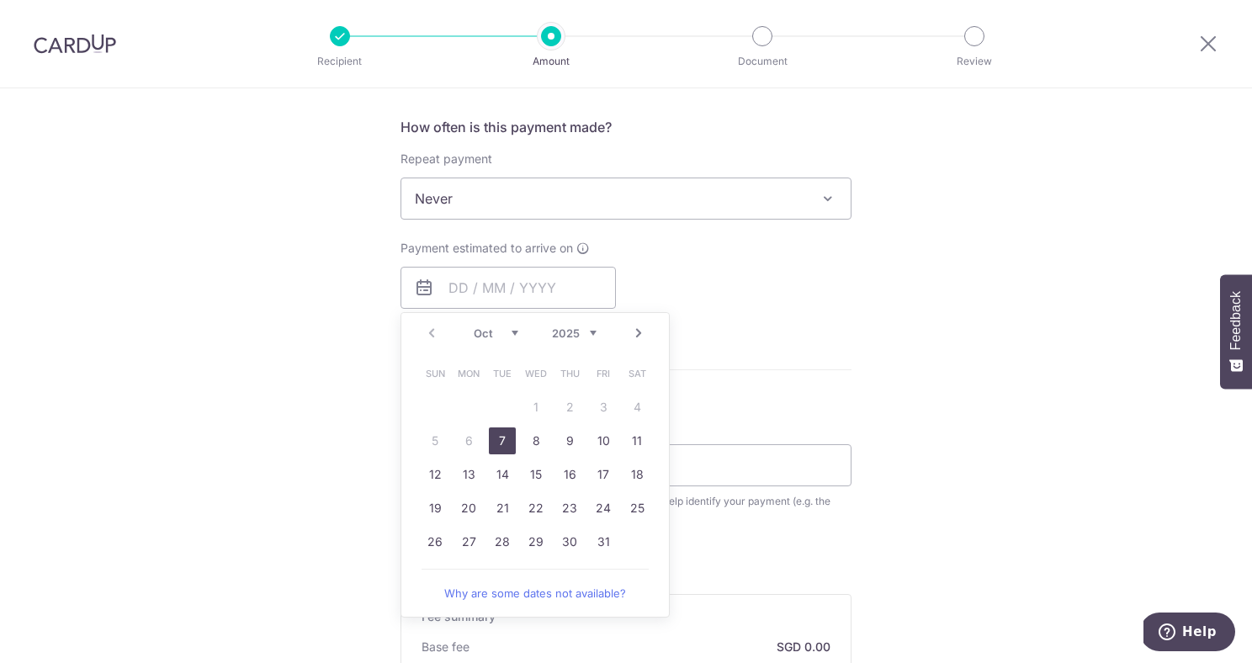
click at [497, 432] on link "7" at bounding box center [502, 440] width 27 height 27
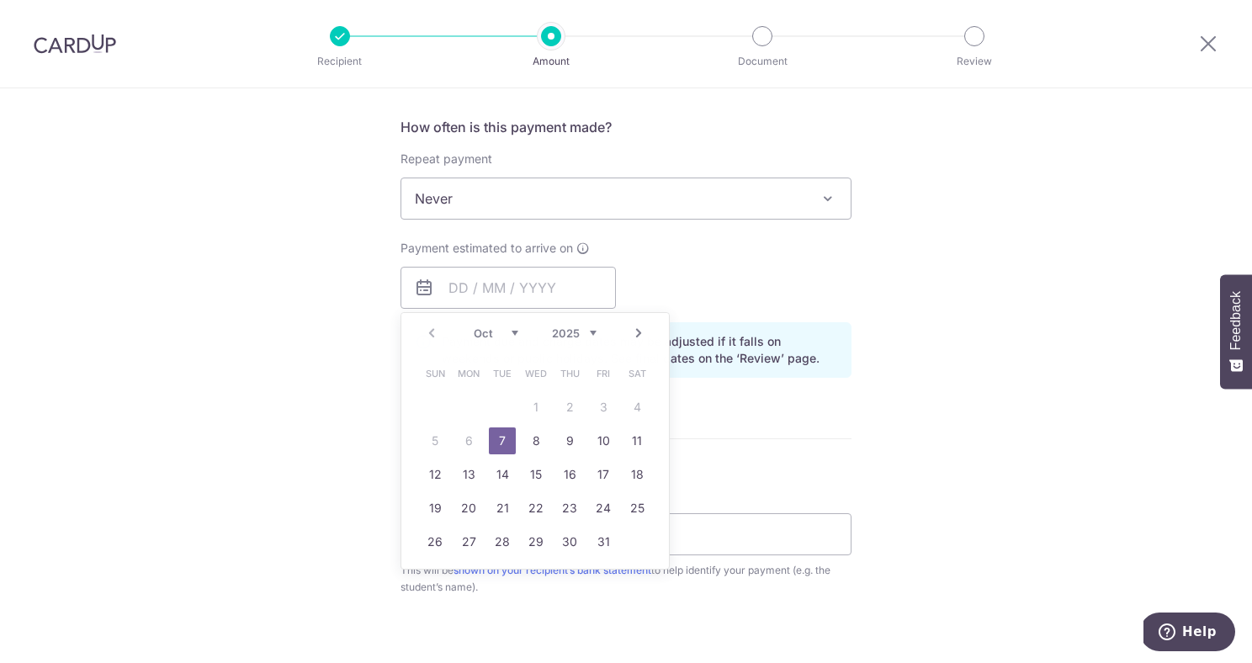
type input "[DATE]"
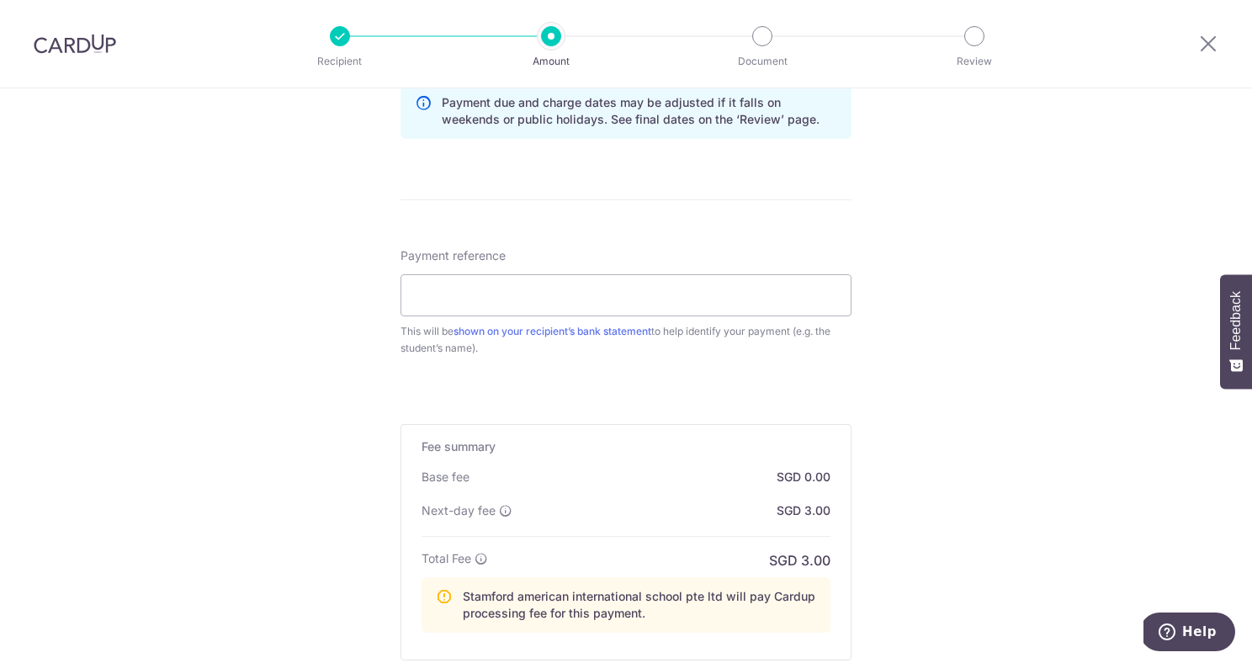
scroll to position [887, 0]
click at [641, 289] on input "Payment reference" at bounding box center [625, 294] width 451 height 42
paste input "SCHOOLFee [PERSON_NAME] KingstonC008103 01"
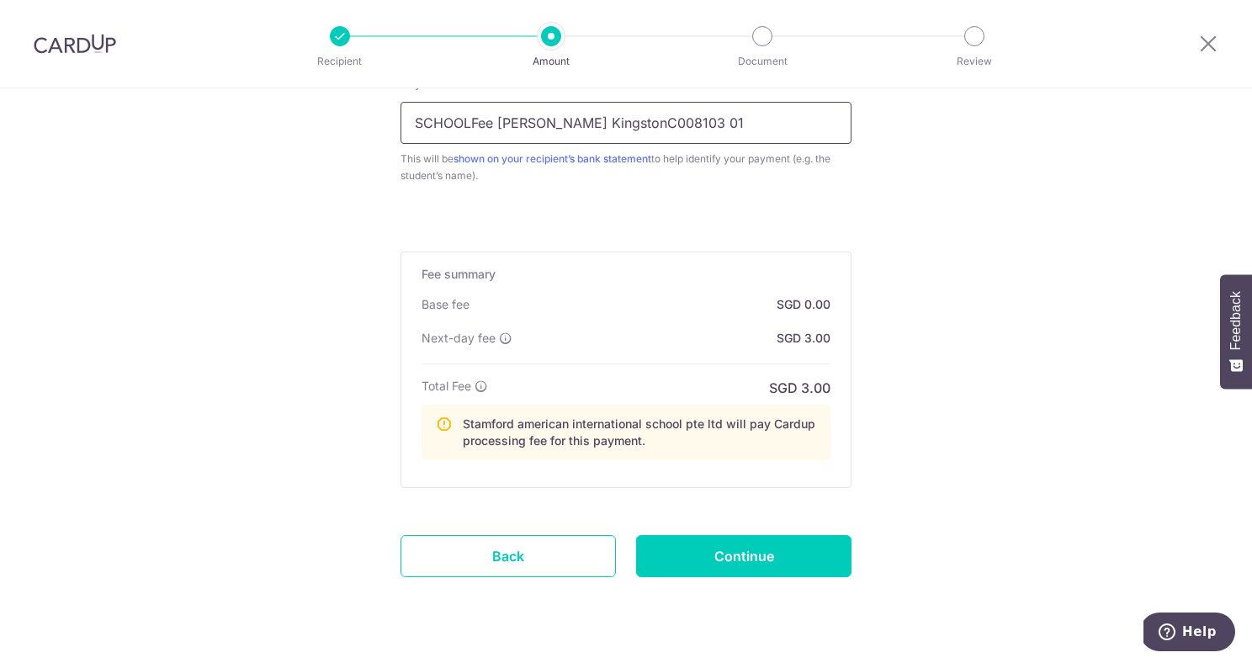
scroll to position [1098, 0]
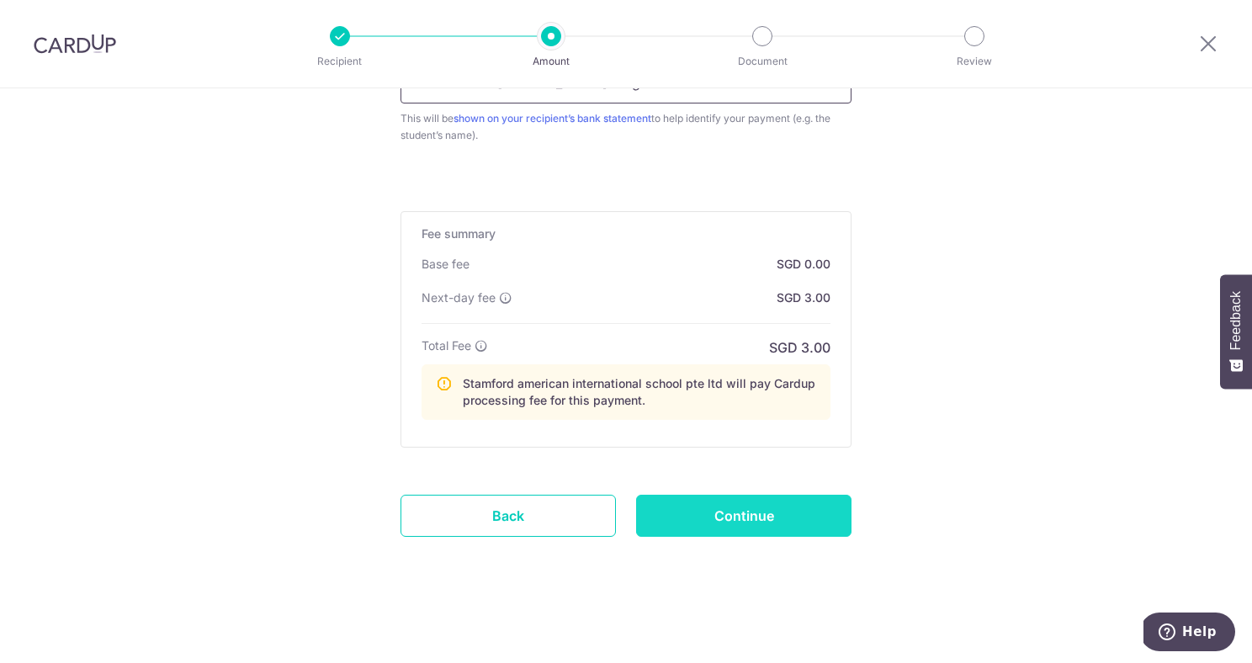
type input "SCHOOLFee [PERSON_NAME] KingstonC008103 01"
click at [741, 518] on input "Continue" at bounding box center [743, 516] width 215 height 42
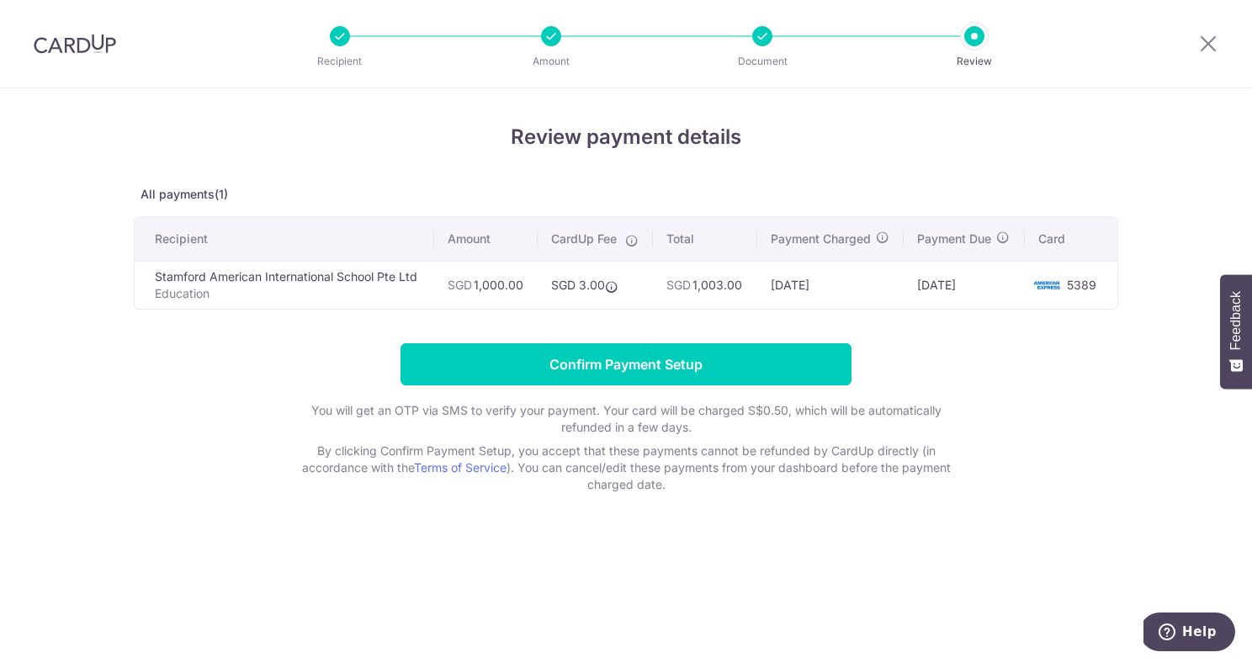
drag, startPoint x: 724, startPoint y: 452, endPoint x: 757, endPoint y: 397, distance: 63.8
click at [755, 402] on div "You will get an OTP via SMS to verify your payment. Your card will be charged S…" at bounding box center [625, 447] width 673 height 91
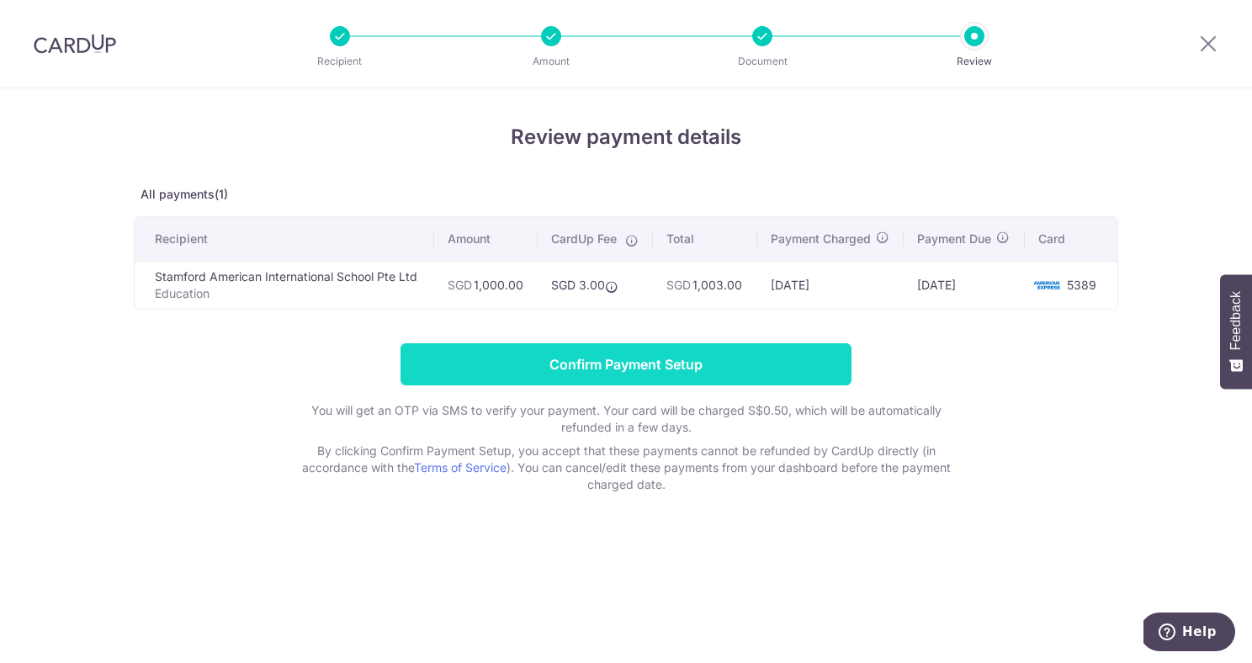
click at [753, 354] on input "Confirm Payment Setup" at bounding box center [625, 364] width 451 height 42
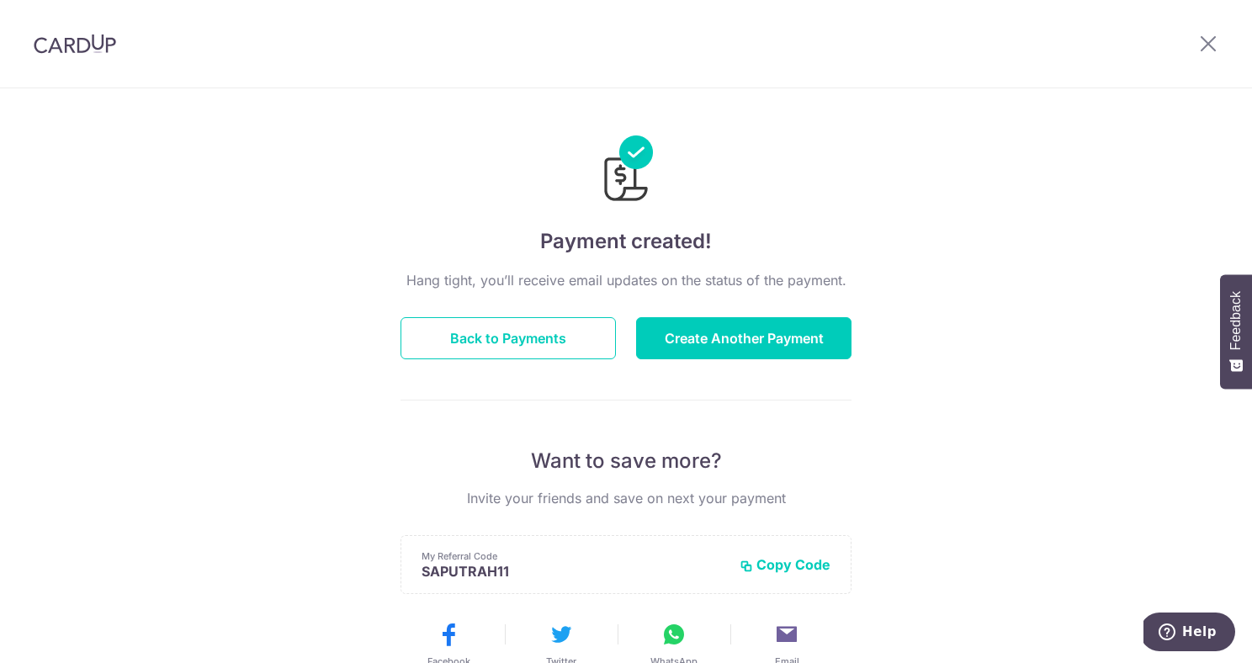
click at [91, 46] on img at bounding box center [75, 44] width 82 height 20
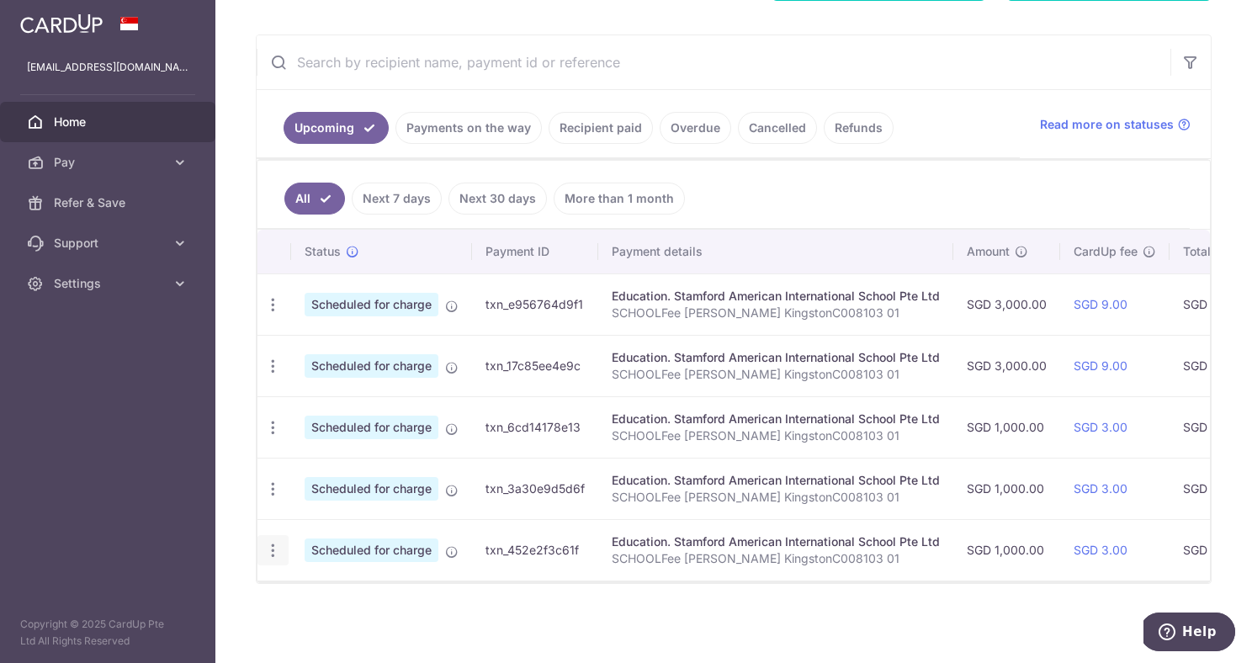
click at [273, 542] on icon "button" at bounding box center [273, 551] width 18 height 18
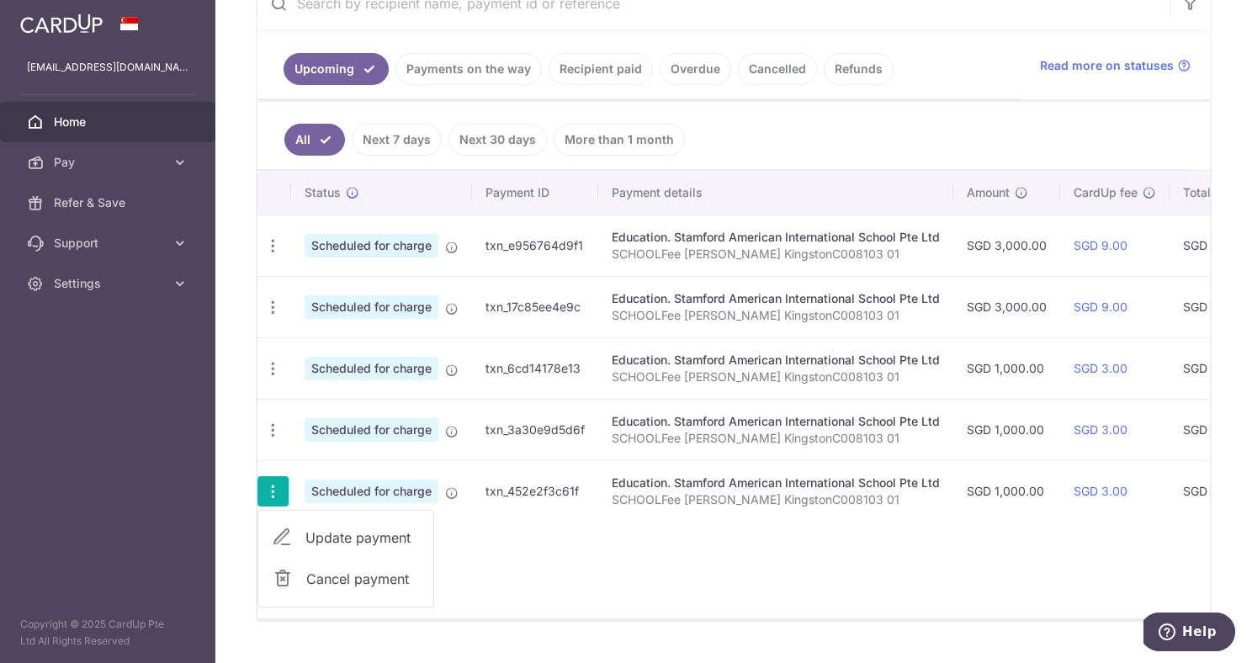
scroll to position [377, 0]
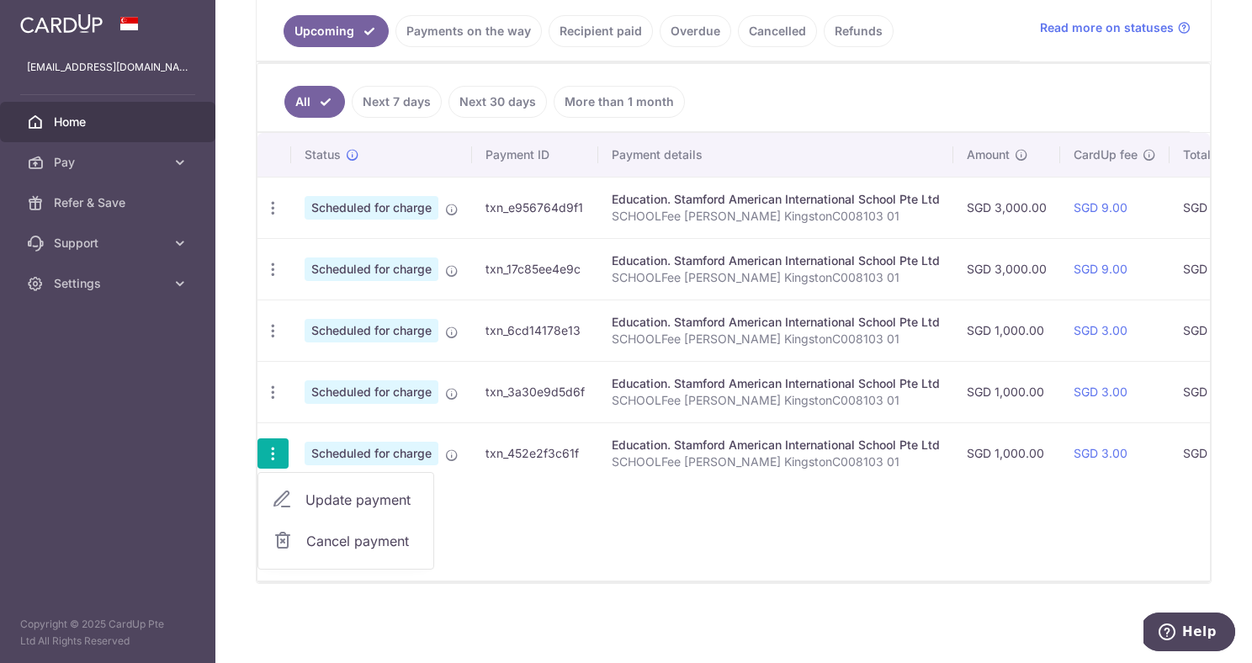
click at [357, 536] on span "Cancel payment" at bounding box center [362, 541] width 113 height 20
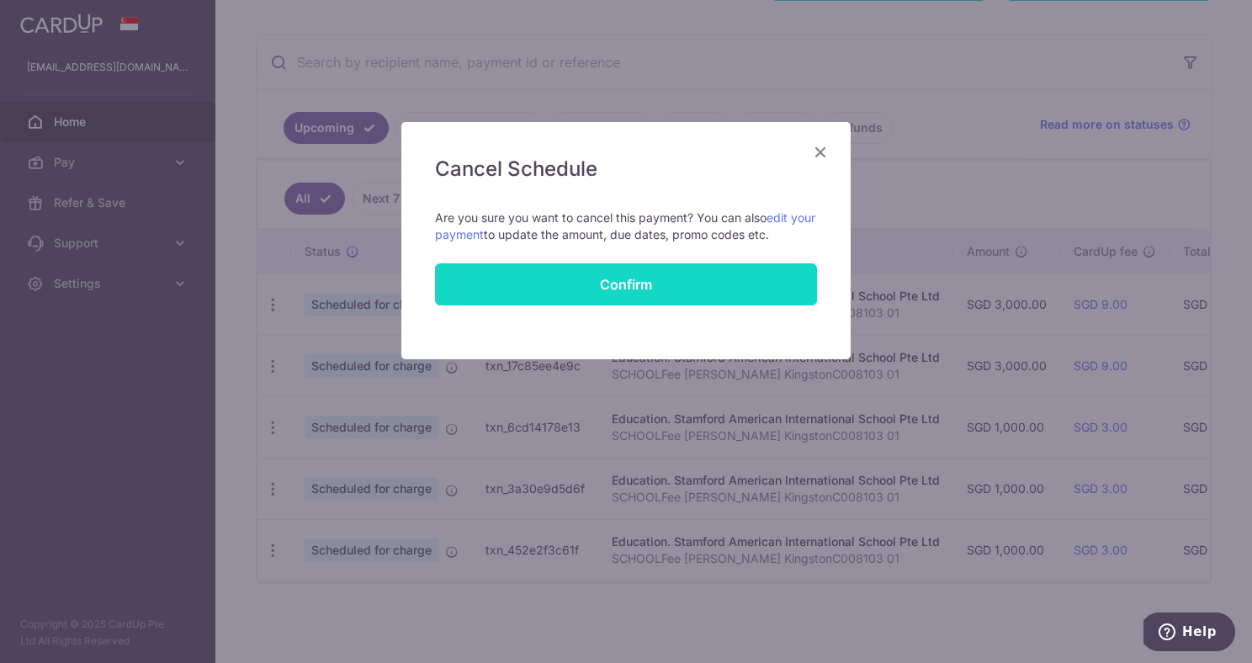
click at [739, 277] on button "Confirm" at bounding box center [626, 284] width 382 height 42
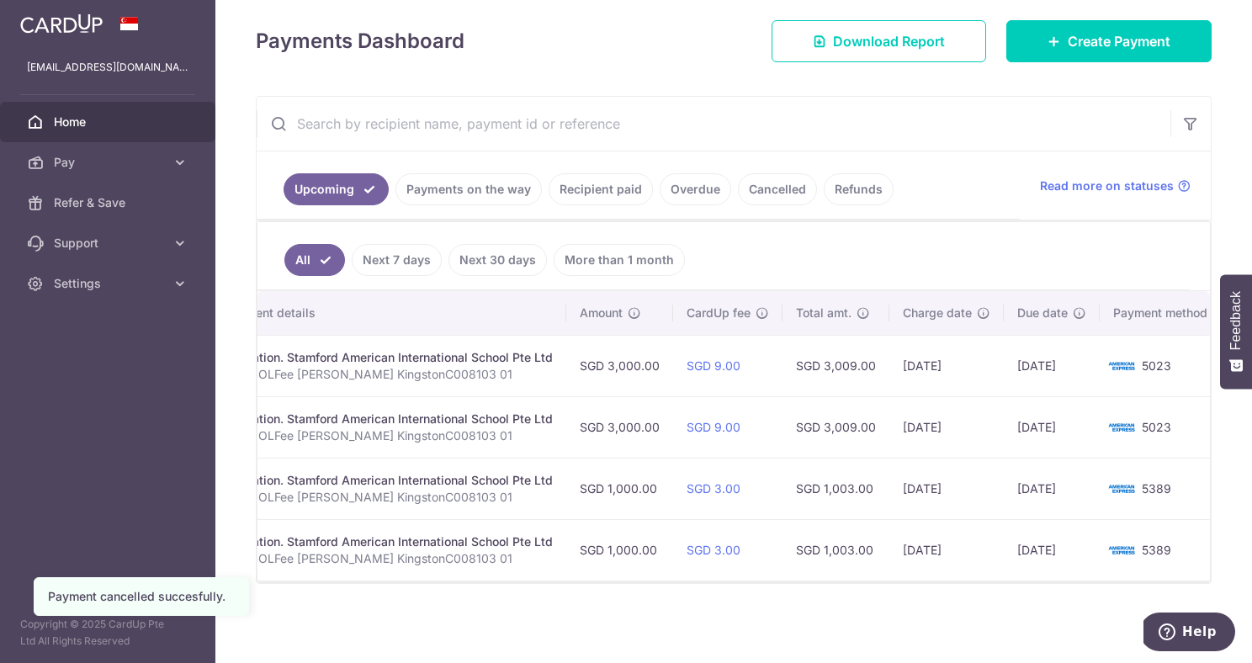
scroll to position [0, 405]
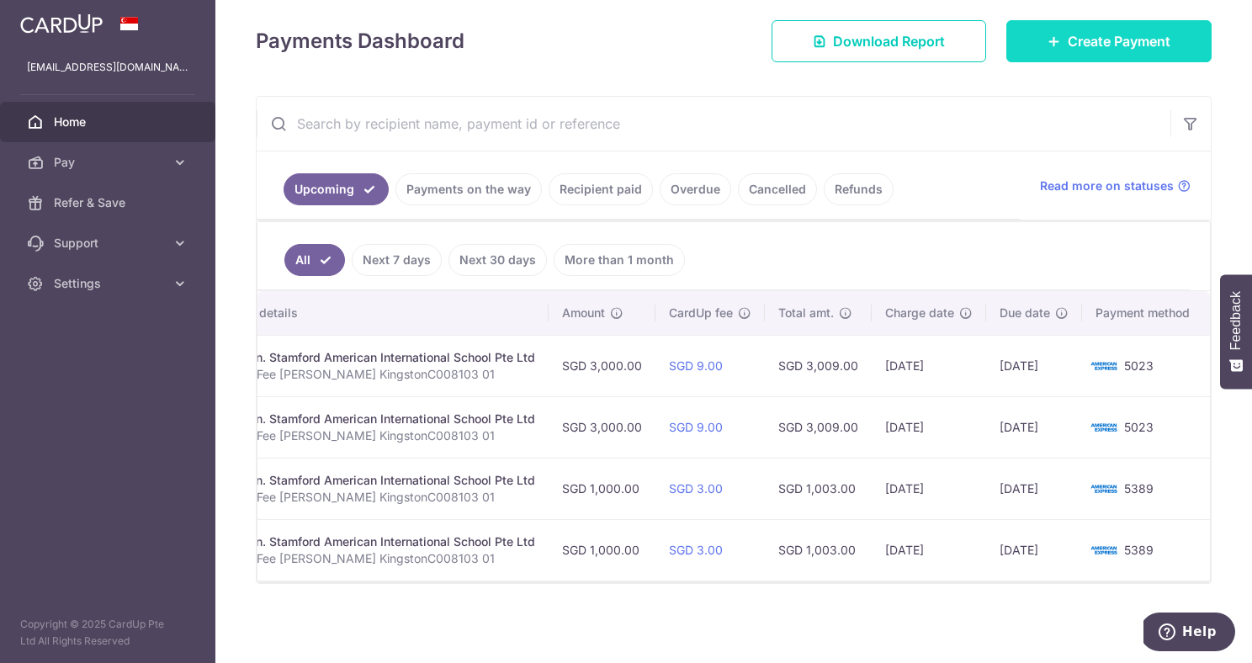
click at [1130, 42] on link "Create Payment" at bounding box center [1108, 41] width 205 height 42
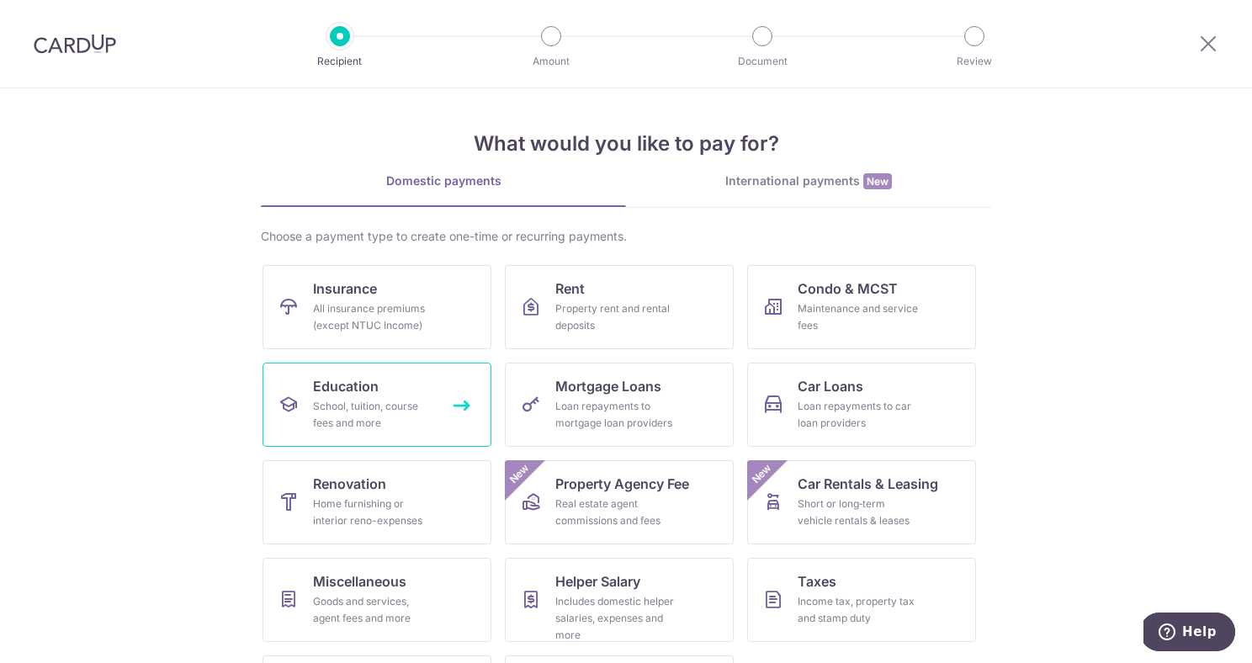
click at [352, 416] on div "School, tuition, course fees and more" at bounding box center [373, 415] width 121 height 34
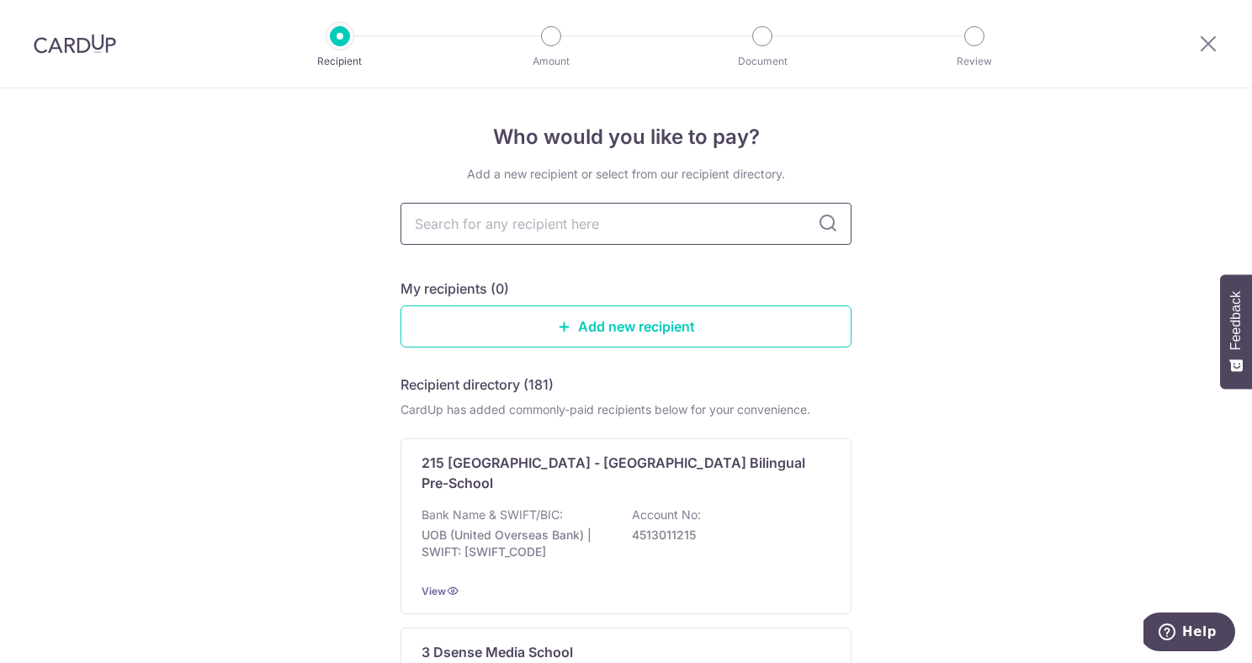
click at [614, 216] on input "text" at bounding box center [625, 224] width 451 height 42
type input "stam"
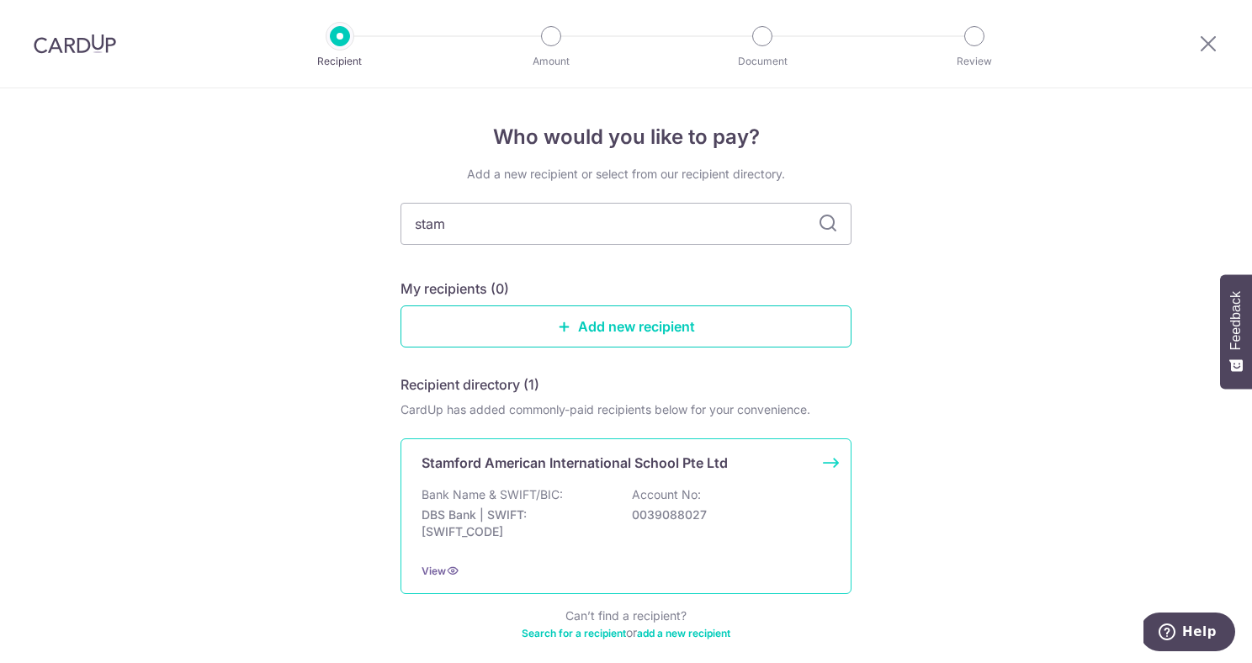
click at [548, 487] on p "Bank Name & SWIFT/BIC:" at bounding box center [491, 494] width 141 height 17
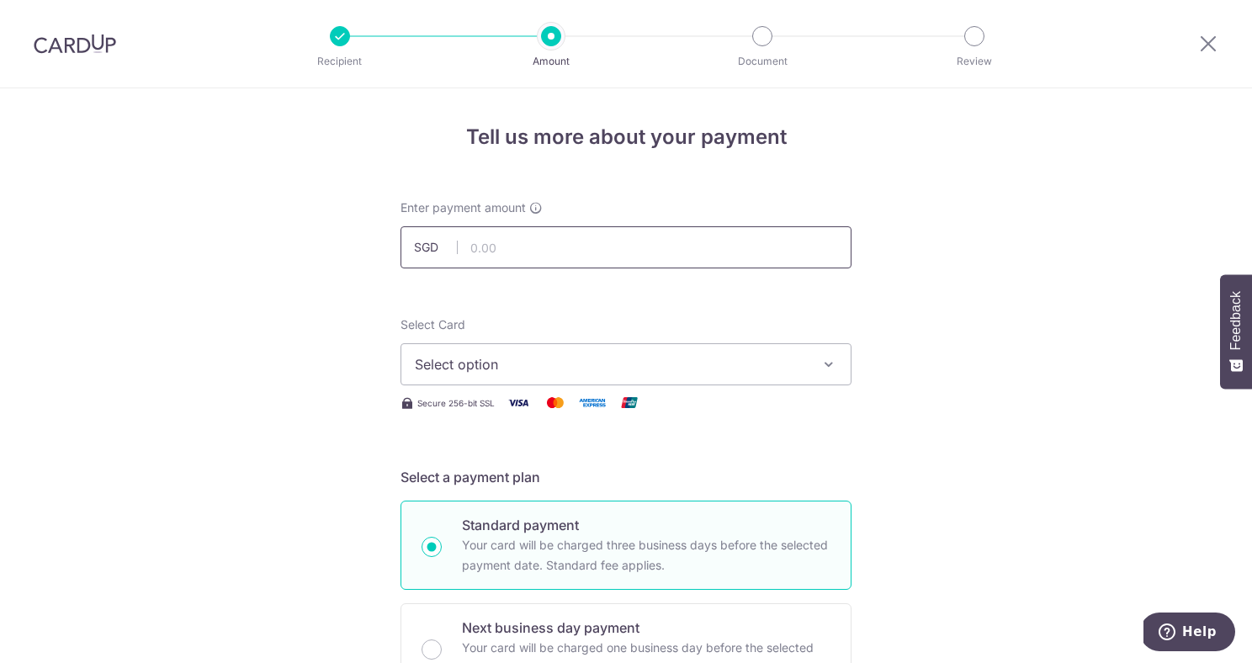
click at [622, 261] on input "text" at bounding box center [625, 247] width 451 height 42
click at [827, 372] on icon "button" at bounding box center [828, 364] width 17 height 17
type input "1,500.00"
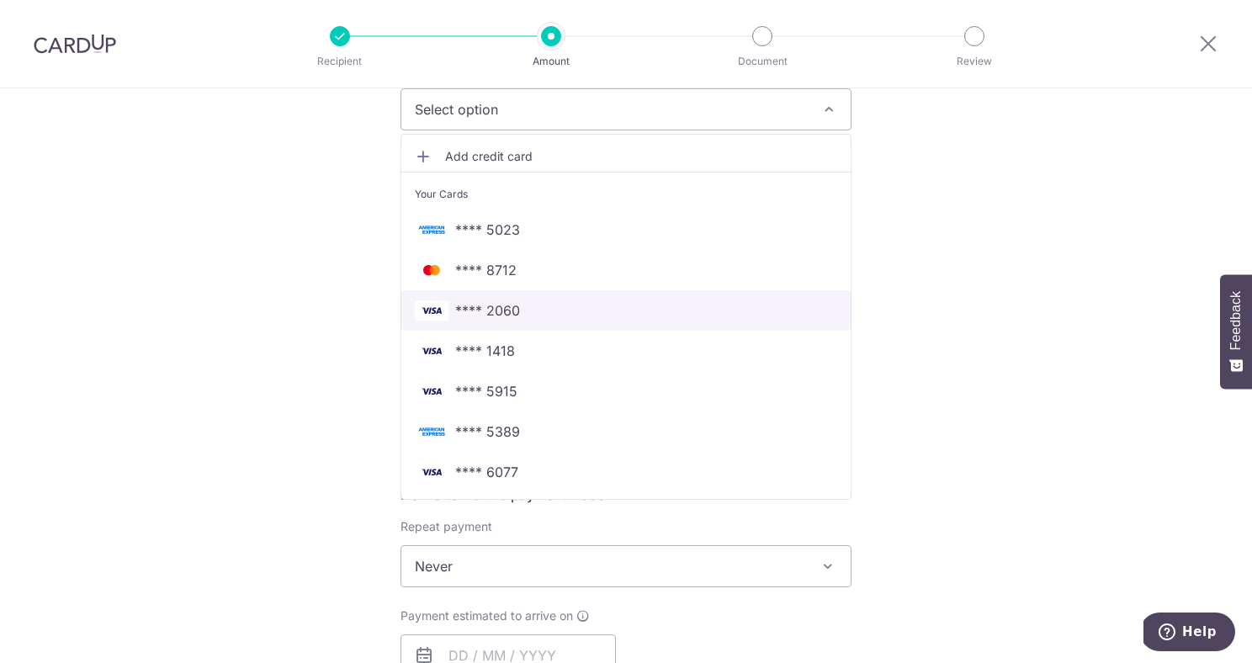
scroll to position [257, 0]
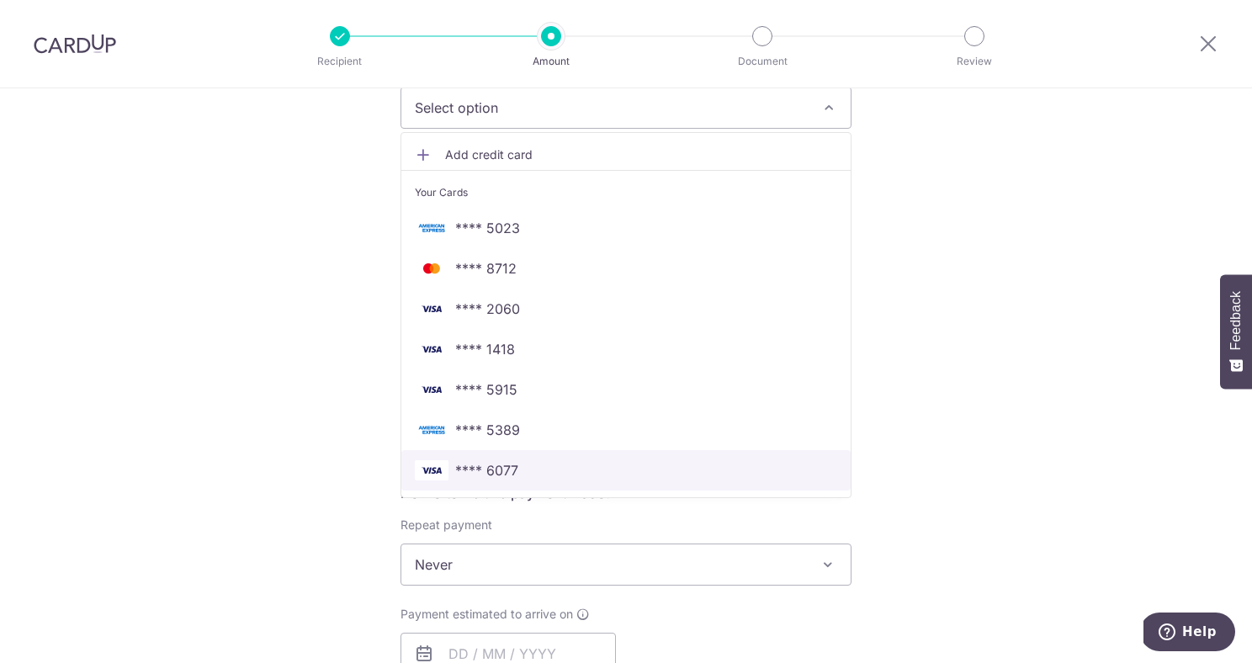
click at [588, 473] on span "**** 6077" at bounding box center [626, 470] width 422 height 20
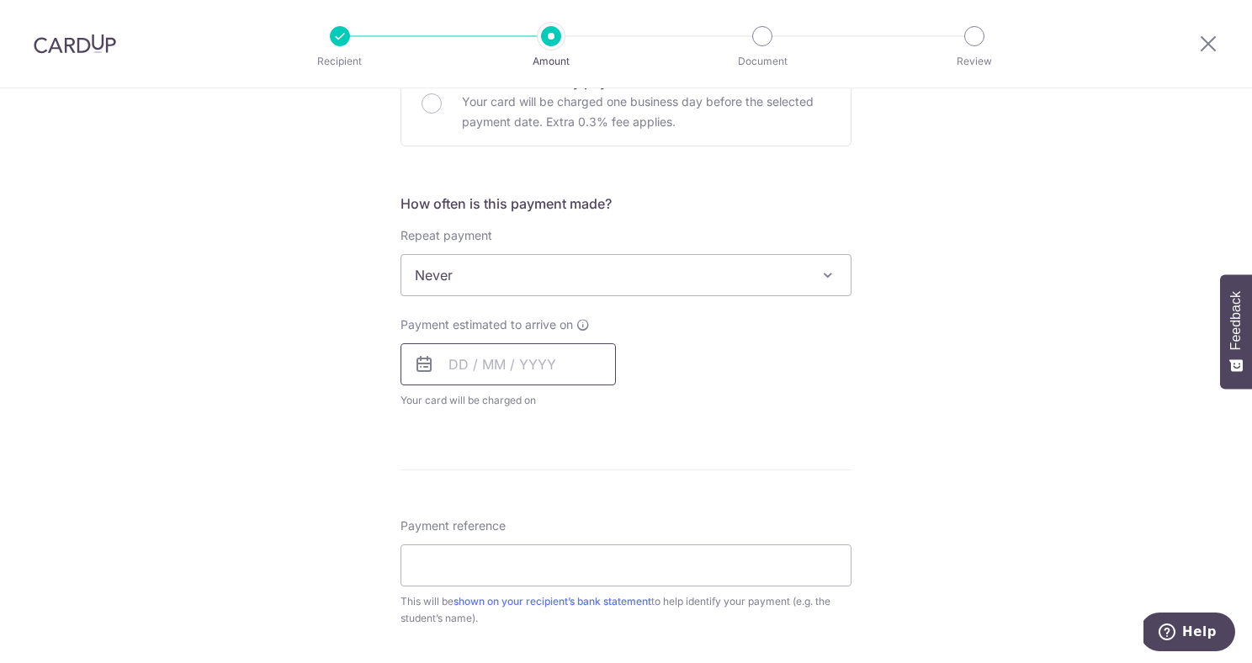
scroll to position [548, 0]
click at [526, 365] on input "text" at bounding box center [507, 362] width 215 height 42
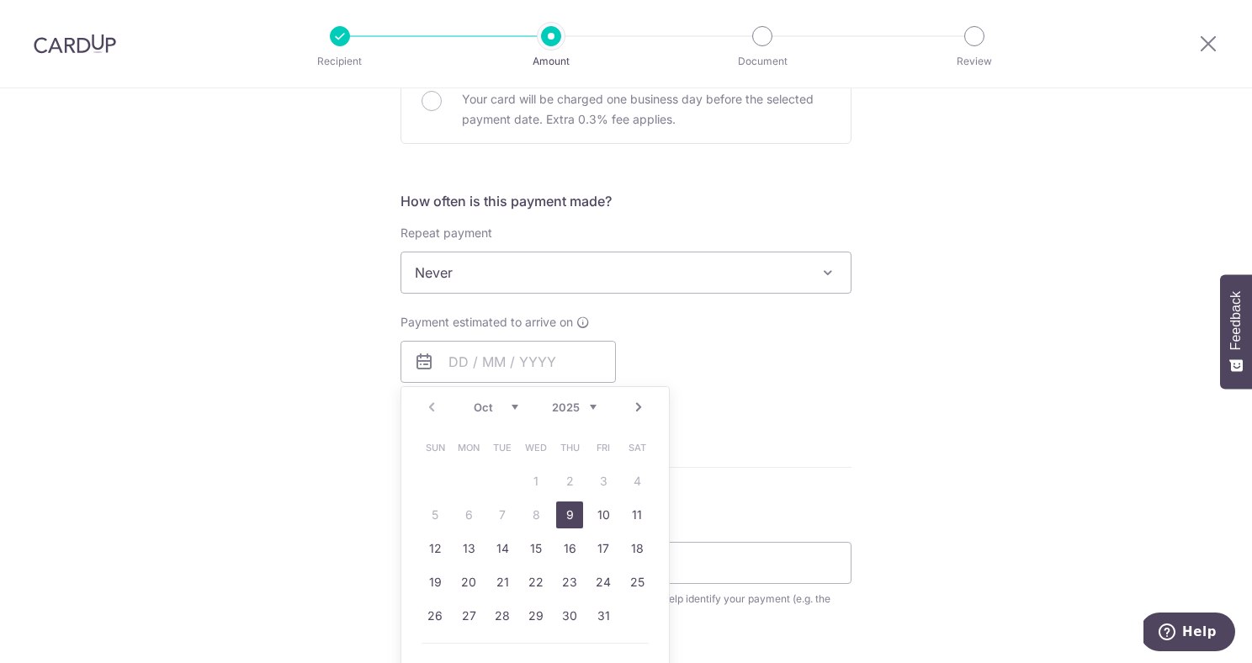
click at [569, 510] on link "9" at bounding box center [569, 514] width 27 height 27
type input "[DATE]"
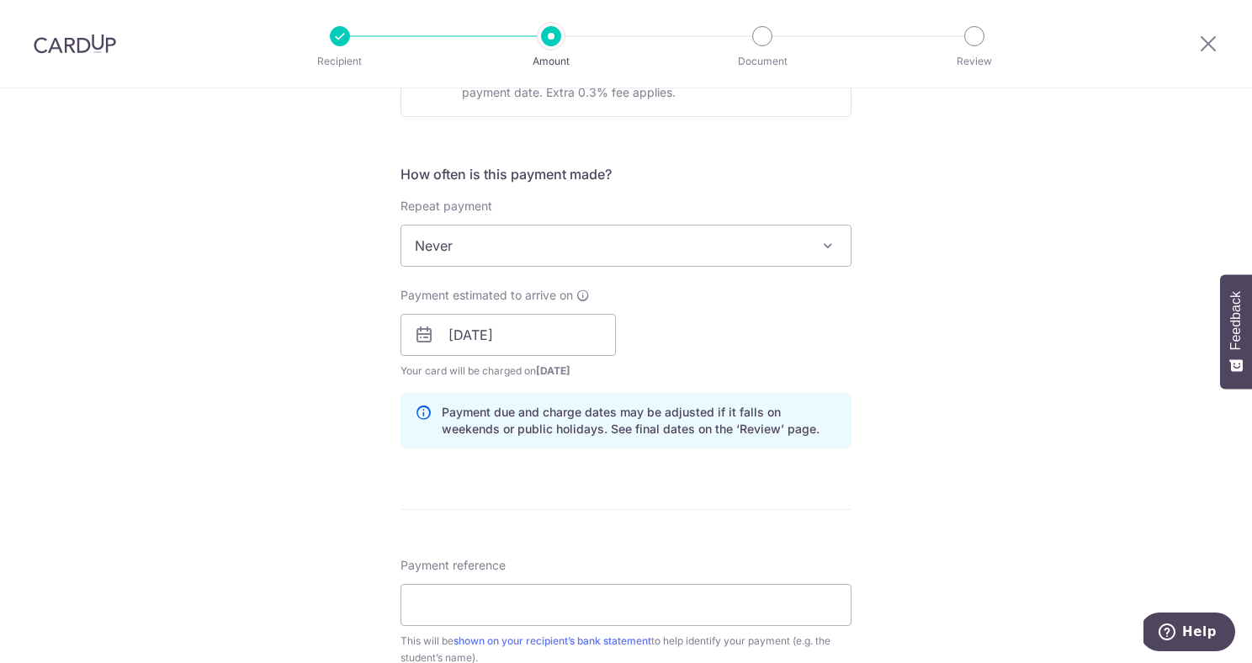
scroll to position [576, 0]
click at [623, 610] on input "Payment reference" at bounding box center [625, 604] width 451 height 42
paste input "SCHOOLFee [PERSON_NAME] KingstonC008103 01"
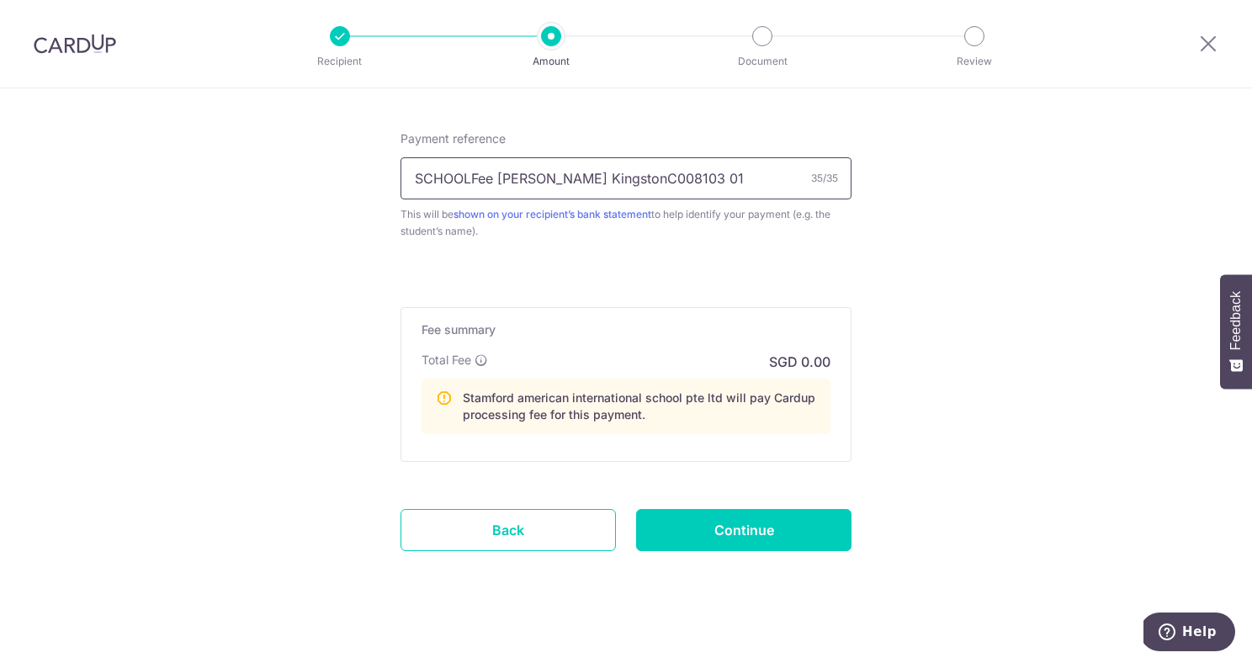
scroll to position [1016, 0]
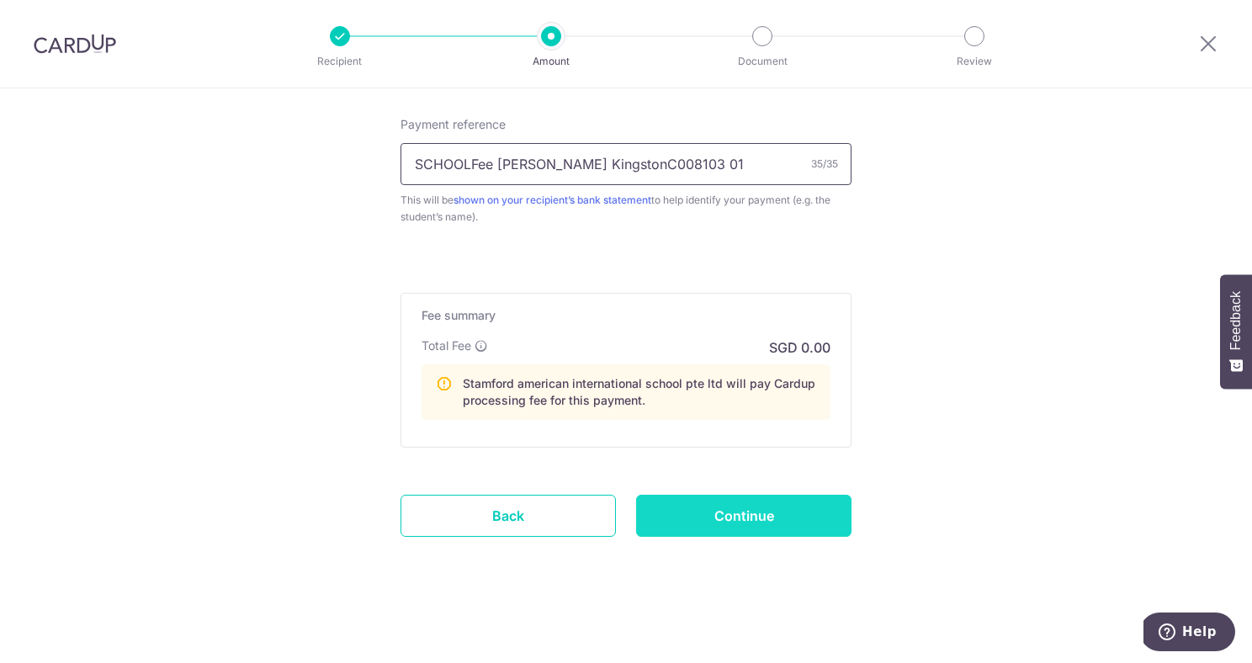
type input "SCHOOLFee EDWARD KingstonC008103 01"
click at [764, 527] on input "Continue" at bounding box center [743, 516] width 215 height 42
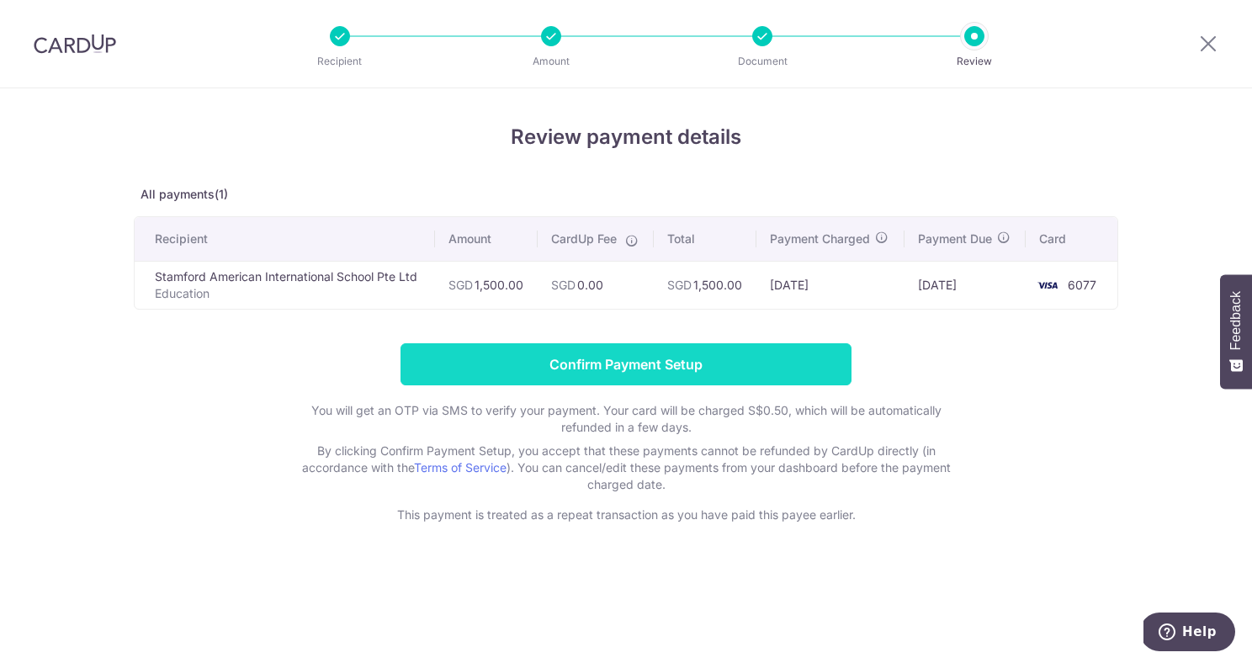
click at [705, 368] on input "Confirm Payment Setup" at bounding box center [625, 364] width 451 height 42
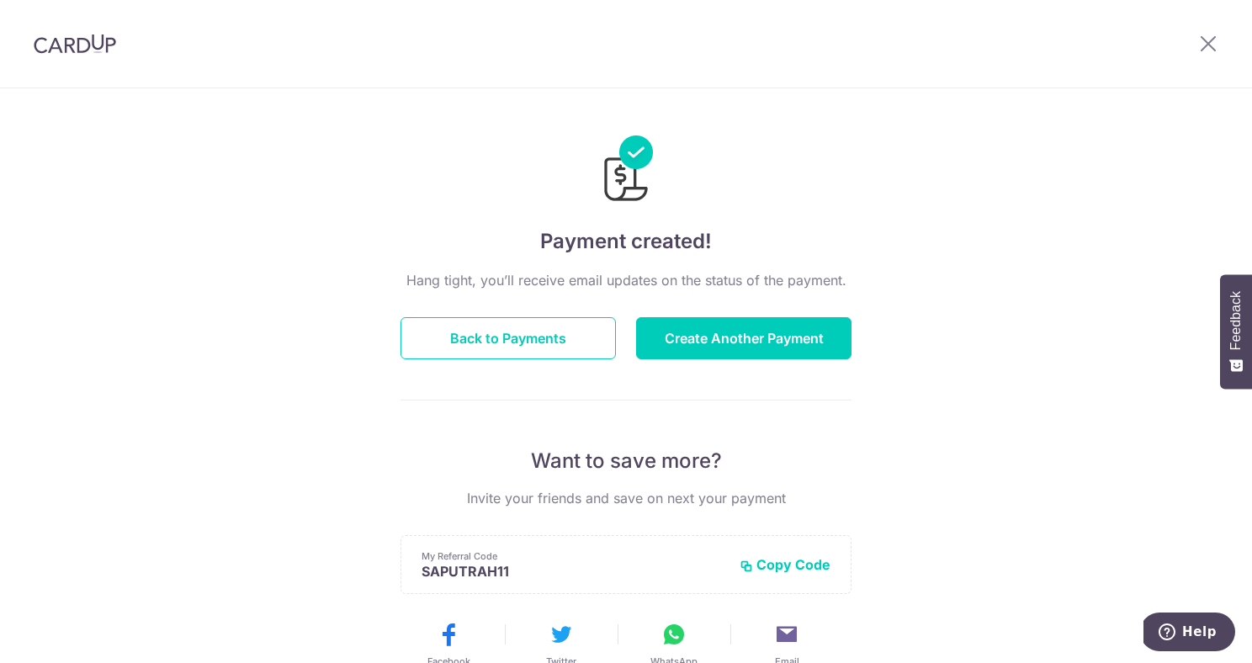
drag, startPoint x: 0, startPoint y: 0, endPoint x: 806, endPoint y: 217, distance: 834.5
click at [789, 204] on div at bounding box center [625, 158] width 451 height 98
click at [781, 335] on button "Create Another Payment" at bounding box center [743, 338] width 215 height 42
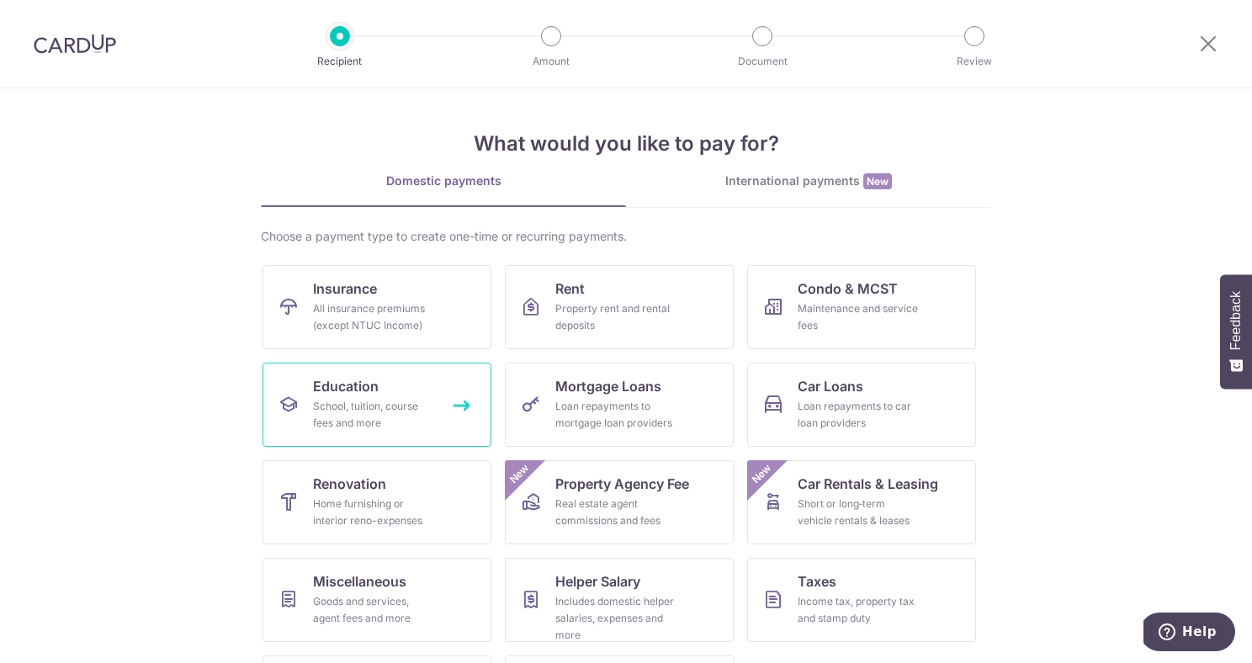
click at [378, 403] on div "School, tuition, course fees and more" at bounding box center [373, 415] width 121 height 34
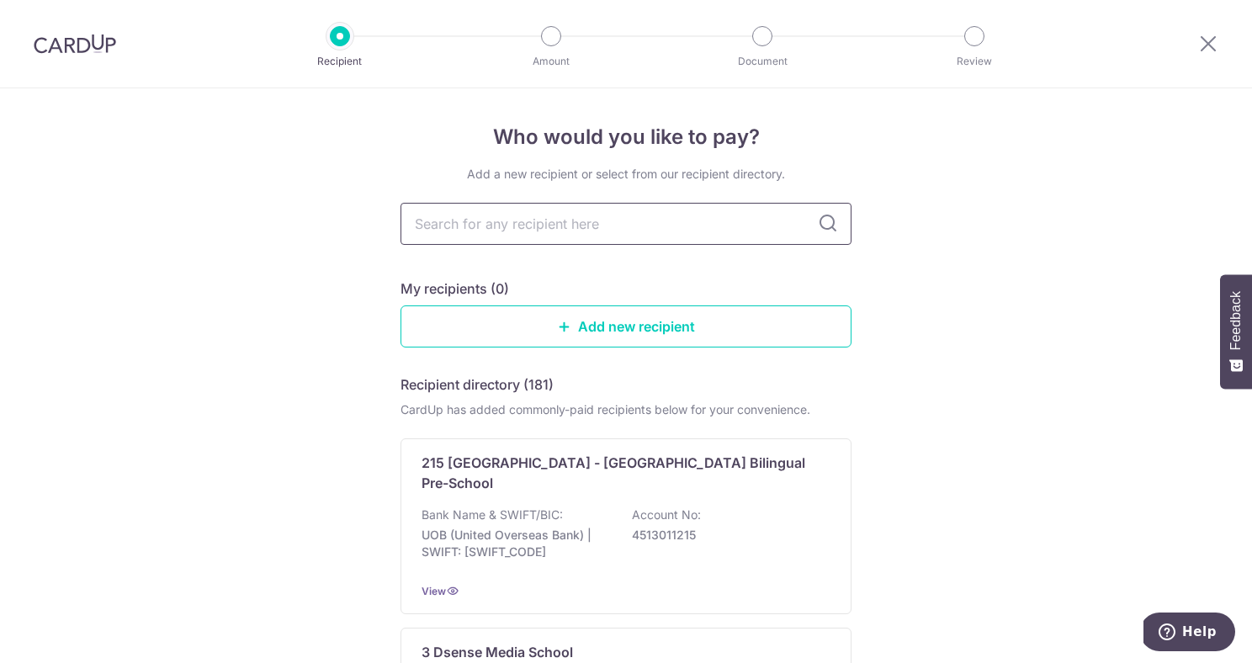
click at [569, 211] on input "text" at bounding box center [625, 224] width 451 height 42
type input "stam"
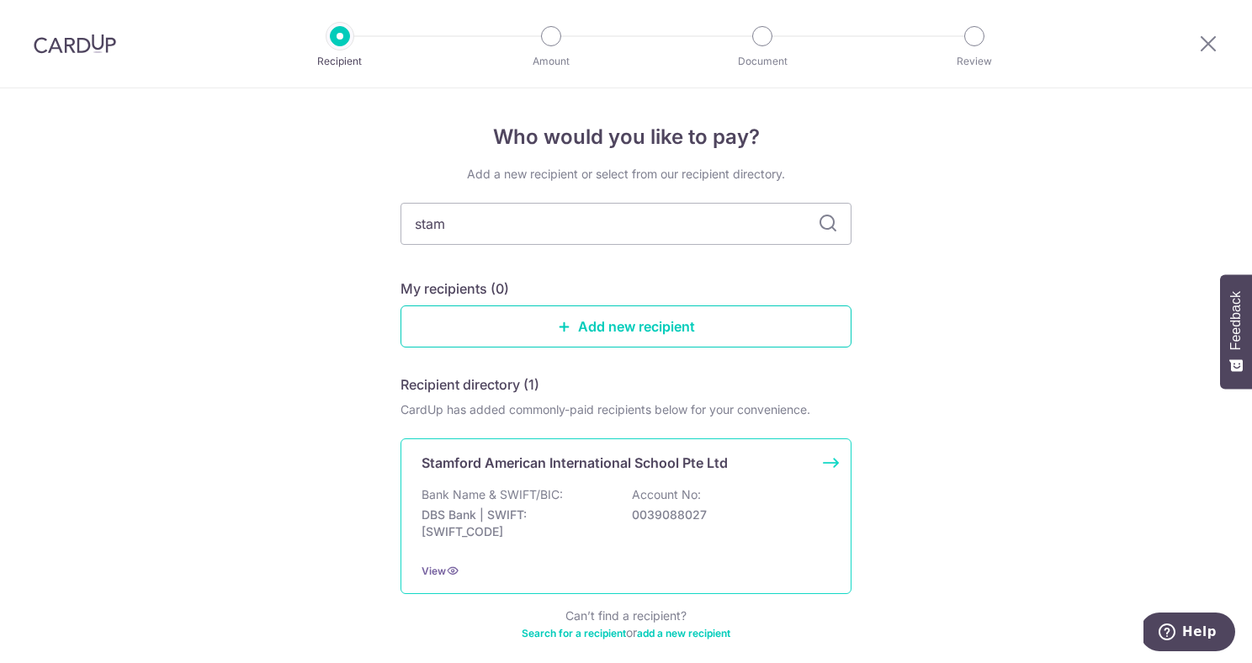
click at [500, 516] on p "DBS Bank | SWIFT: DBSSSGSGXXX" at bounding box center [515, 523] width 188 height 34
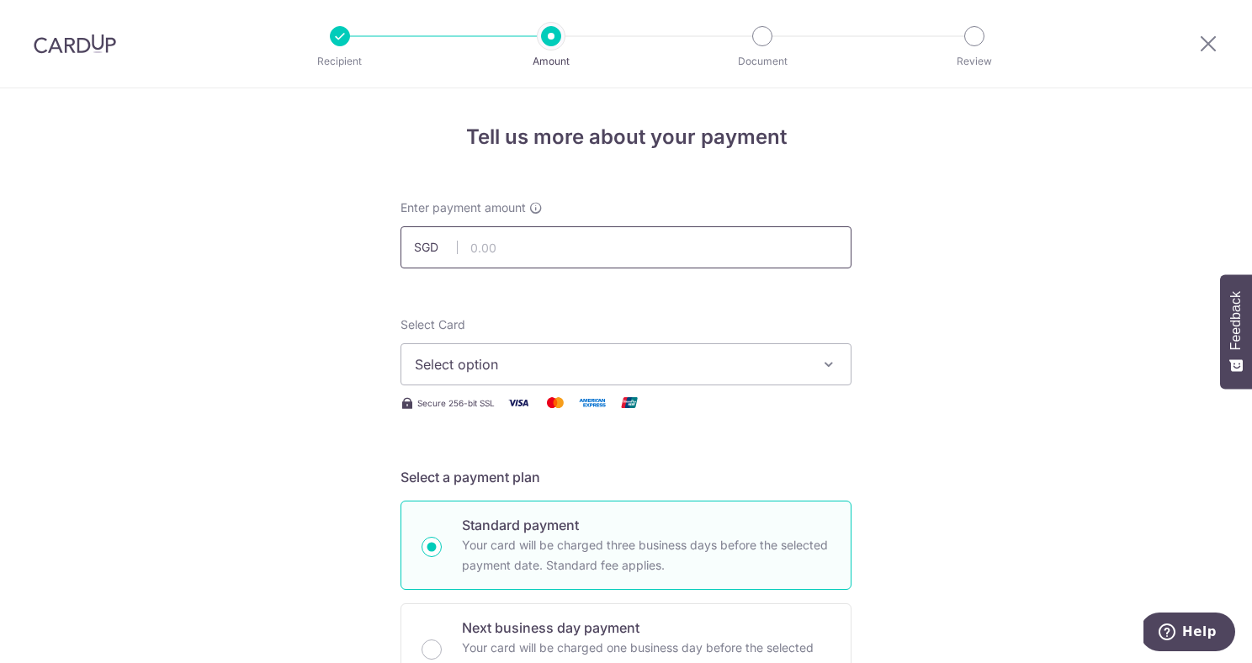
click at [599, 252] on input "text" at bounding box center [625, 247] width 451 height 42
click at [830, 364] on icon "button" at bounding box center [828, 364] width 17 height 17
type input "15,000.00"
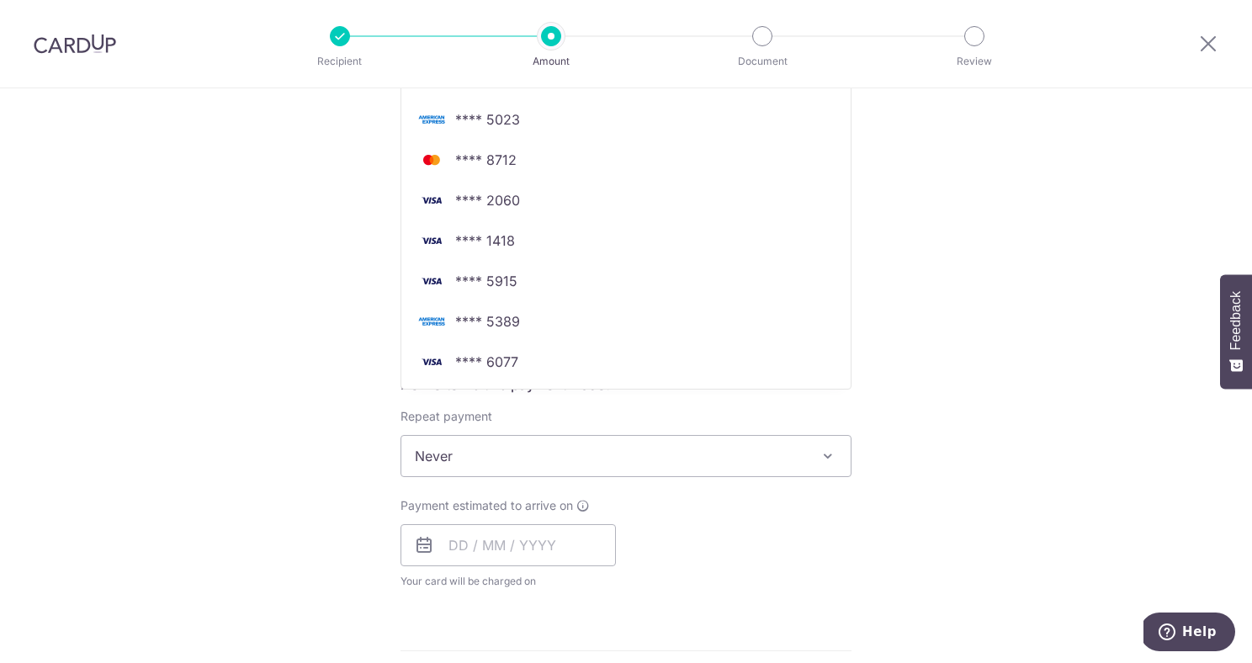
scroll to position [369, 0]
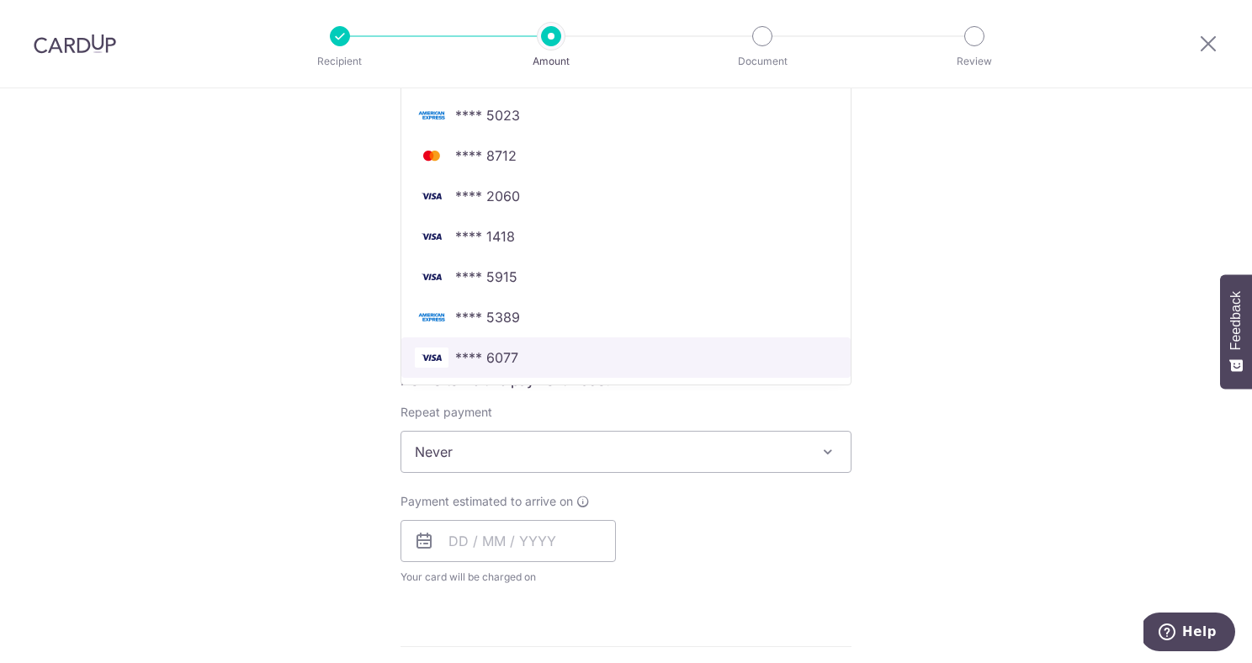
click at [633, 350] on span "**** 6077" at bounding box center [626, 357] width 422 height 20
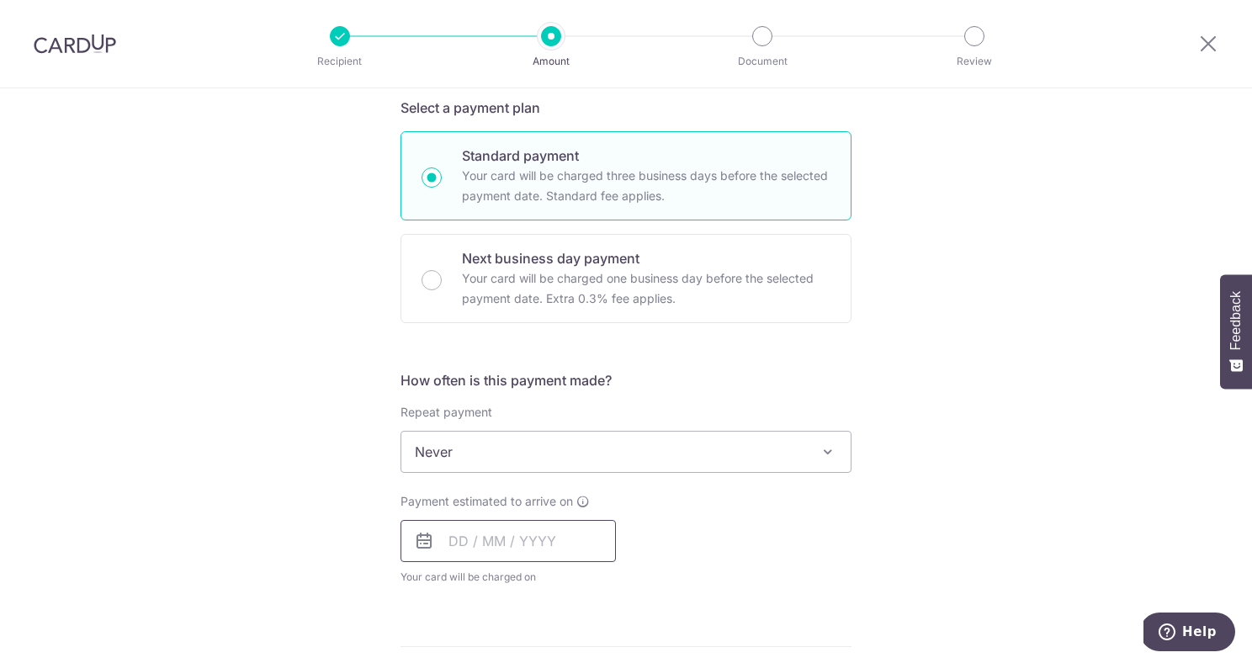
click at [518, 545] on input "text" at bounding box center [507, 541] width 215 height 42
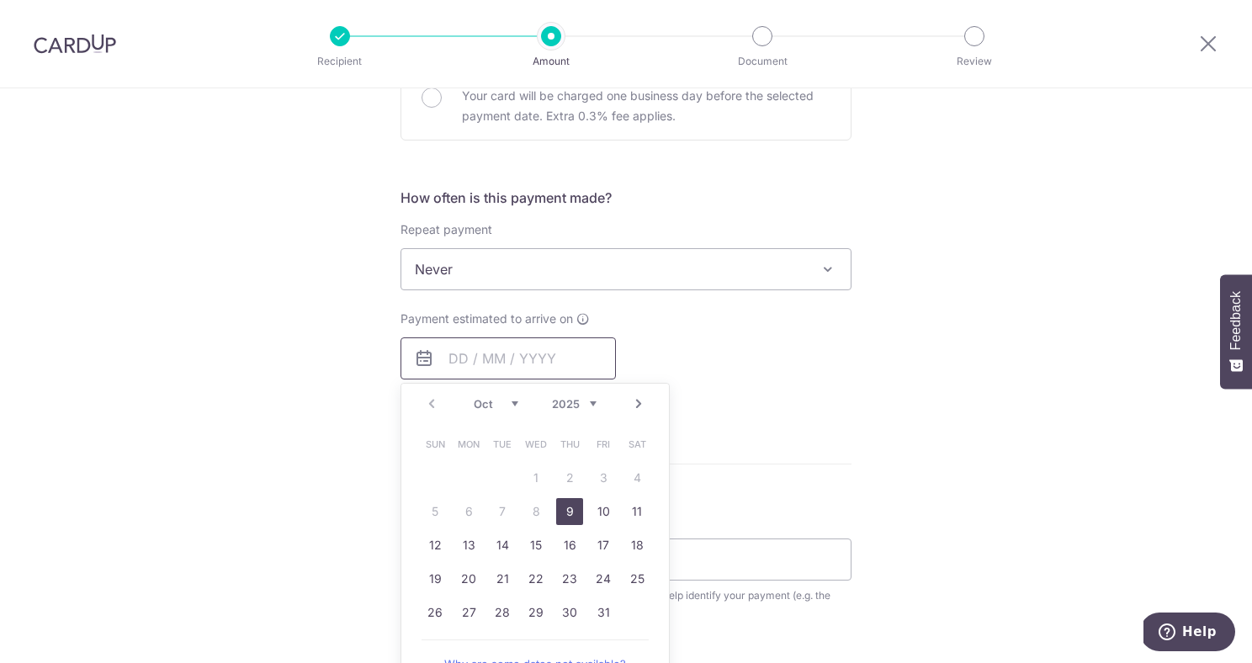
scroll to position [555, 0]
click at [863, 376] on div "Tell us more about your payment Enter payment amount SGD 15,000.00 15000.00 Sel…" at bounding box center [626, 294] width 1252 height 1522
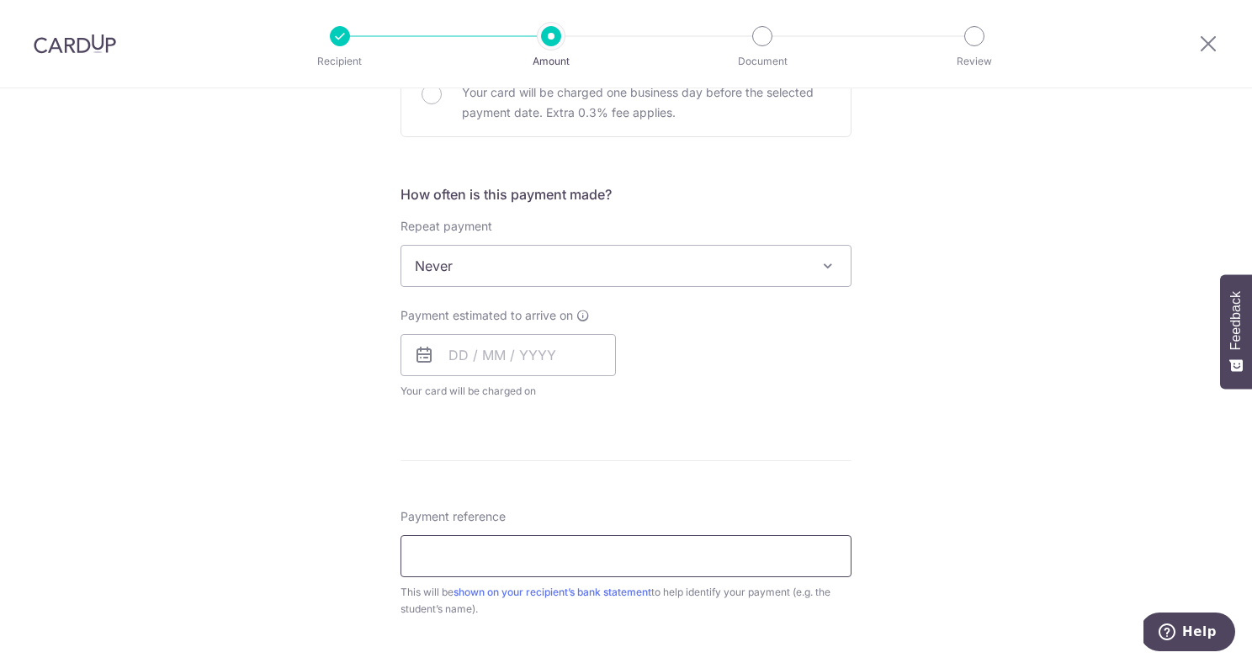
click at [738, 561] on input "Payment reference" at bounding box center [625, 556] width 451 height 42
paste input "SCHOOLFee EDWARD KingstonC008103 01"
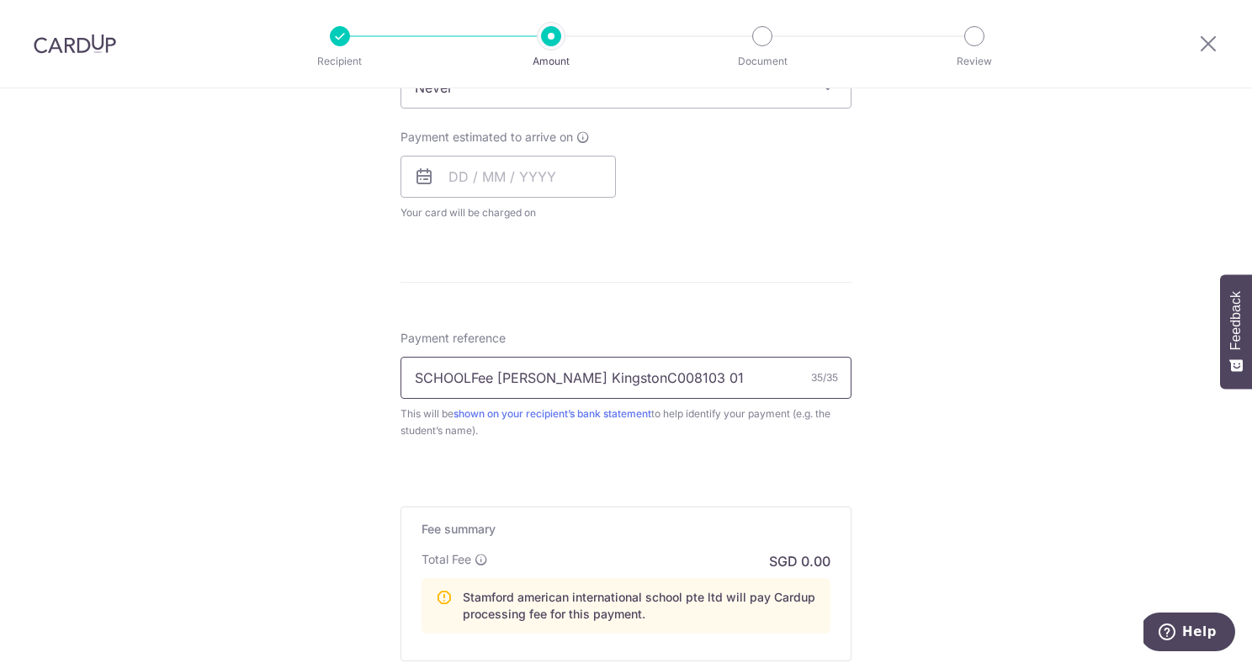
scroll to position [947, 0]
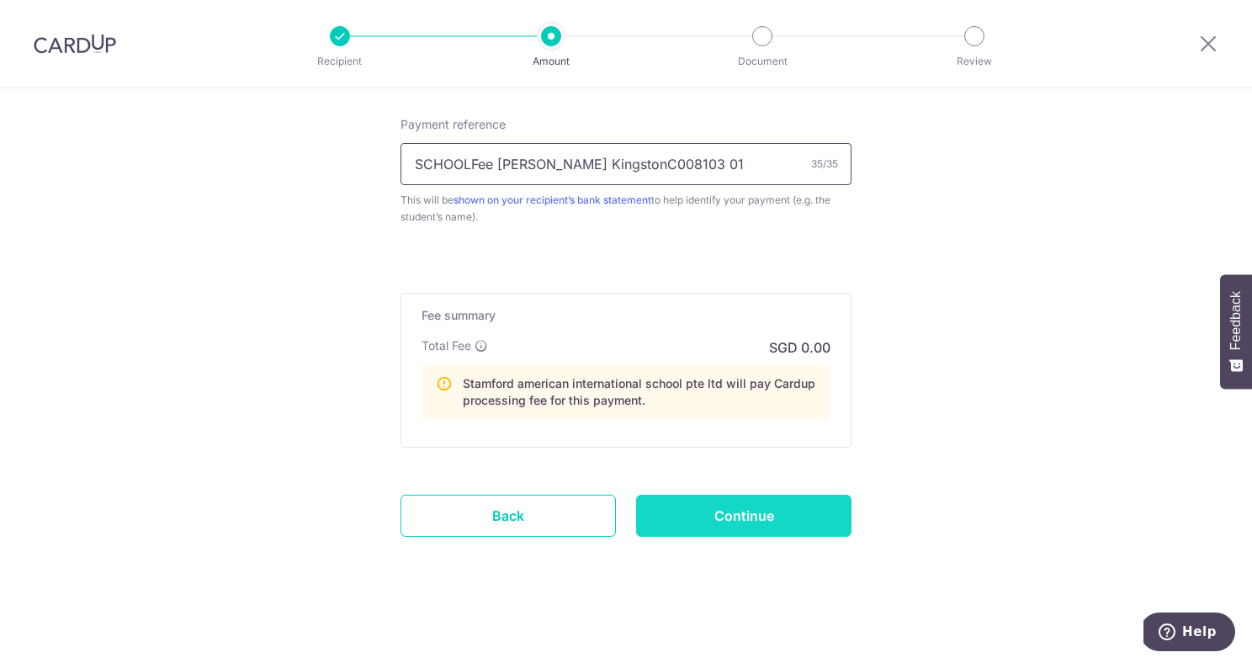
type input "SCHOOLFee [PERSON_NAME] KingstonC008103 01"
click at [775, 530] on input "Continue" at bounding box center [743, 516] width 215 height 42
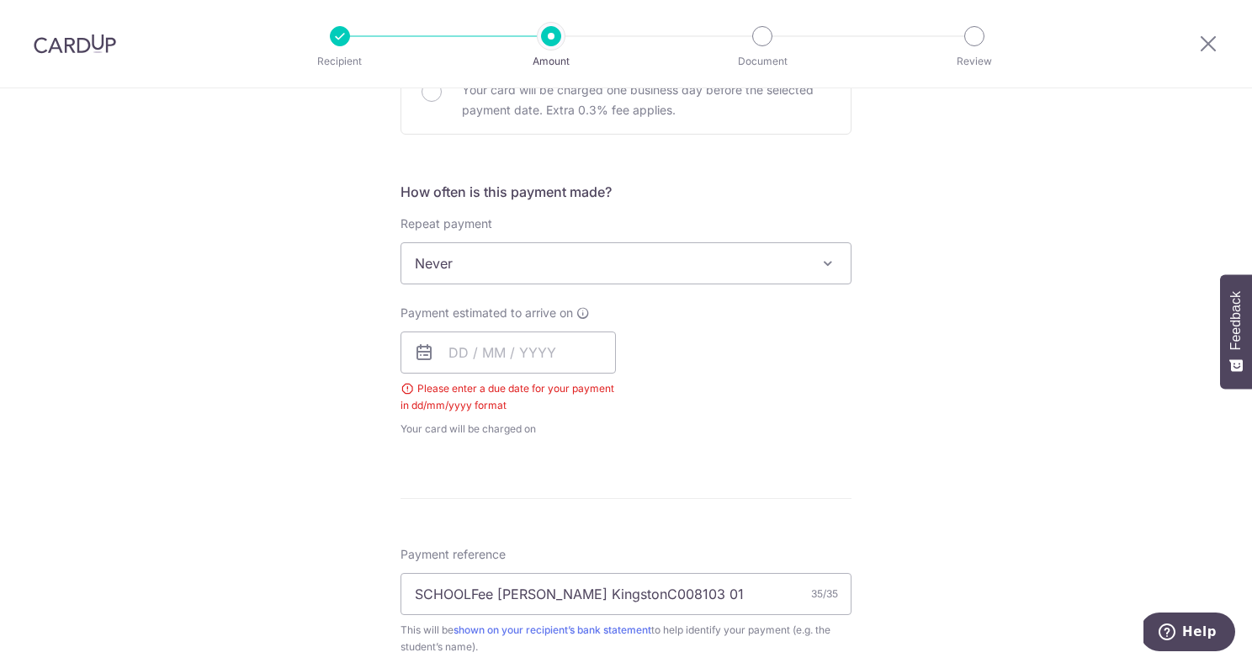
scroll to position [573, 0]
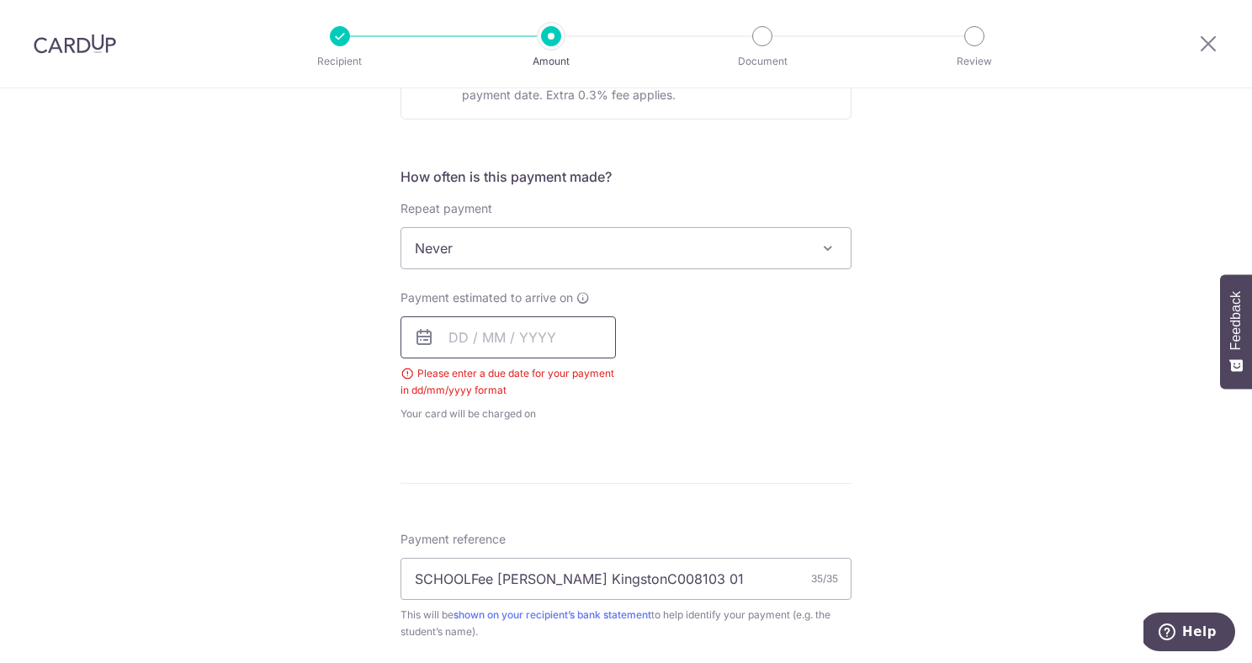
click at [532, 342] on input "text" at bounding box center [507, 337] width 215 height 42
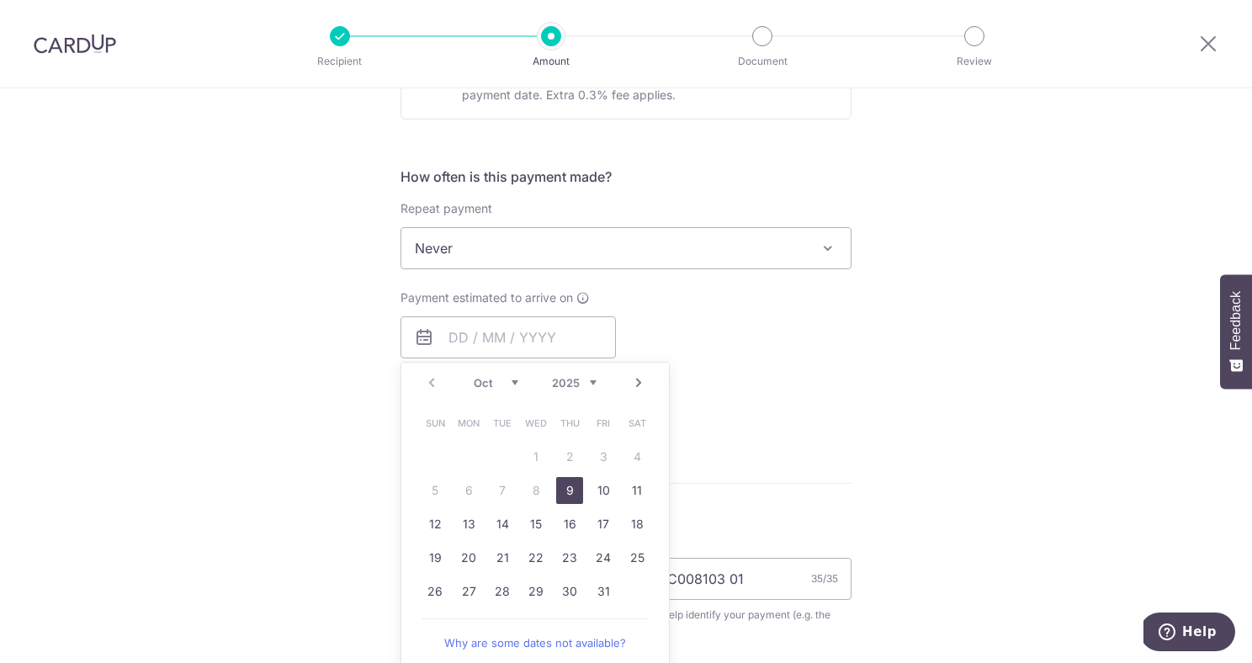
click at [556, 479] on link "9" at bounding box center [569, 490] width 27 height 27
type input "[DATE]"
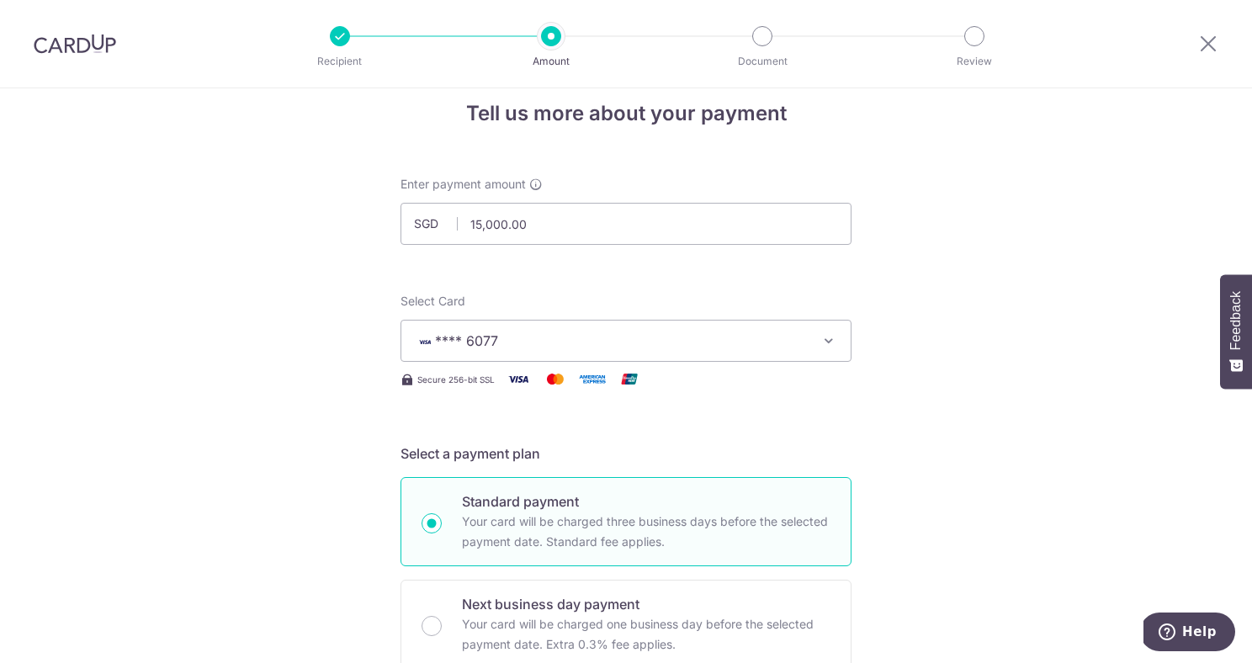
scroll to position [0, 0]
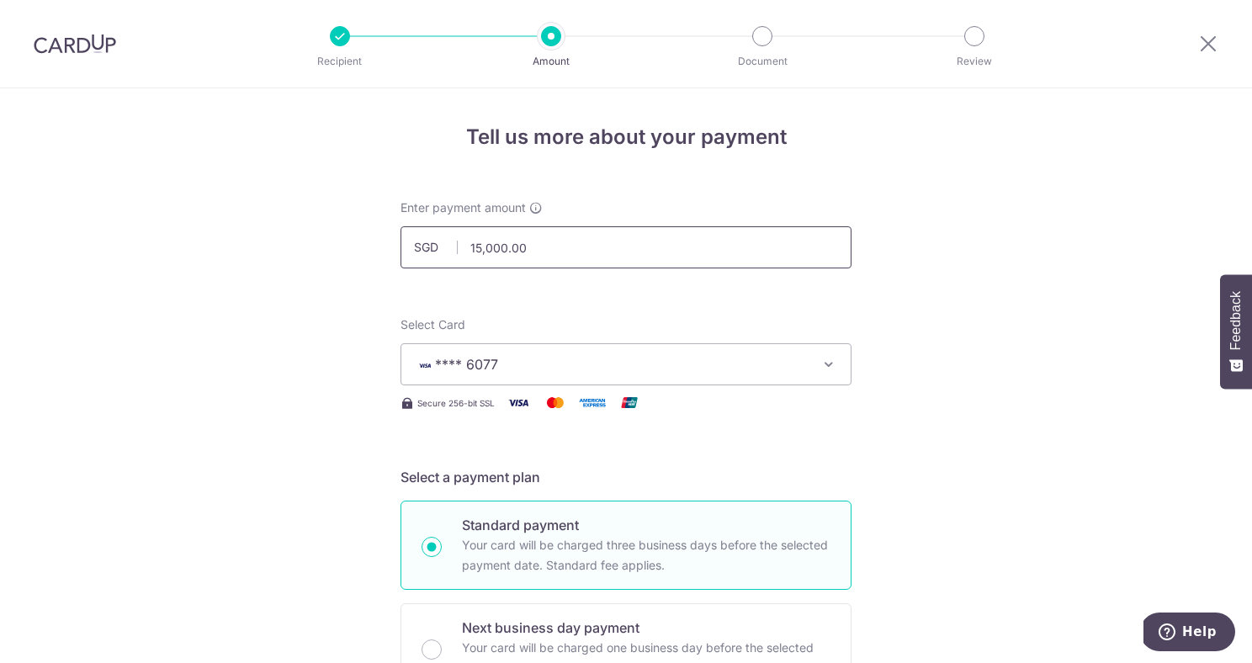
click at [496, 251] on input "15,000.00" at bounding box center [625, 247] width 451 height 42
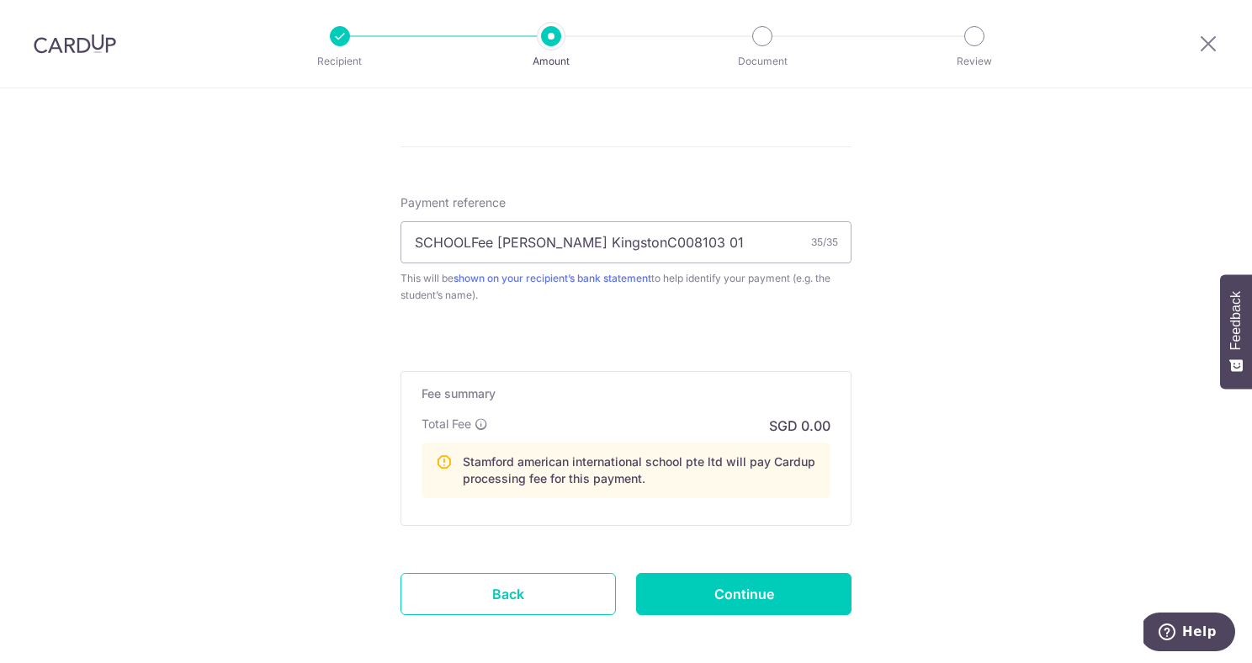
scroll to position [1003, 0]
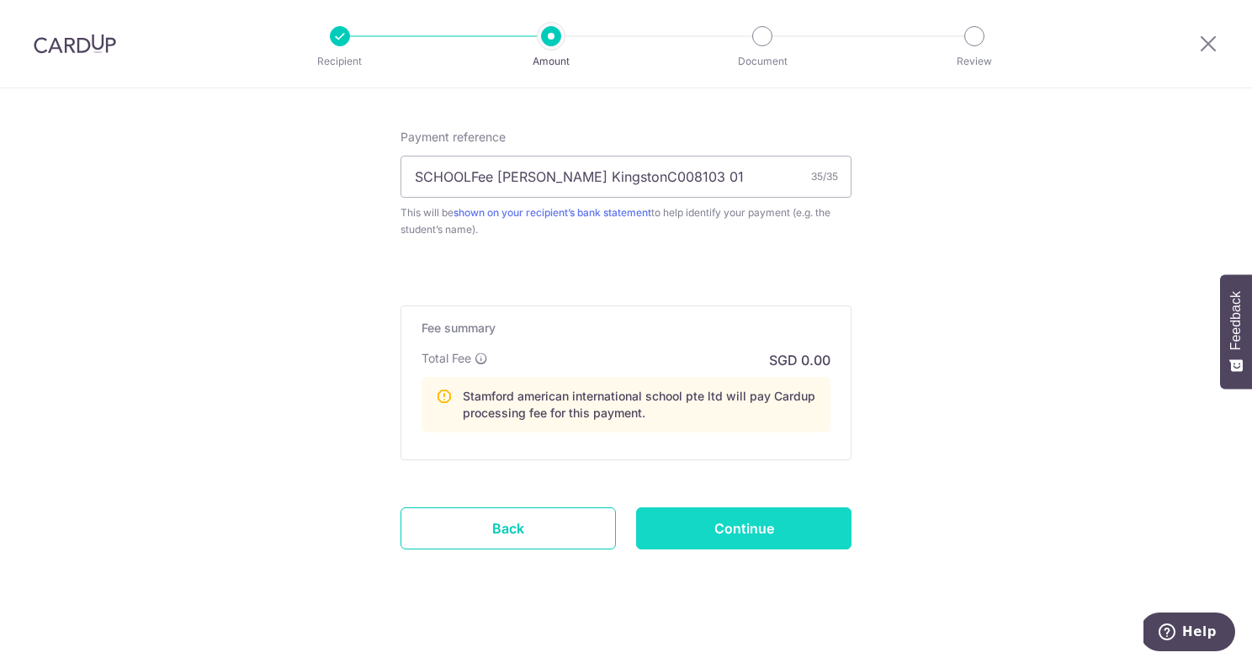
click at [776, 539] on input "Continue" at bounding box center [743, 528] width 215 height 42
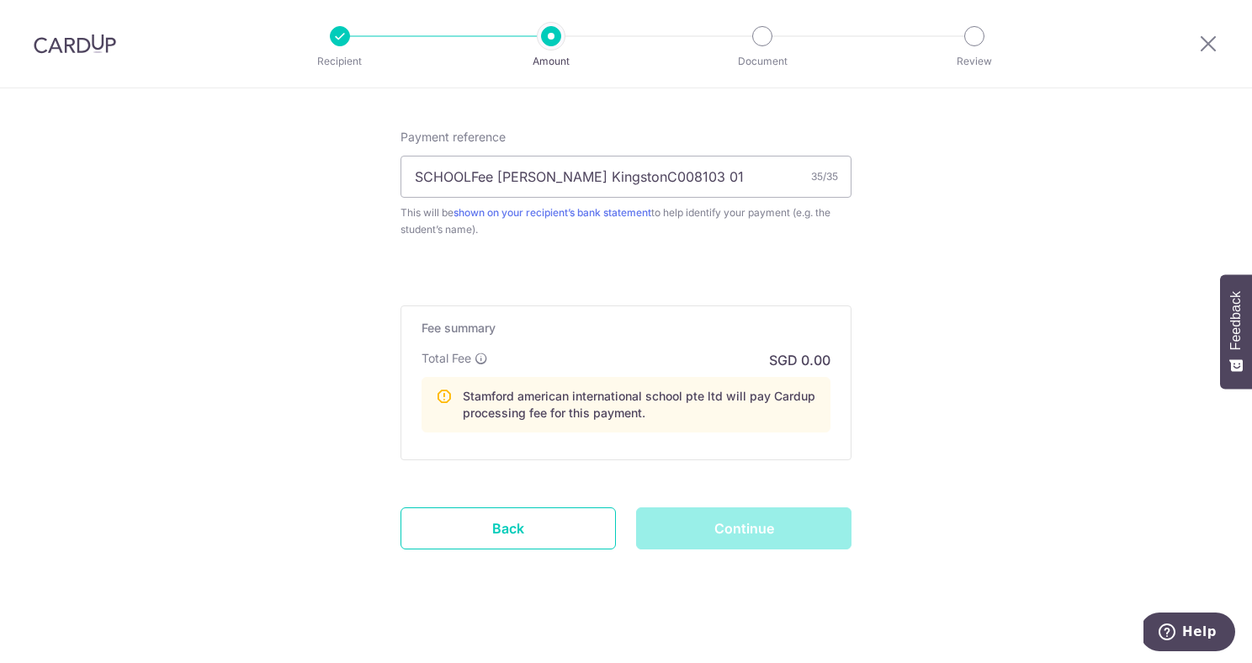
type input "1,500.00"
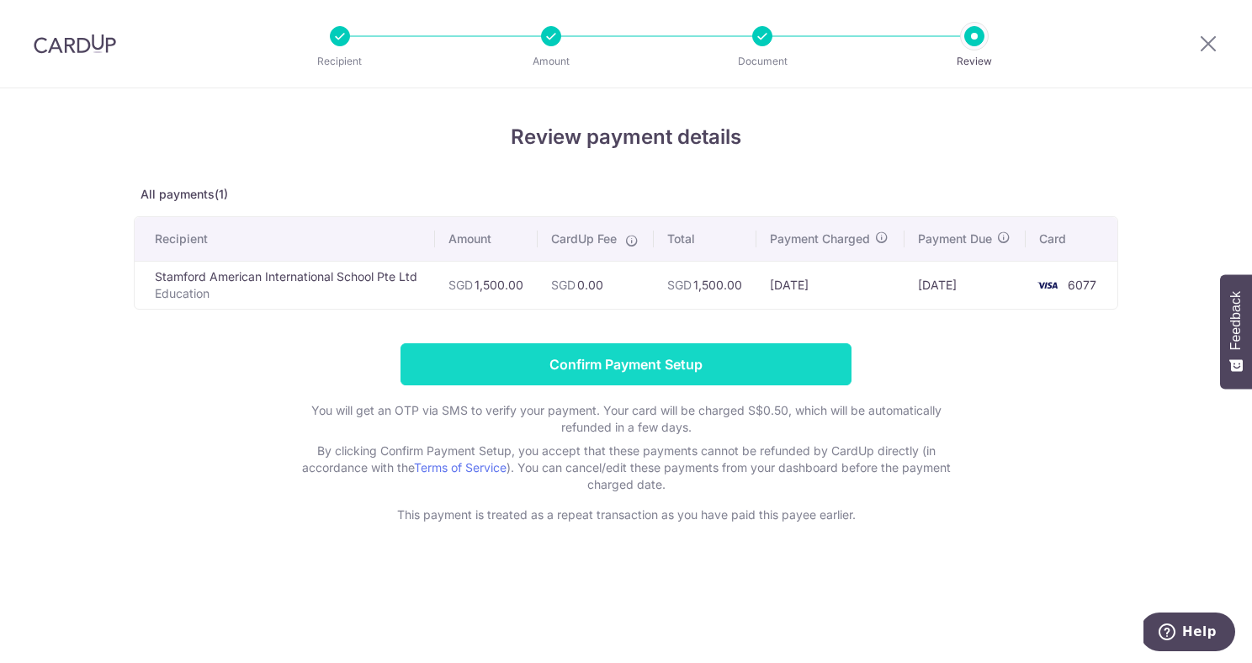
click at [744, 362] on input "Confirm Payment Setup" at bounding box center [625, 364] width 451 height 42
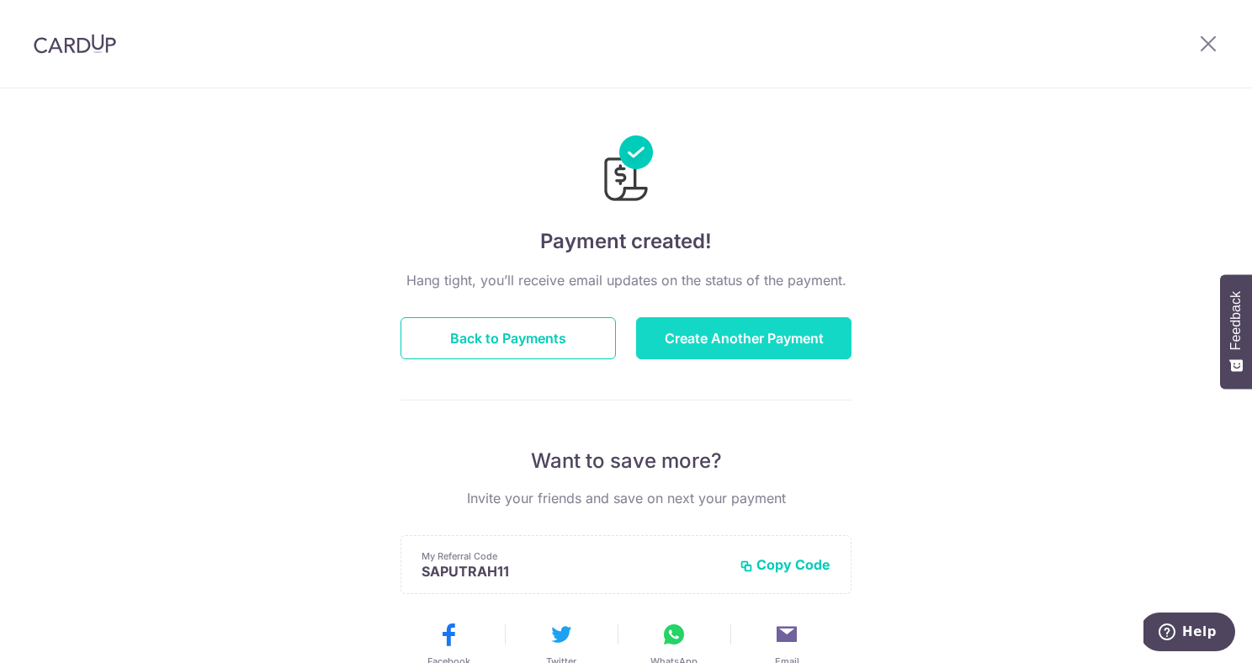
click at [753, 346] on button "Create Another Payment" at bounding box center [743, 338] width 215 height 42
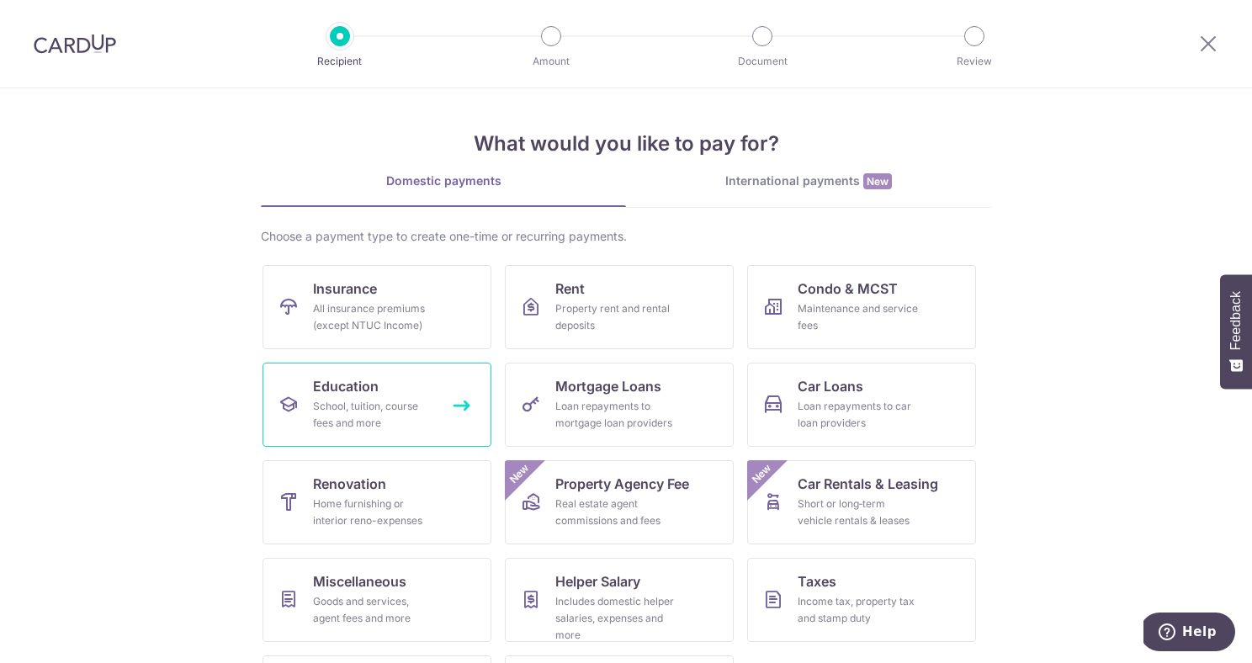
click at [317, 396] on link "Education School, tuition, course fees and more" at bounding box center [376, 405] width 229 height 84
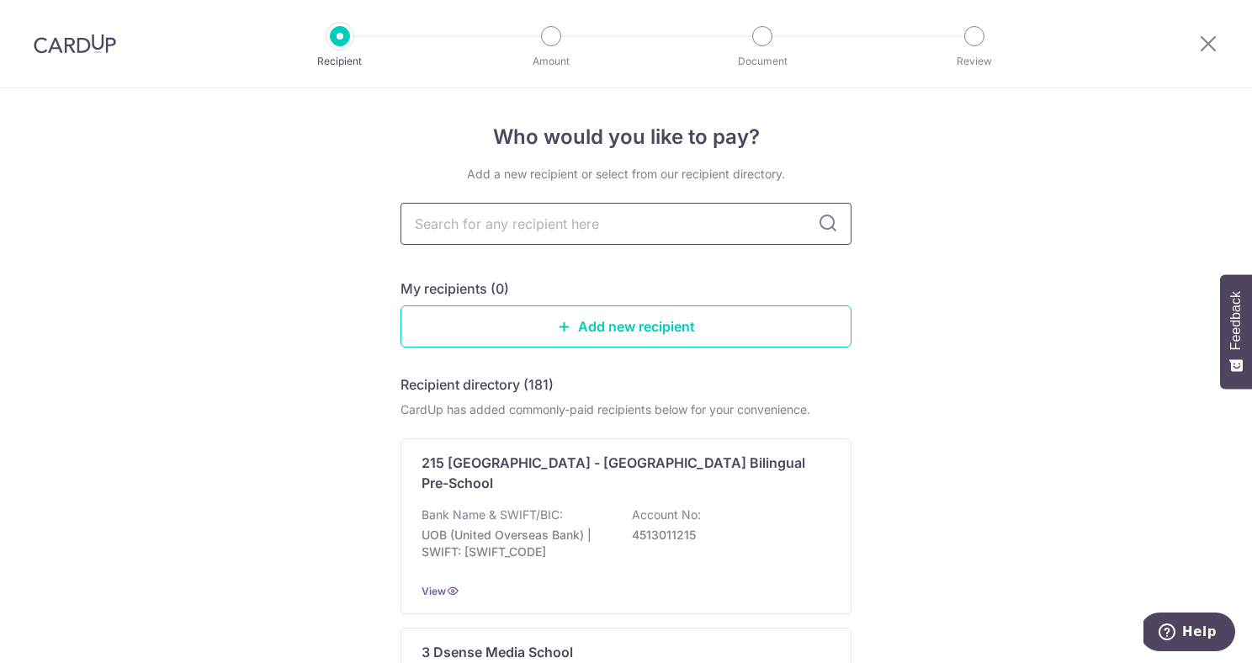
click at [600, 230] on input "text" at bounding box center [625, 224] width 451 height 42
type input "stam"
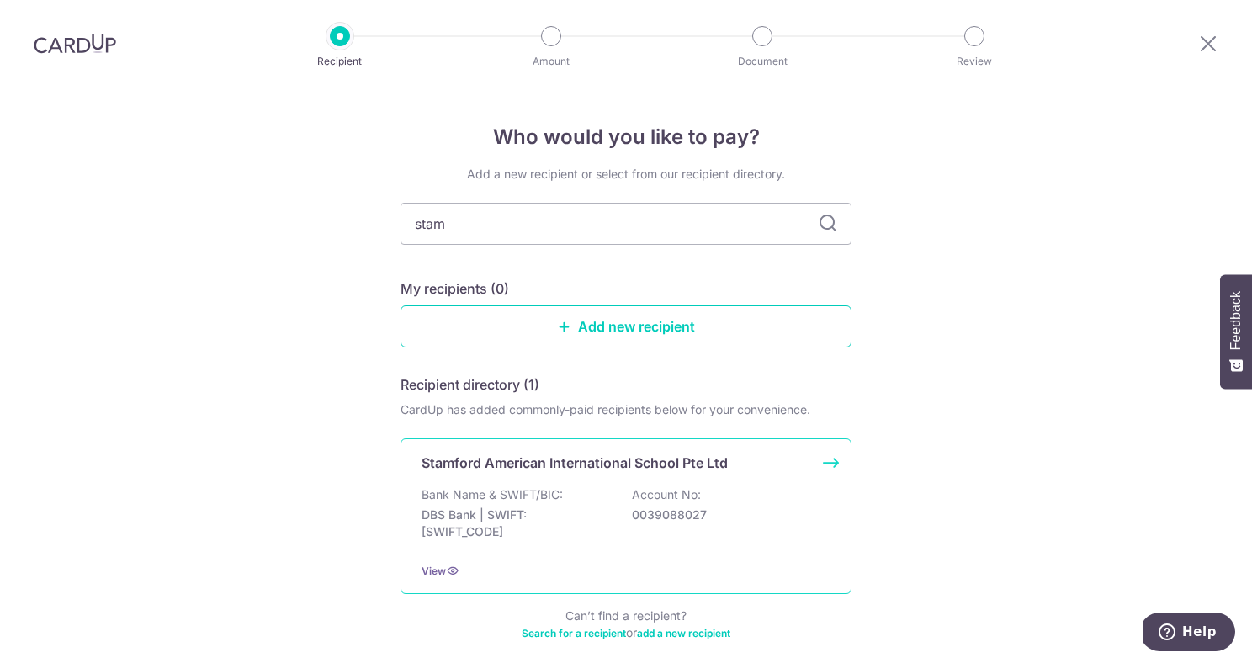
click at [585, 450] on div "Stamford American International School Pte Ltd Bank Name & SWIFT/BIC: DBS Bank …" at bounding box center [625, 516] width 451 height 156
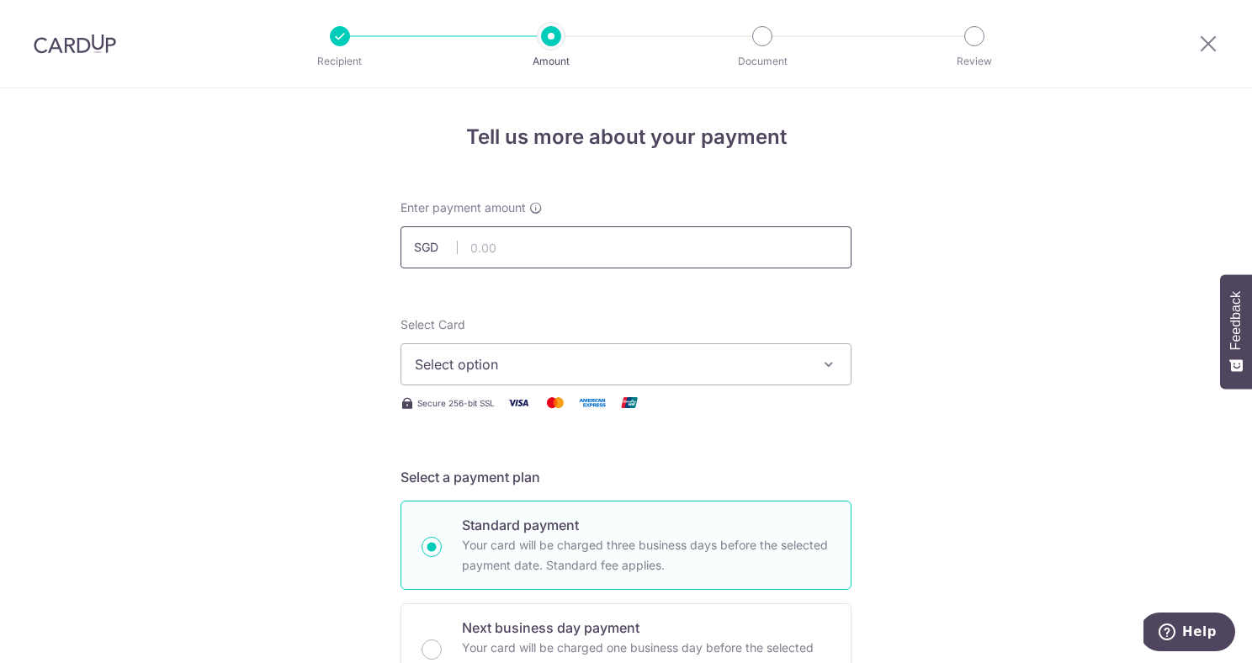
click at [684, 259] on input "text" at bounding box center [625, 247] width 451 height 42
click at [825, 380] on button "Select option" at bounding box center [625, 364] width 451 height 42
type input "1,000.00"
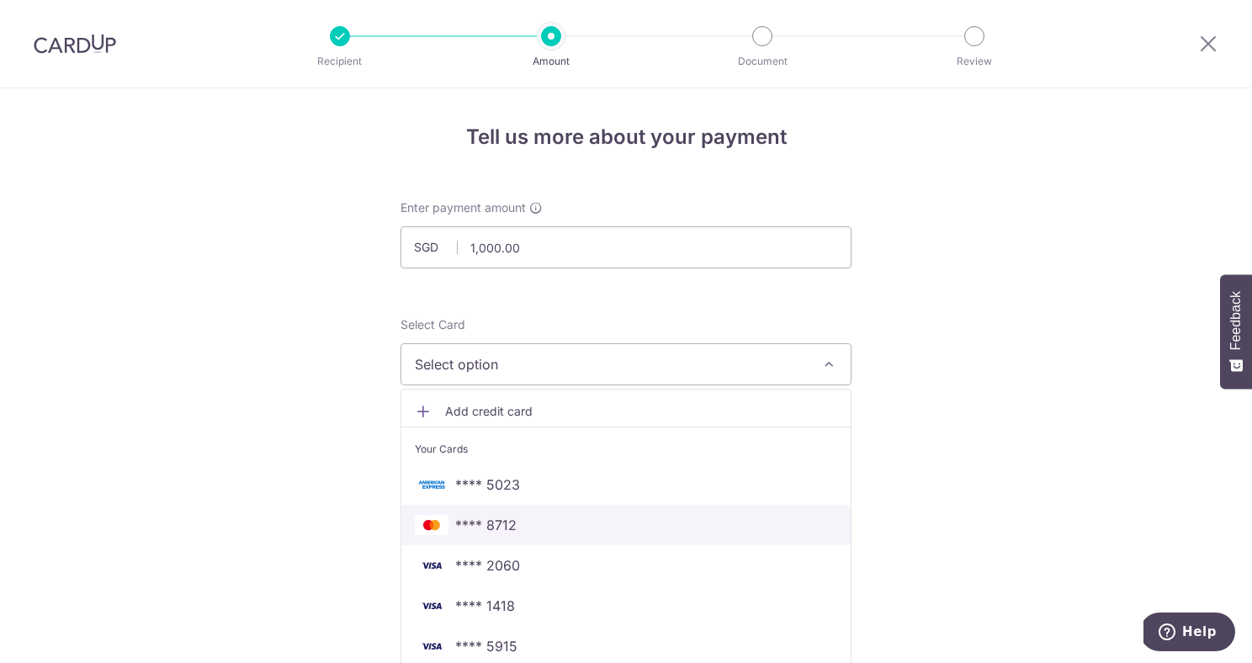
click at [655, 523] on span "**** 8712" at bounding box center [626, 525] width 422 height 20
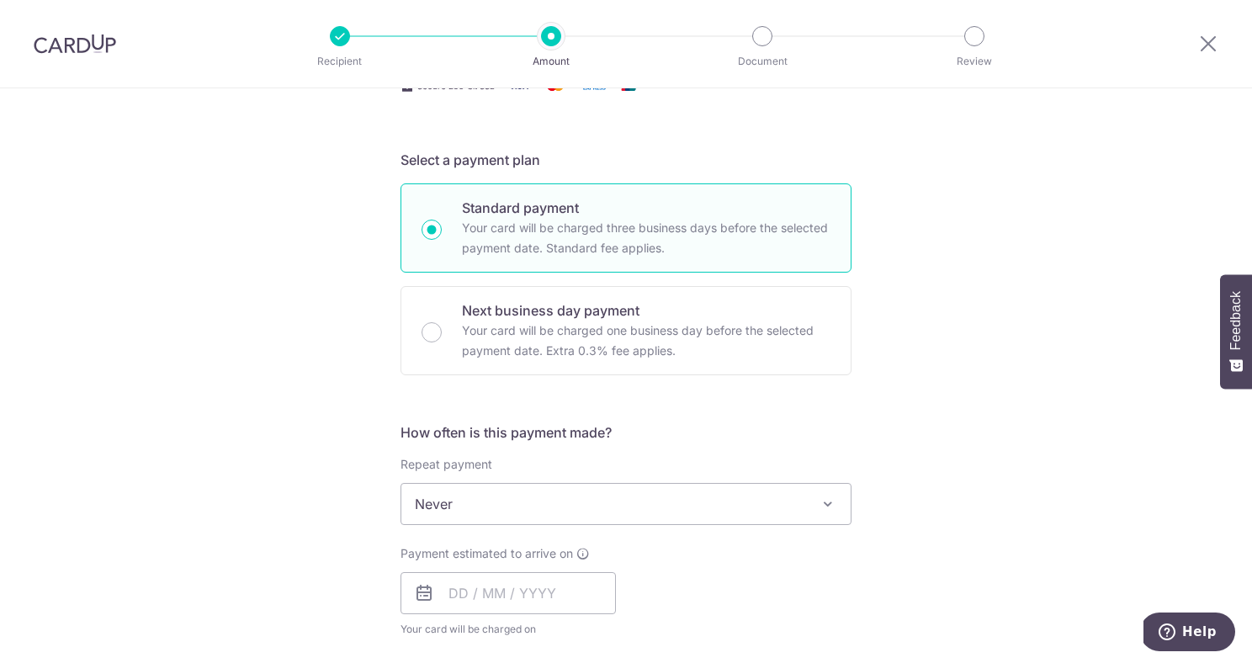
scroll to position [390, 0]
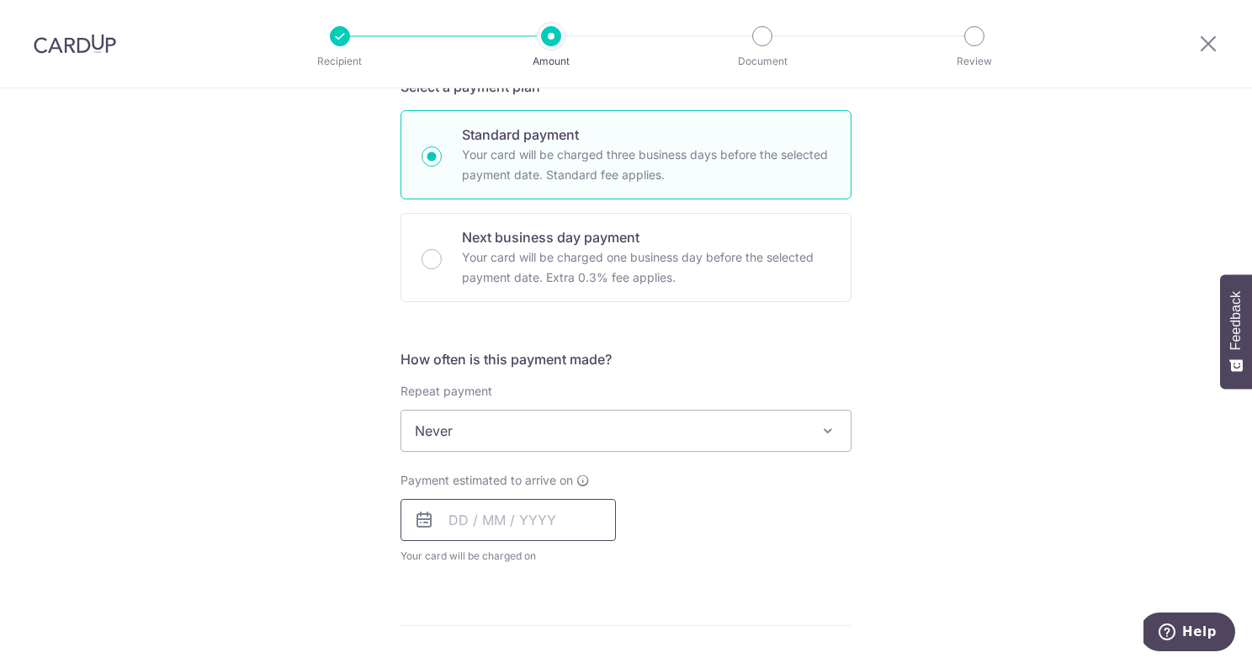
click at [493, 528] on input "text" at bounding box center [507, 520] width 215 height 42
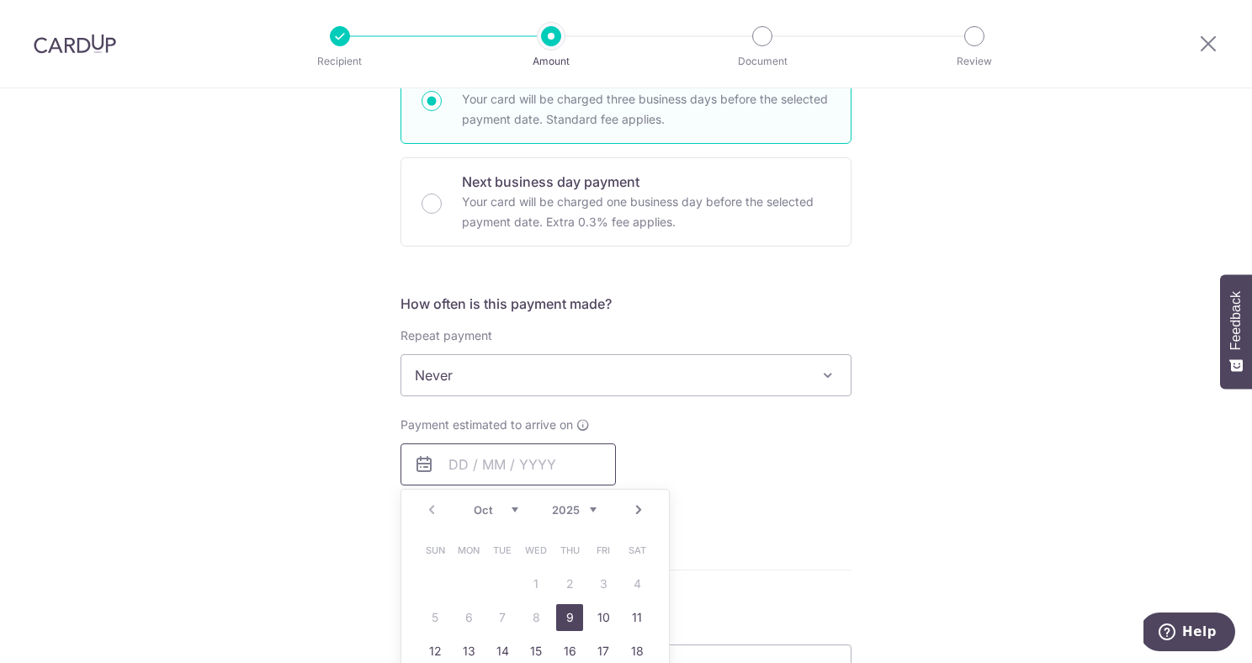
scroll to position [453, 0]
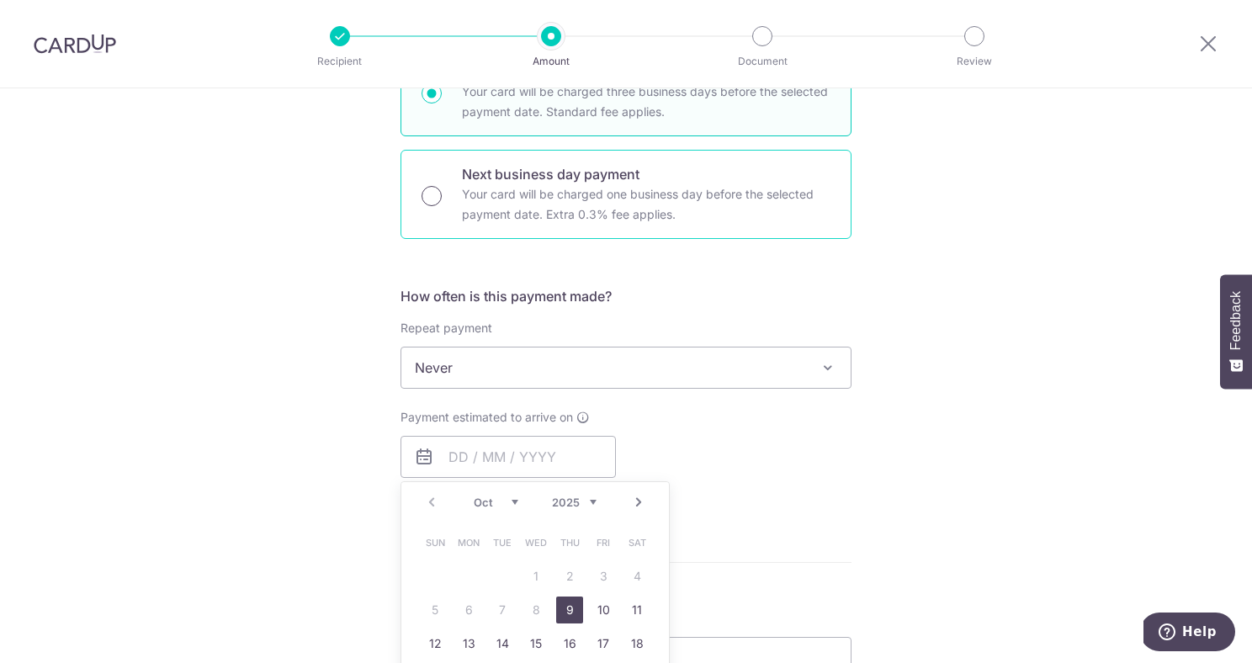
click at [432, 196] on input "Next business day payment Your card will be charged one business day before the…" at bounding box center [431, 196] width 20 height 20
radio input "true"
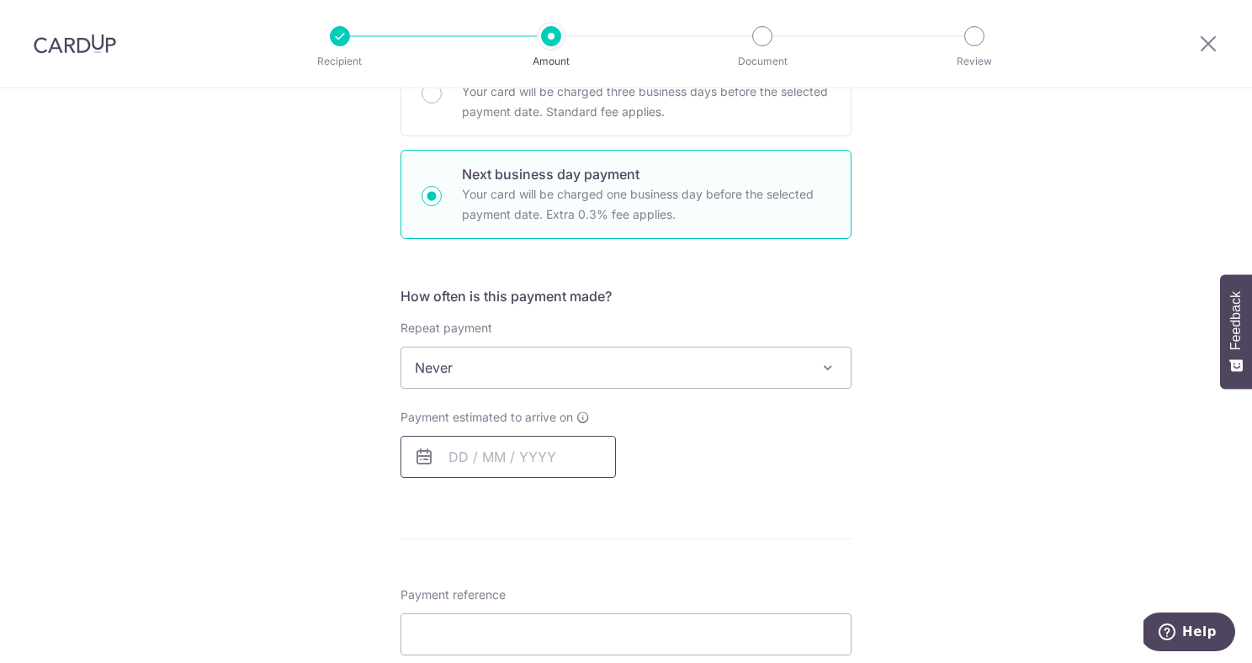
click at [522, 474] on input "text" at bounding box center [507, 457] width 215 height 42
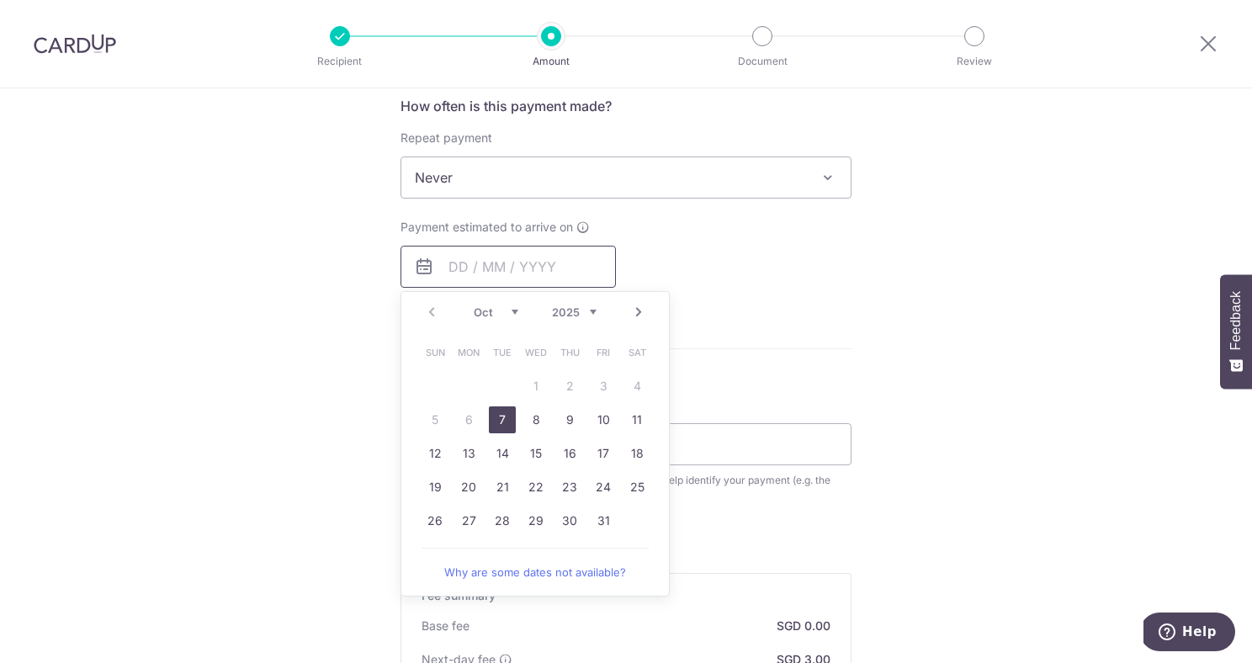
scroll to position [654, 0]
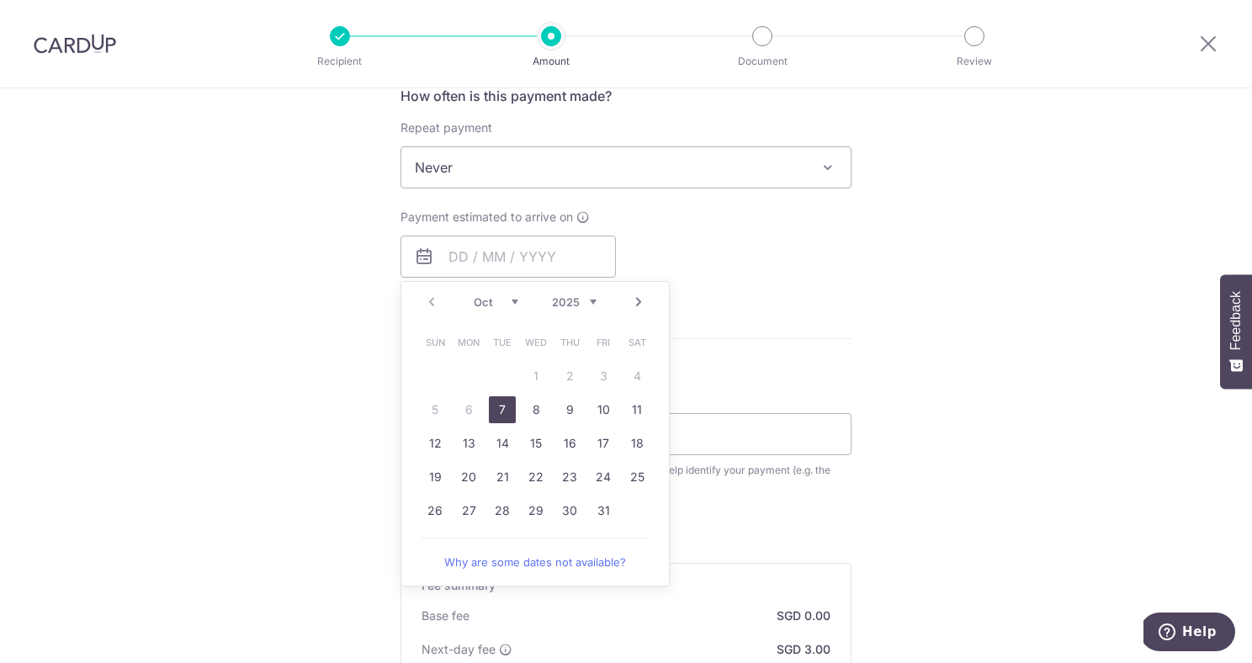
click at [495, 412] on link "7" at bounding box center [502, 409] width 27 height 27
type input "07/10/2025"
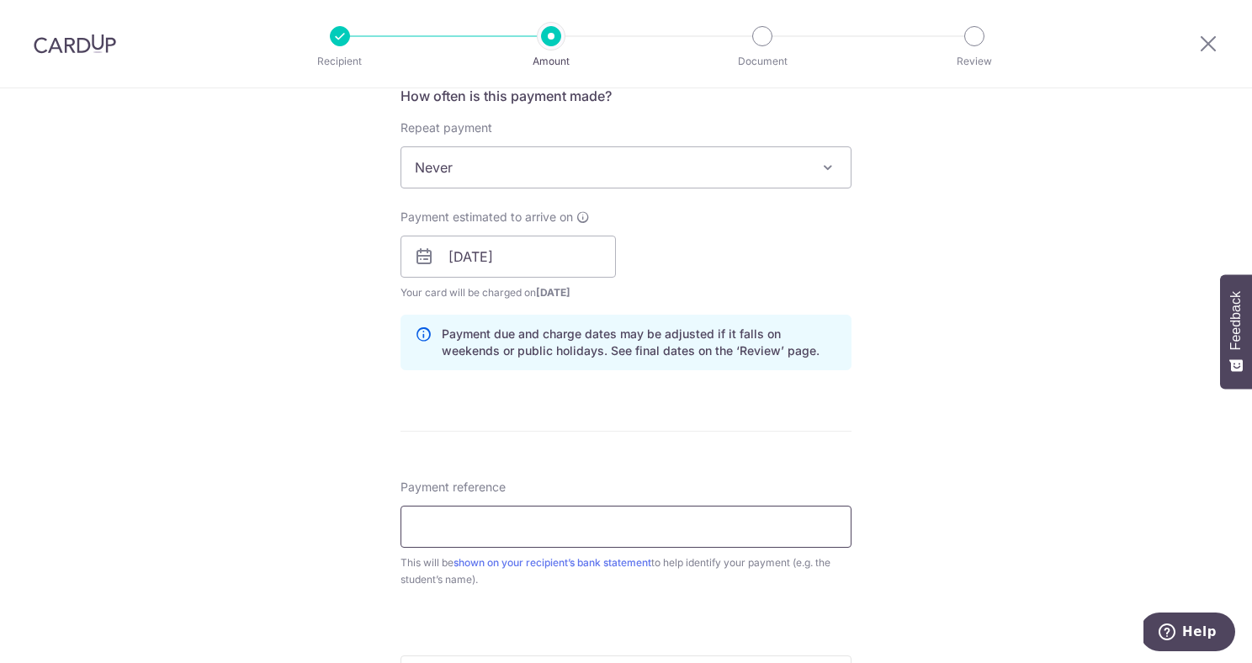
click at [640, 532] on input "Payment reference" at bounding box center [625, 527] width 451 height 42
paste input "SCHOOLFee EDWARD KingstonC008103 01"
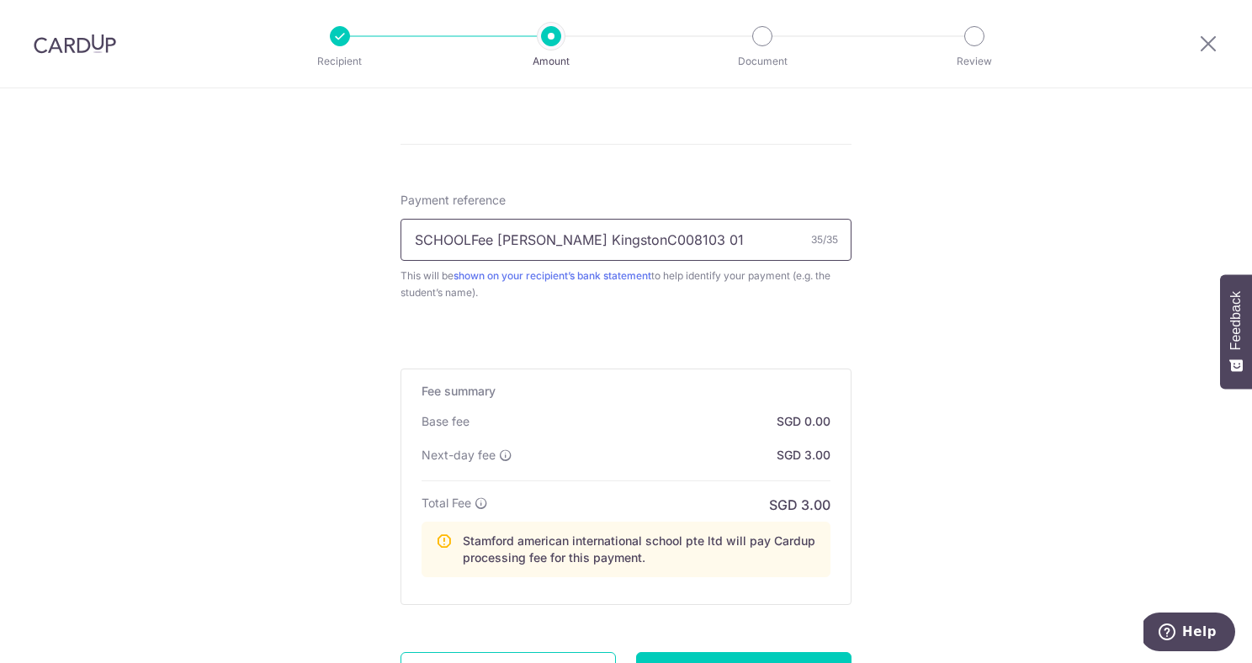
scroll to position [988, 0]
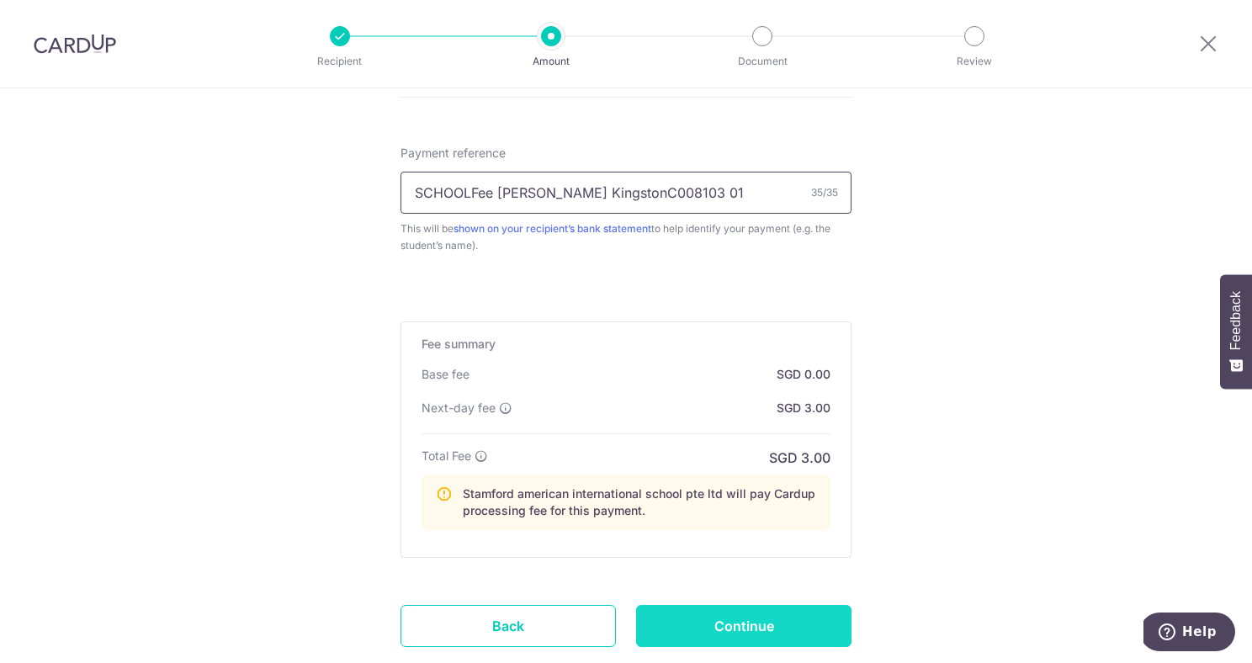
type input "SCHOOLFee [PERSON_NAME] KingstonC008103 01"
click at [760, 622] on input "Continue" at bounding box center [743, 626] width 215 height 42
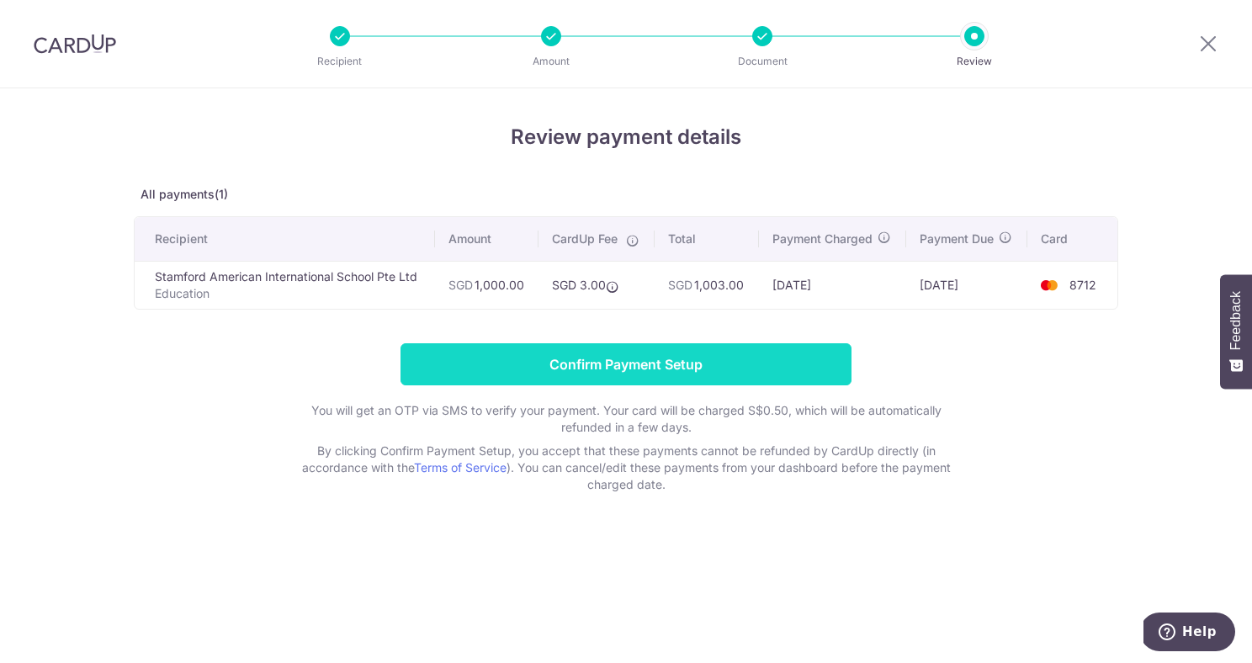
click at [719, 356] on input "Confirm Payment Setup" at bounding box center [625, 364] width 451 height 42
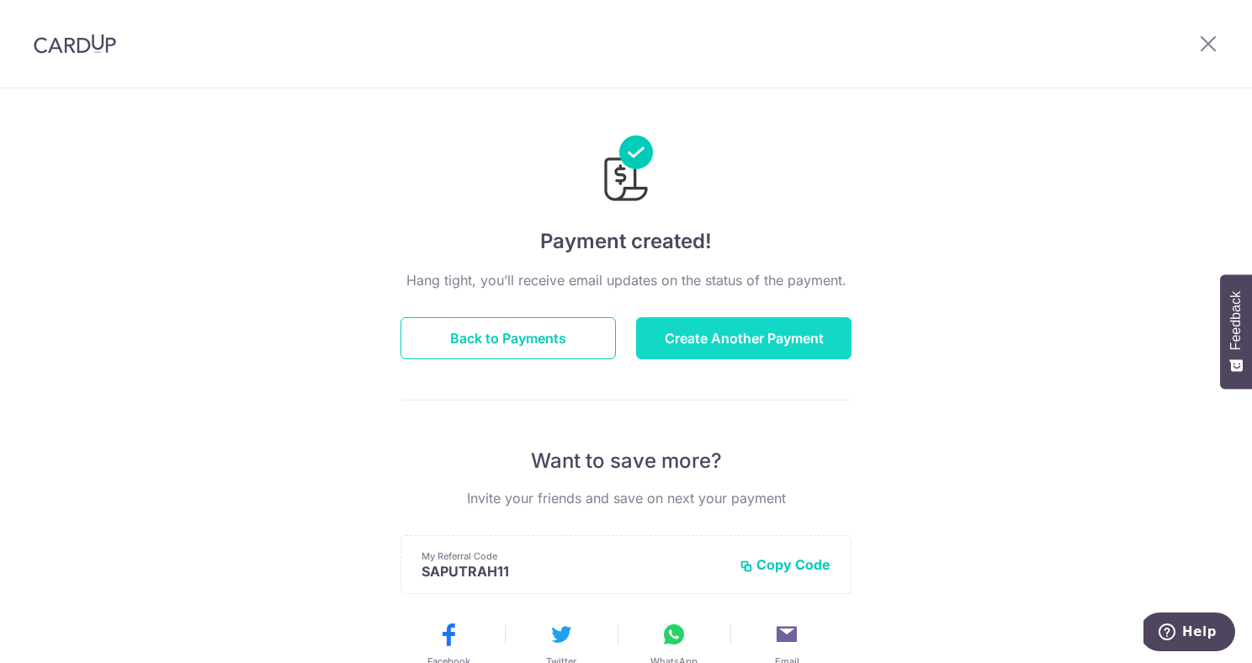
click at [786, 330] on button "Create Another Payment" at bounding box center [743, 338] width 215 height 42
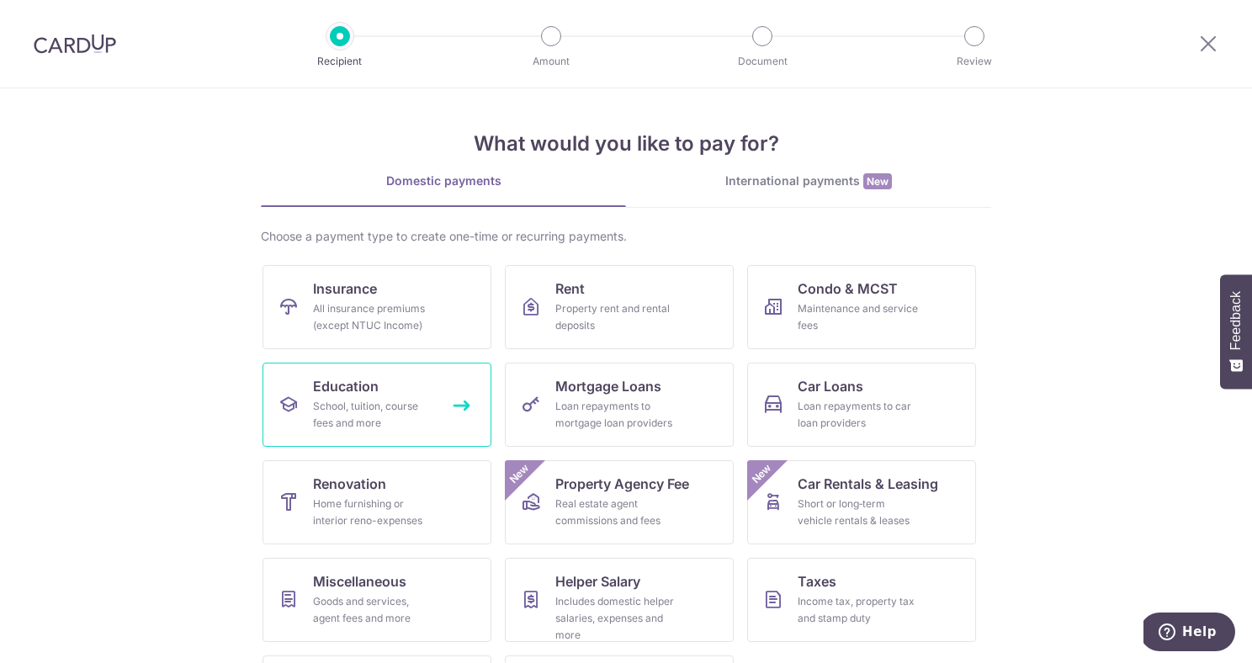
click at [345, 386] on span "Education" at bounding box center [346, 386] width 66 height 20
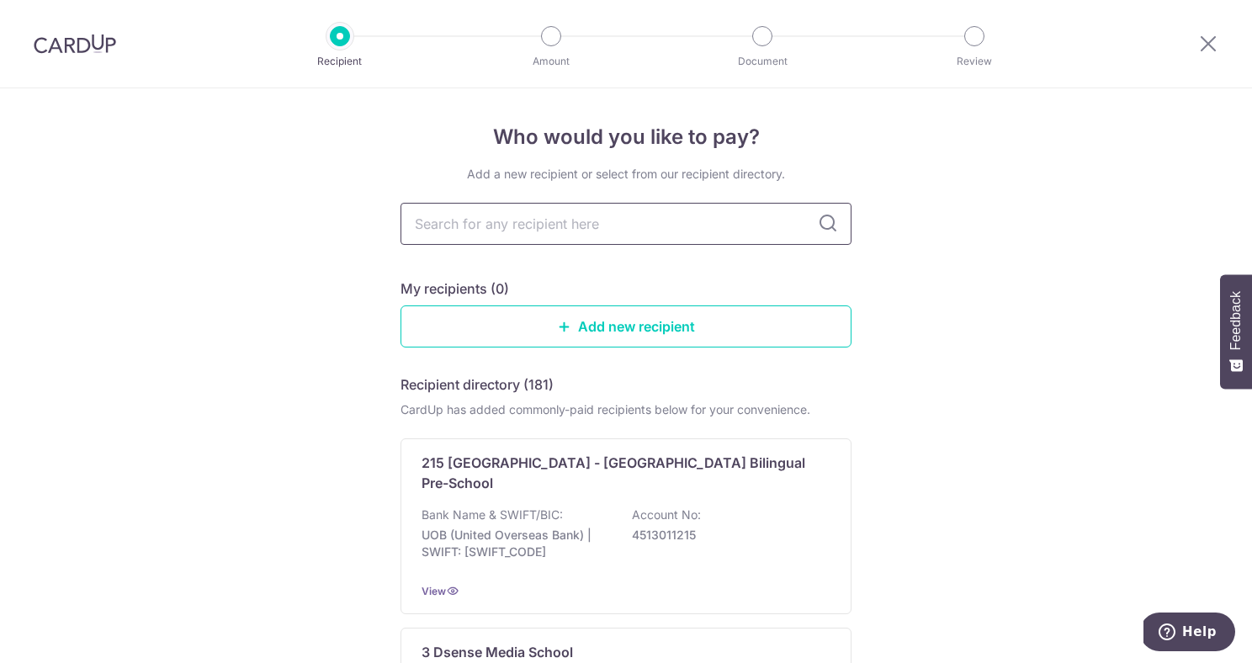
click at [522, 231] on input "text" at bounding box center [625, 224] width 451 height 42
type input "sta"
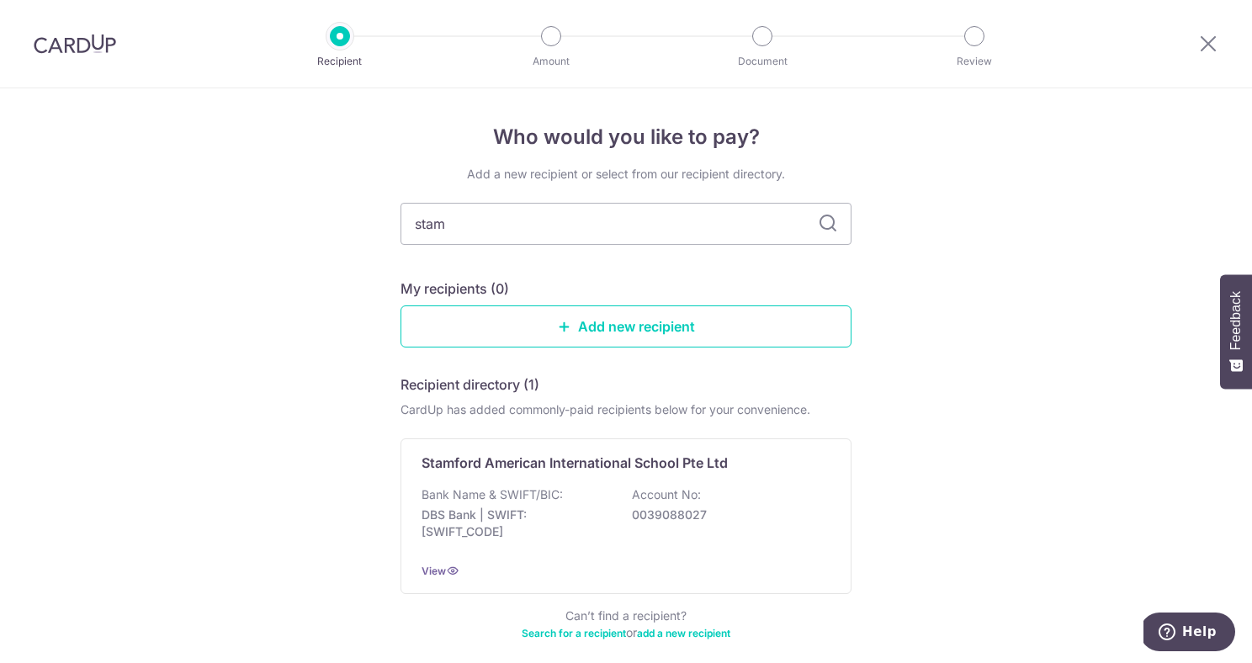
drag, startPoint x: 559, startPoint y: 460, endPoint x: 543, endPoint y: 511, distance: 53.7
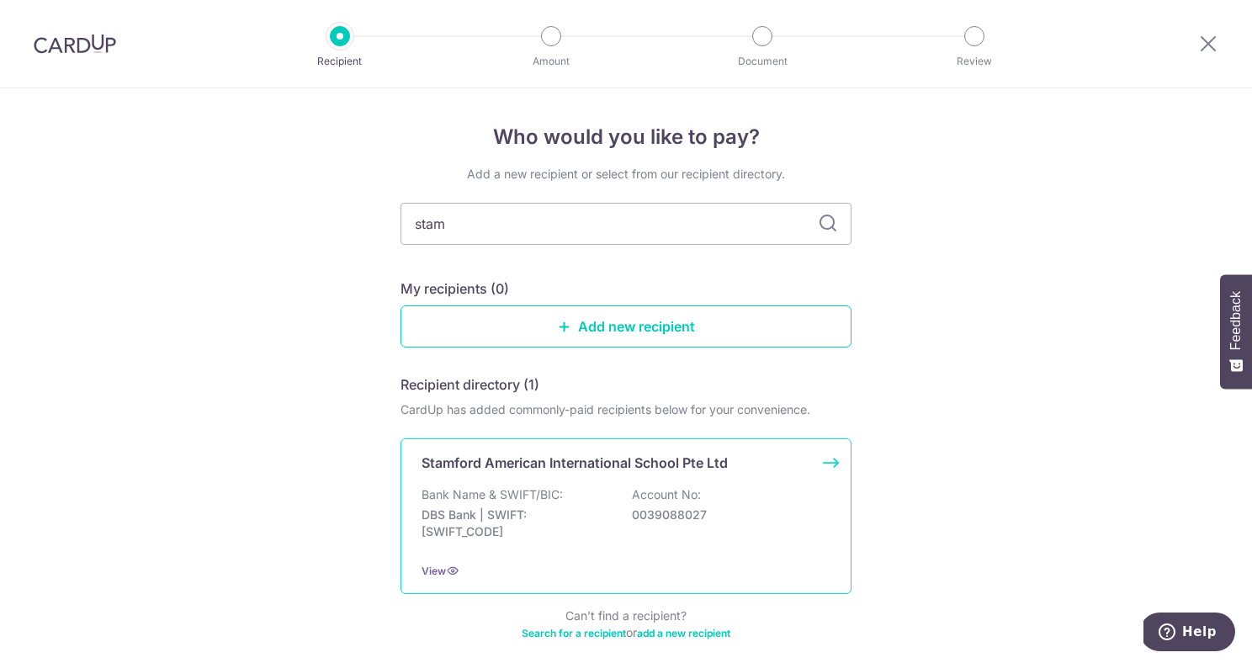
click at [543, 522] on p "DBS Bank | SWIFT: DBSSSGSGXXX" at bounding box center [515, 523] width 188 height 34
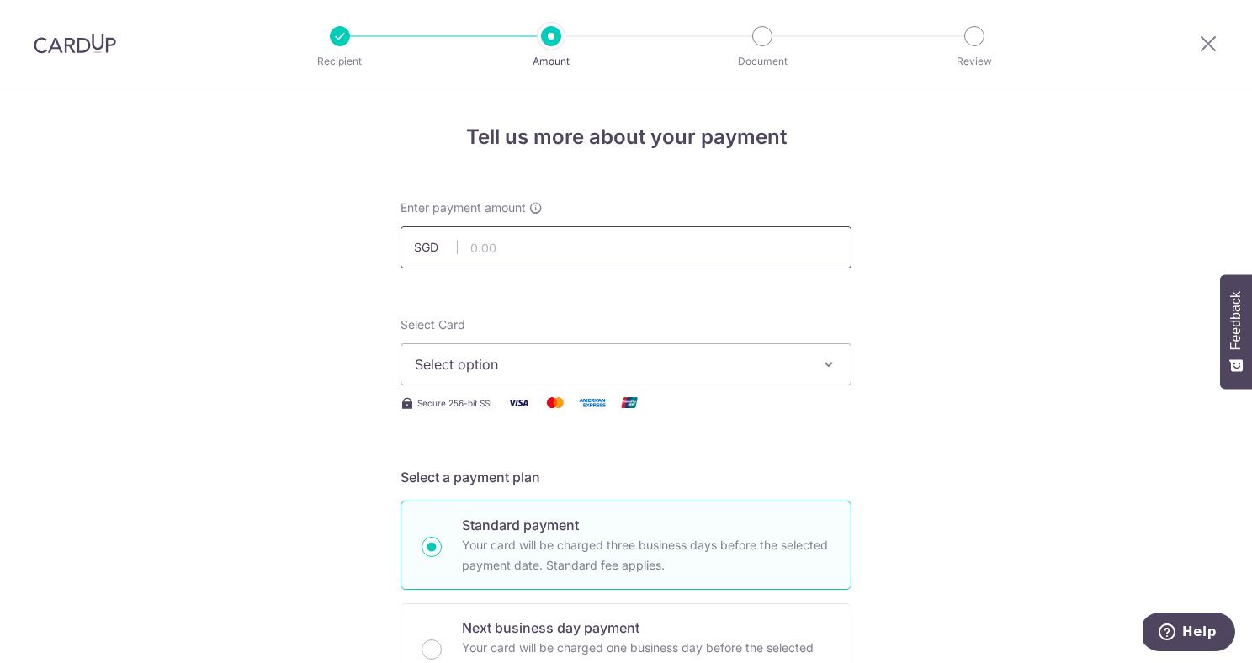
click at [636, 262] on input "text" at bounding box center [625, 247] width 451 height 42
click at [828, 357] on icon "button" at bounding box center [828, 364] width 17 height 17
type input "1,000.00"
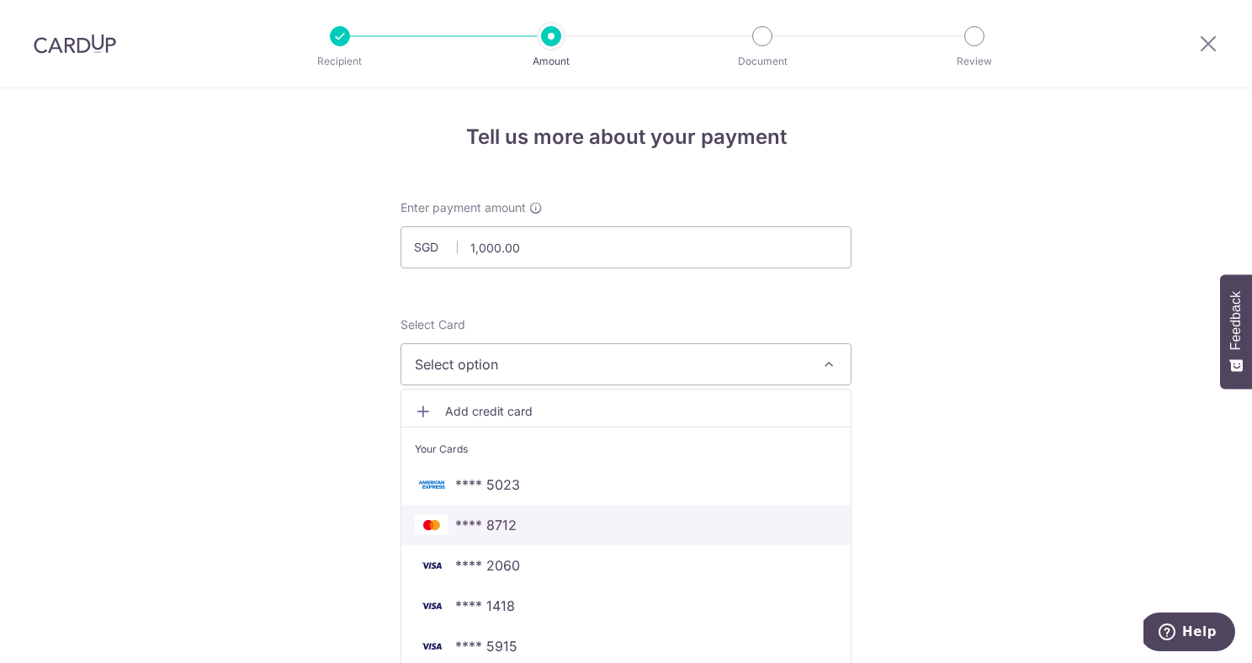
click at [561, 526] on span "**** 8712" at bounding box center [626, 525] width 422 height 20
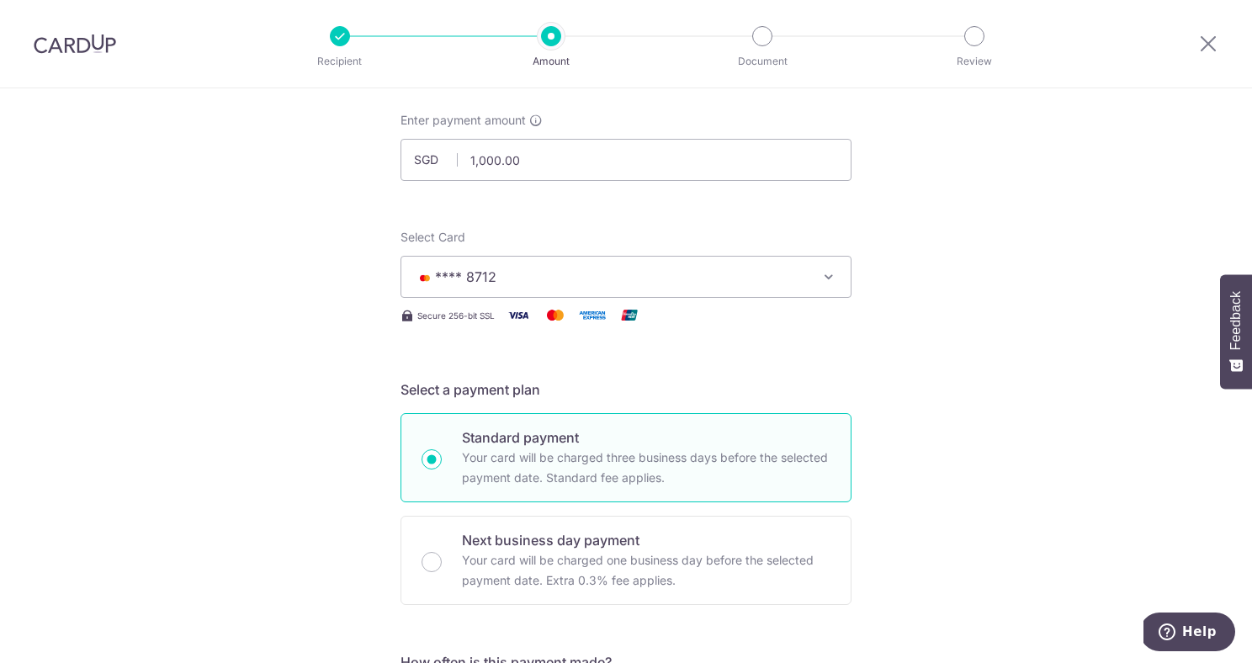
scroll to position [215, 0]
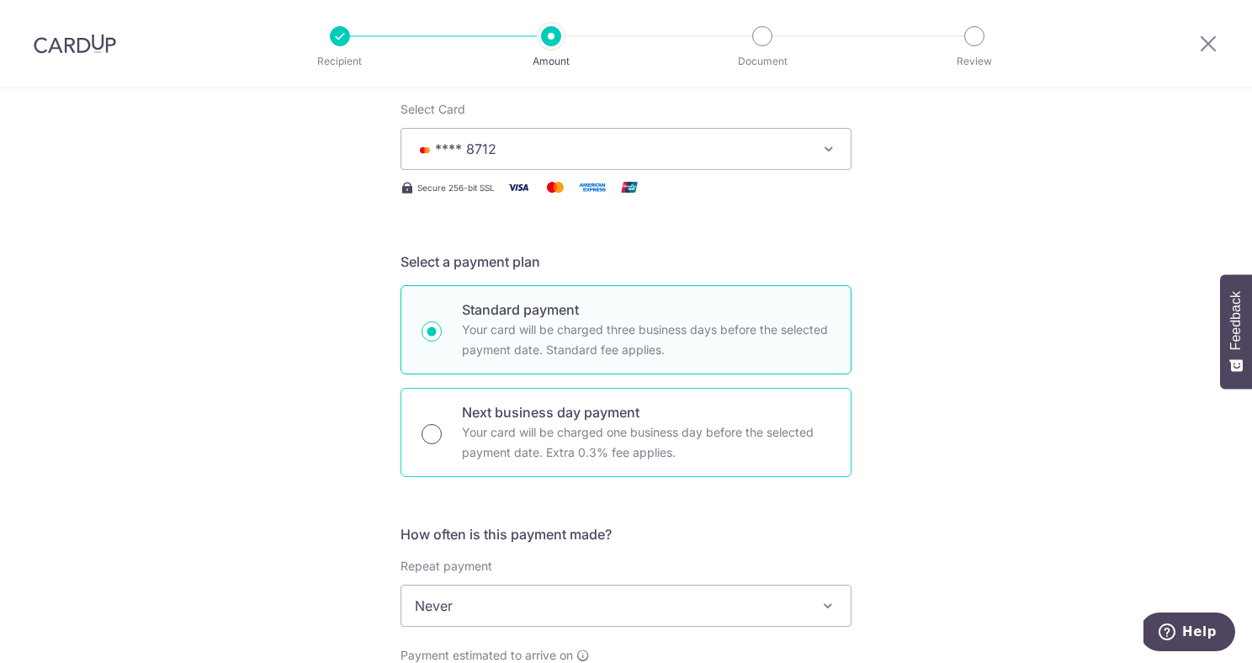
click at [433, 437] on input "Next business day payment Your card will be charged one business day before the…" at bounding box center [431, 434] width 20 height 20
radio input "true"
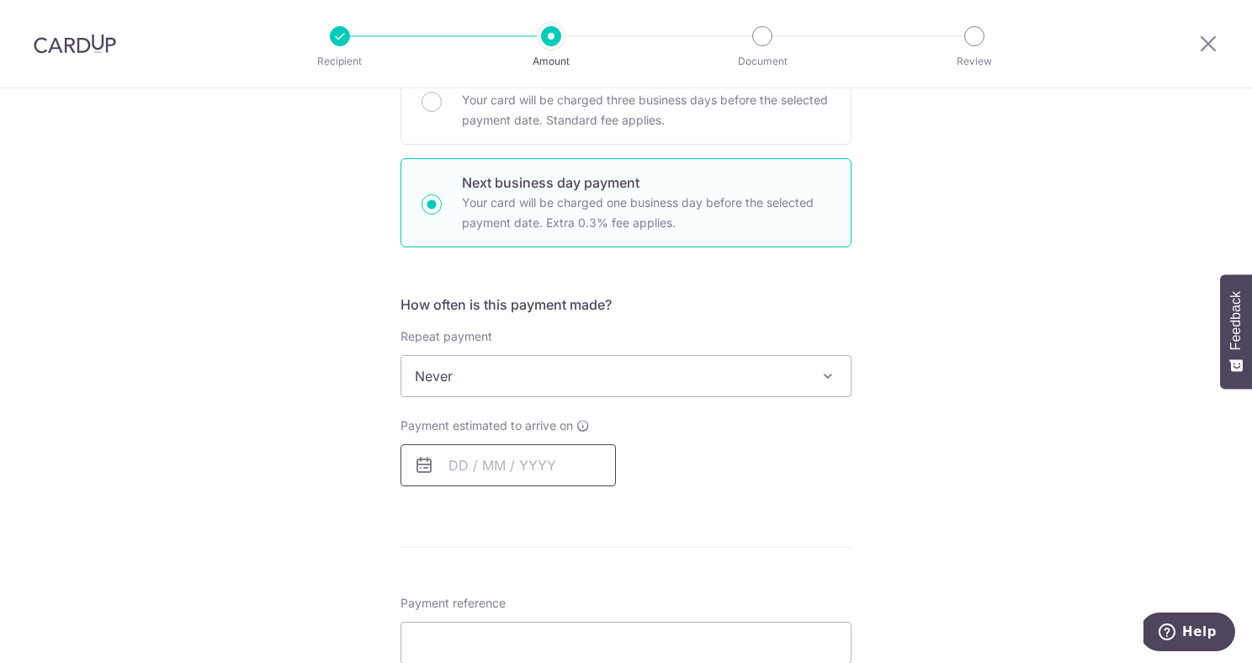
scroll to position [447, 0]
click at [467, 466] on input "text" at bounding box center [507, 463] width 215 height 42
click at [493, 612] on link "7" at bounding box center [502, 615] width 27 height 27
type input "[DATE]"
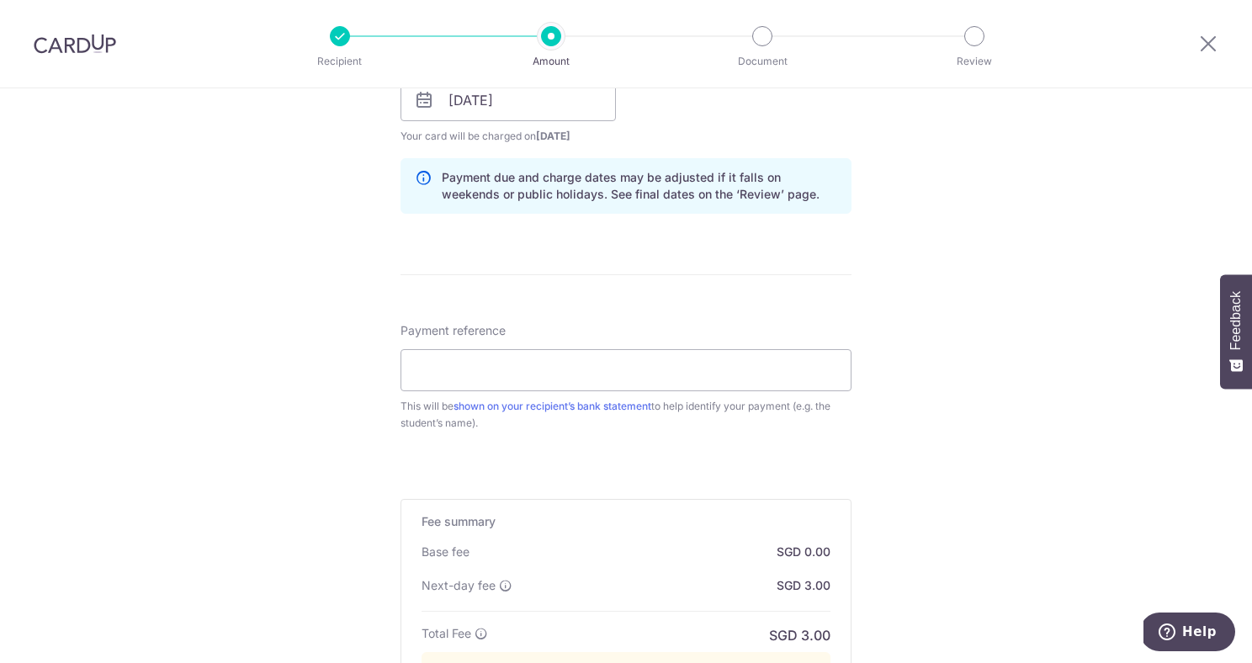
scroll to position [830, 0]
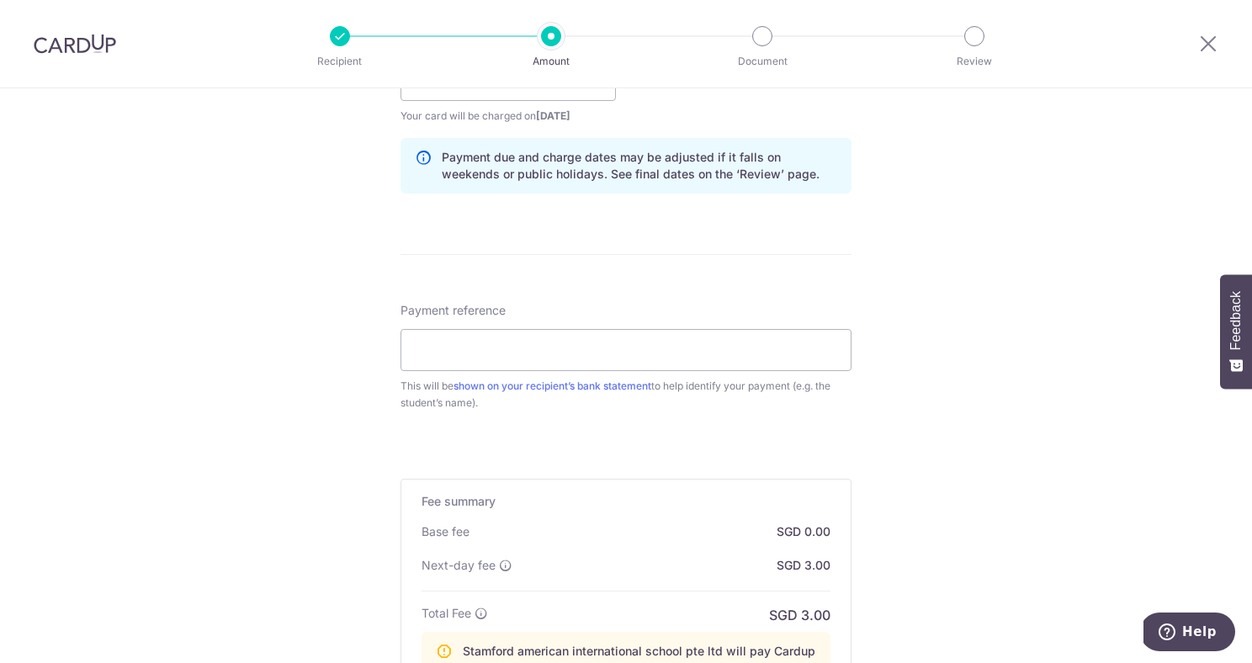
click at [606, 317] on div "Payment reference This will be shown on your recipient’s bank statement to help…" at bounding box center [625, 356] width 451 height 109
click at [606, 342] on input "Payment reference" at bounding box center [625, 350] width 451 height 42
paste input "SCHOOLFee [PERSON_NAME] KingstonC008103 01"
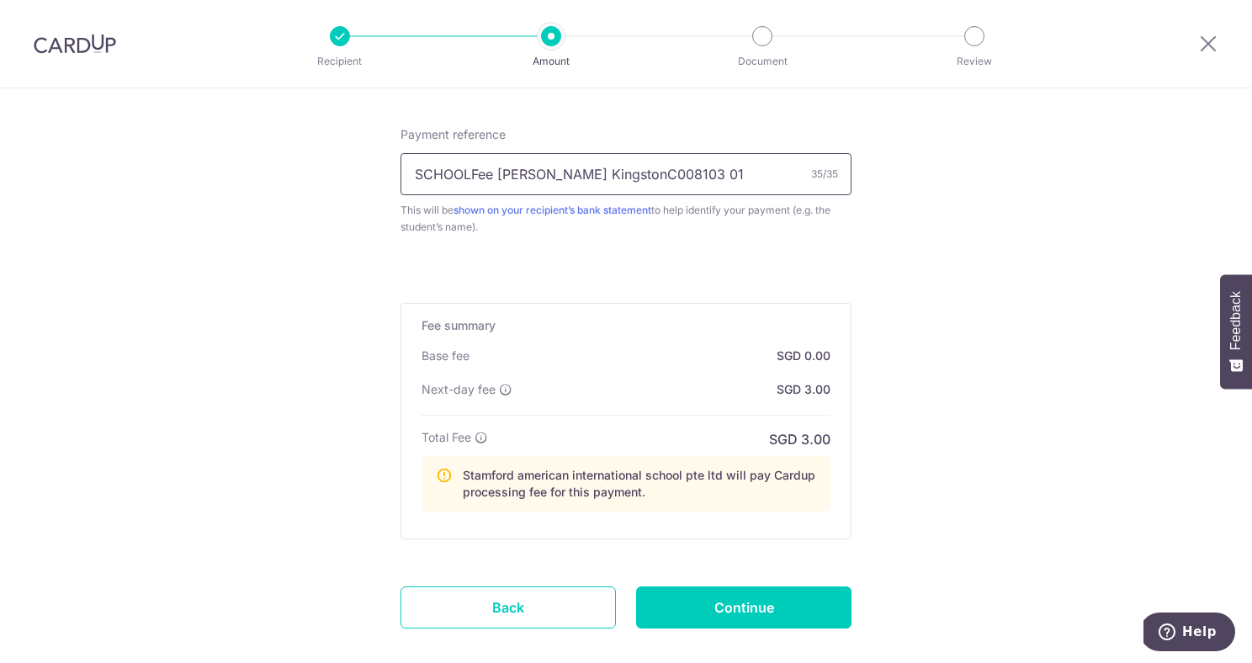
scroll to position [1098, 0]
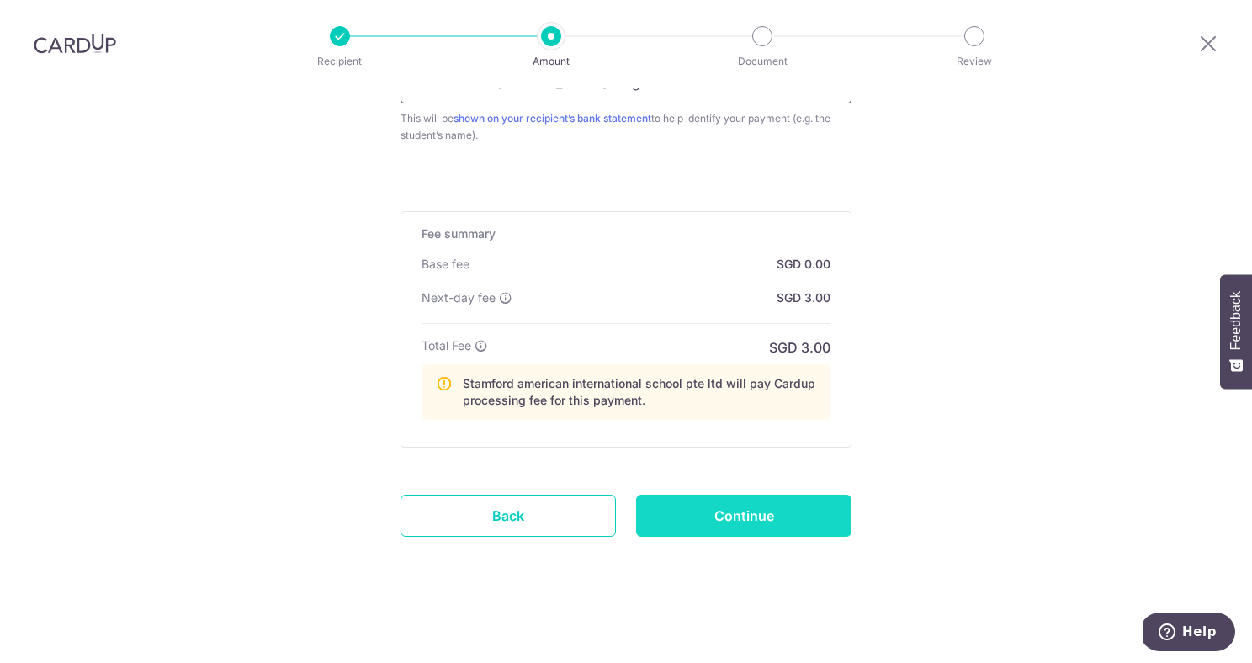
type input "SCHOOLFee [PERSON_NAME] KingstonC008103 01"
click at [748, 516] on input "Continue" at bounding box center [743, 516] width 215 height 42
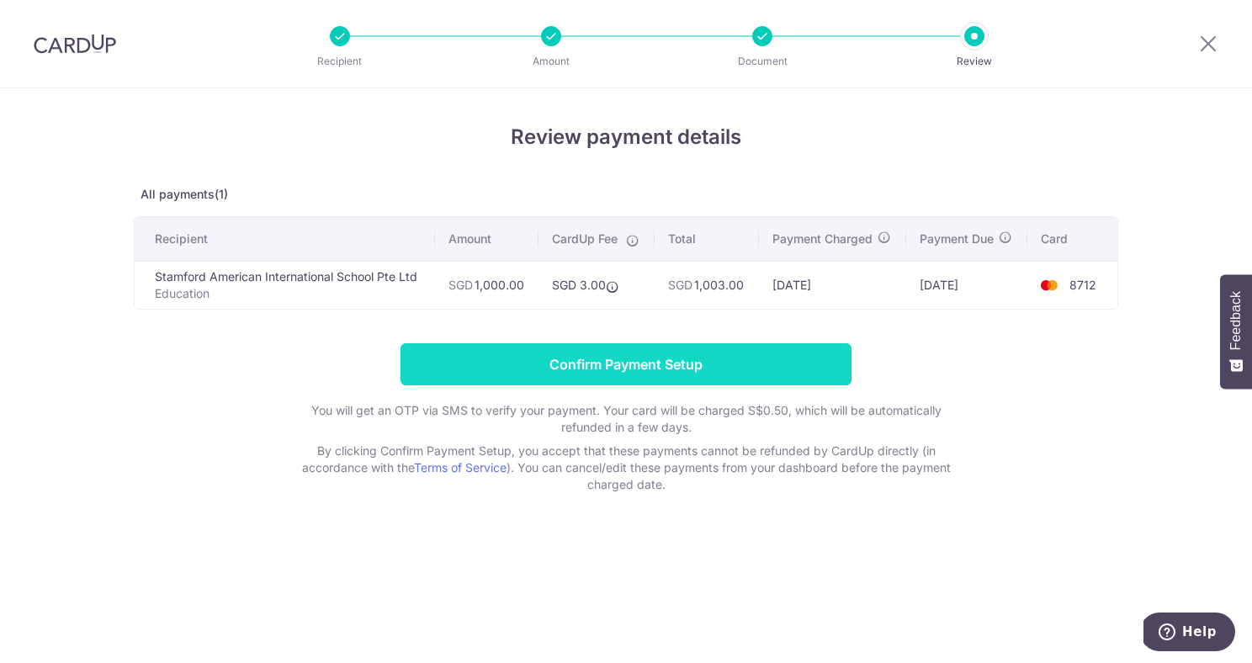
click at [741, 360] on input "Confirm Payment Setup" at bounding box center [625, 364] width 451 height 42
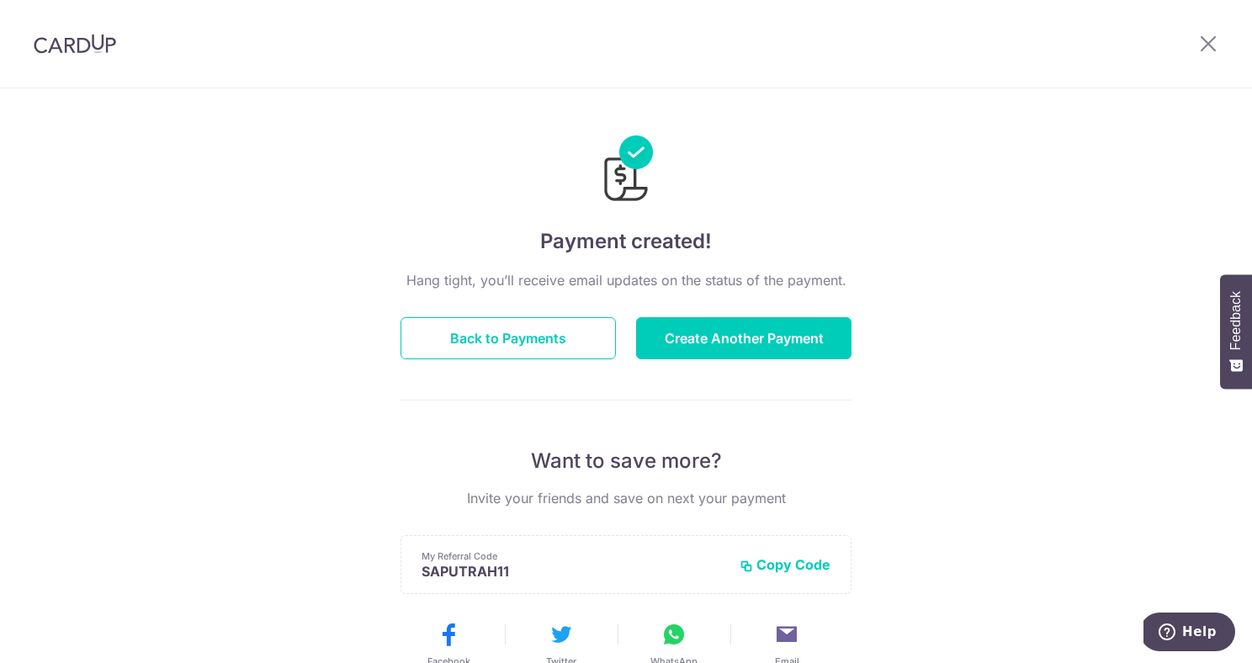
click at [92, 45] on img at bounding box center [75, 44] width 82 height 20
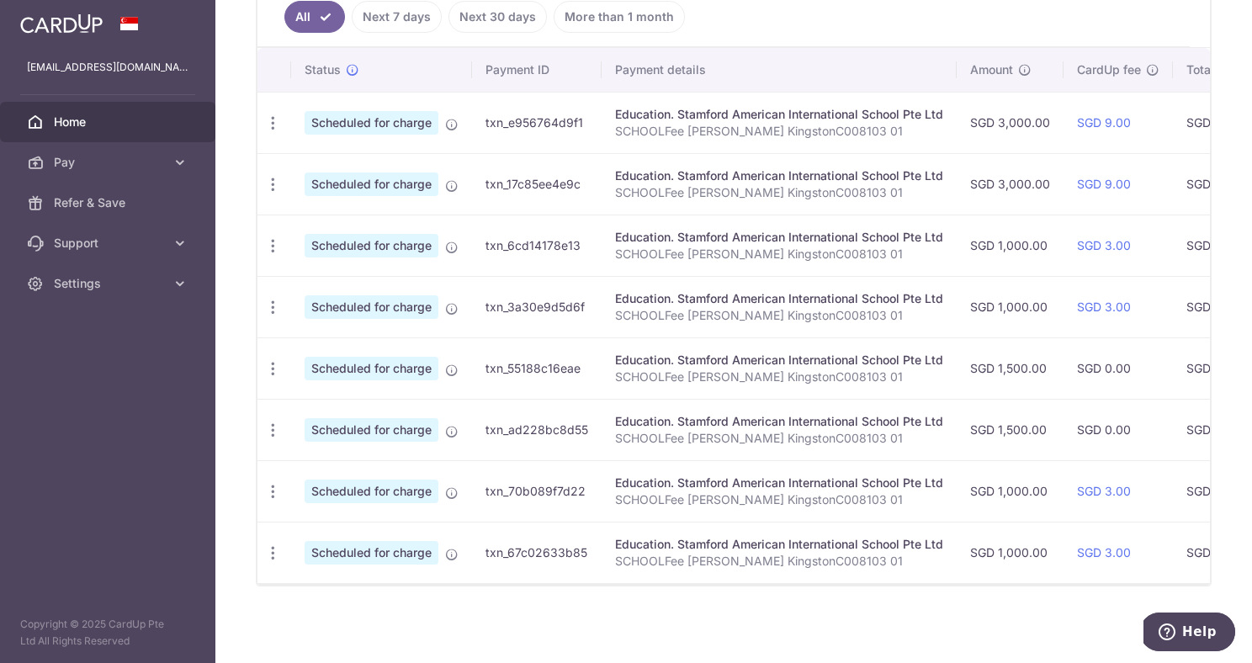
scroll to position [454, 0]
